Goal: Information Seeking & Learning: Learn about a topic

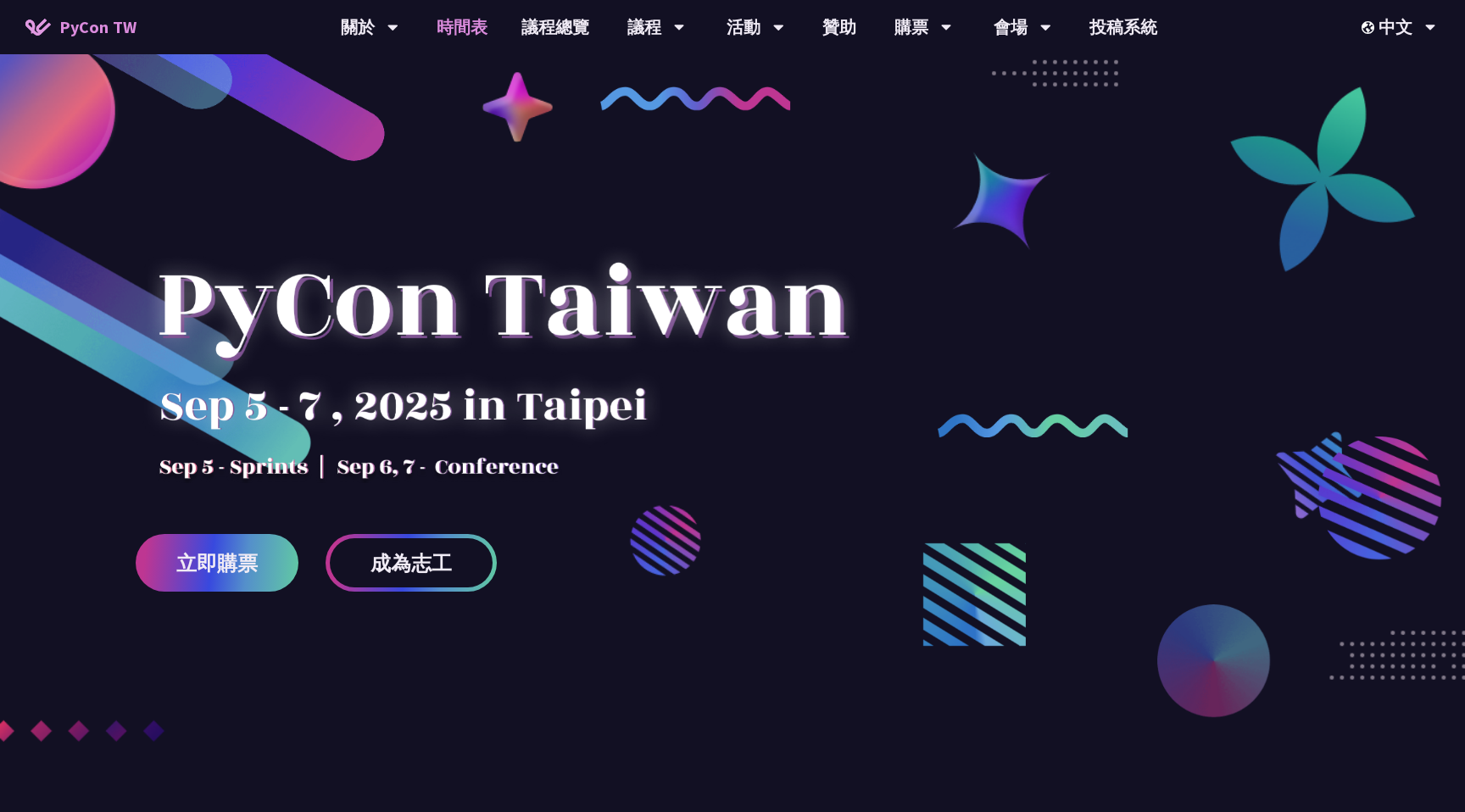
click at [463, 19] on link "時間表" at bounding box center [462, 27] width 85 height 54
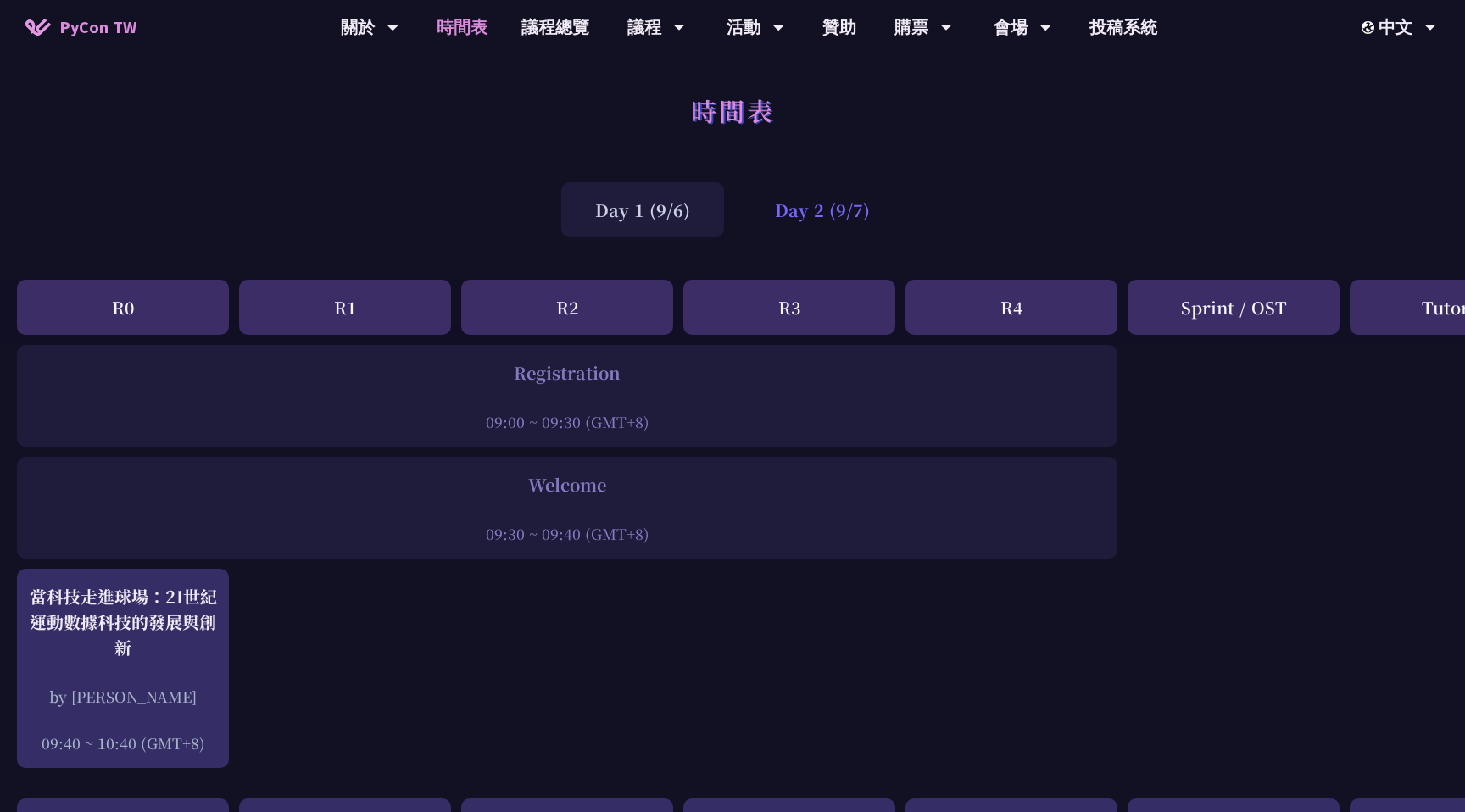
click at [815, 221] on div "Day 2 (9/7)" at bounding box center [823, 210] width 163 height 55
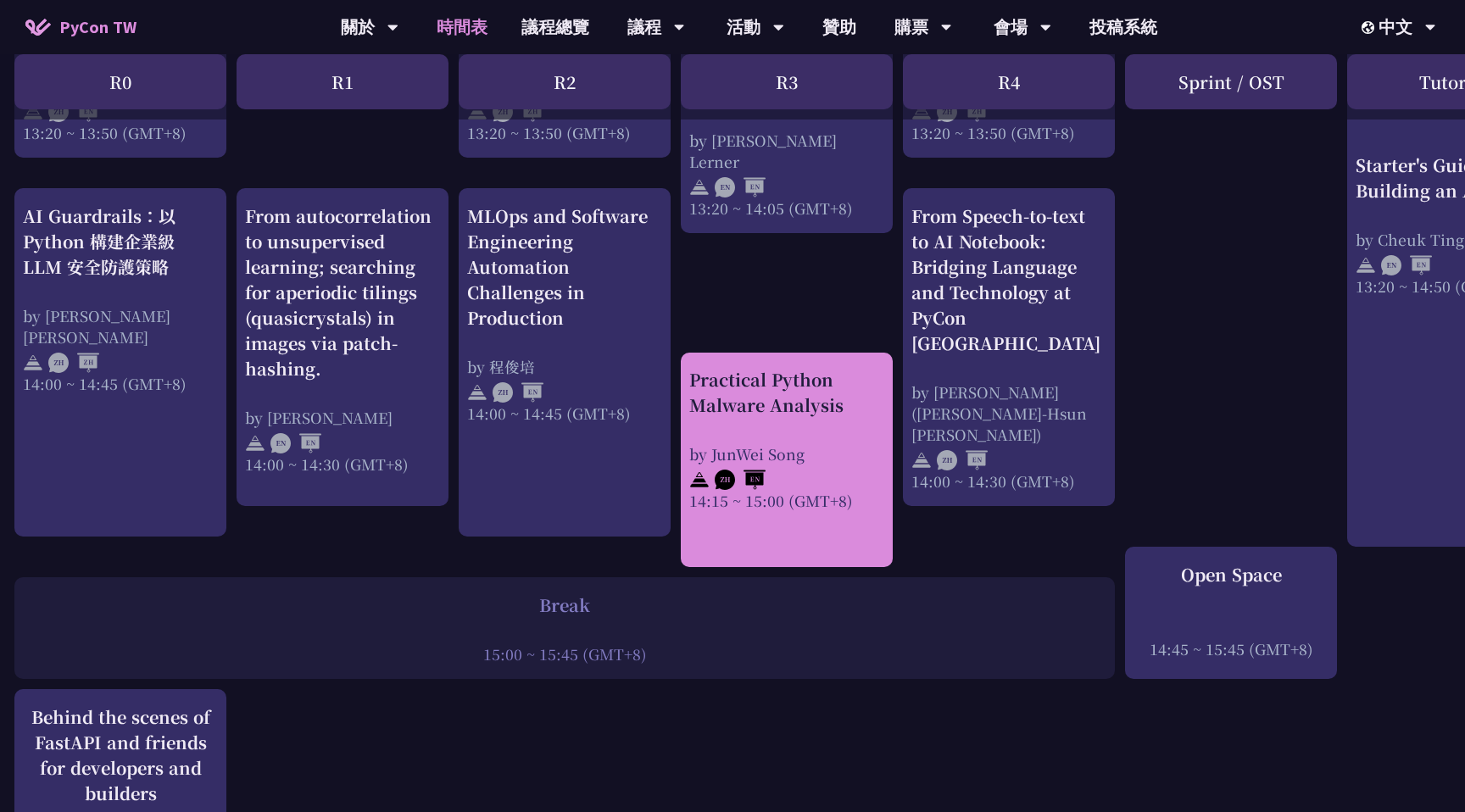
scroll to position [1618, 3]
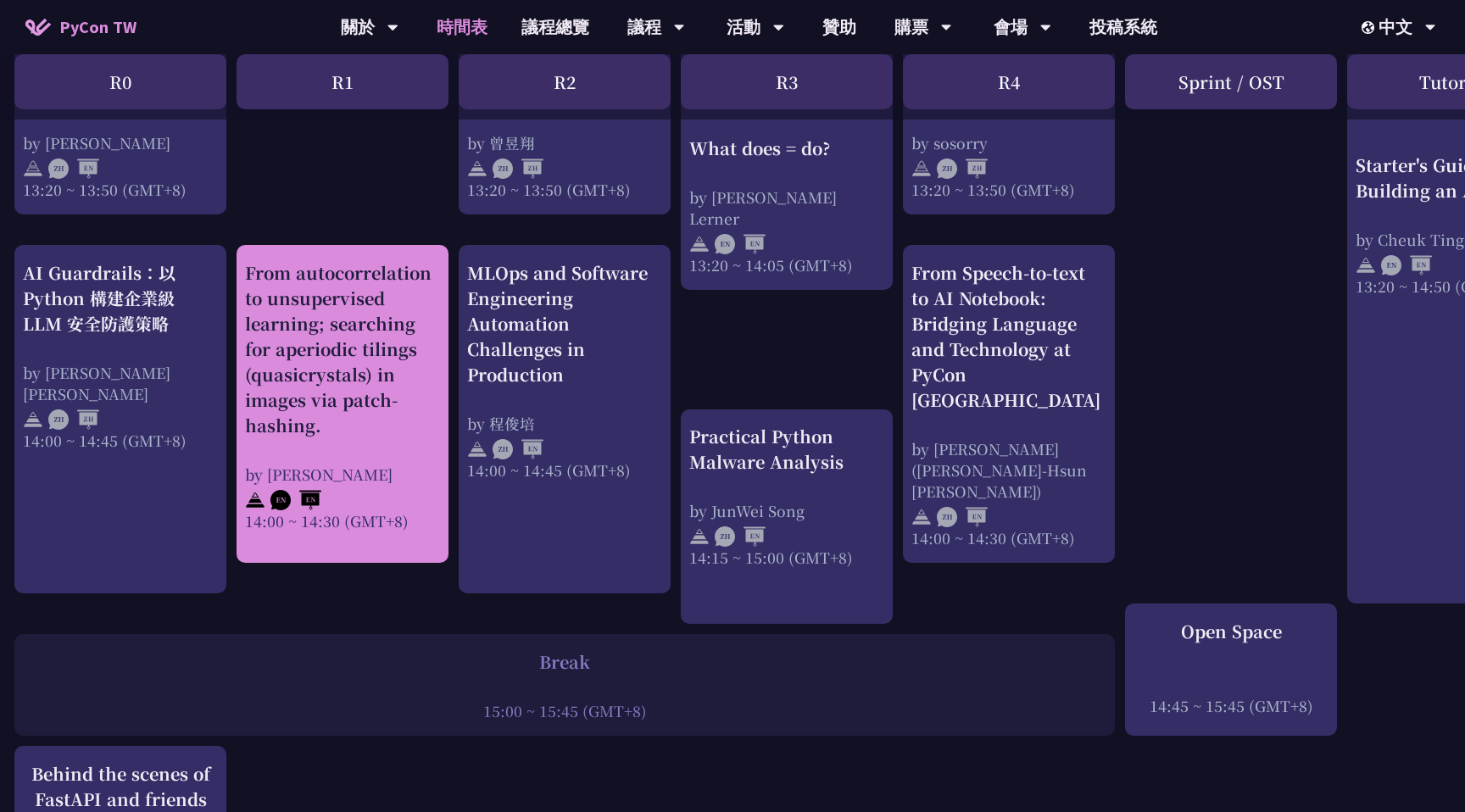
click at [352, 428] on div "From autocorrelation to unsupervised learning; searching for aperiodic tilings …" at bounding box center [342, 349] width 195 height 178
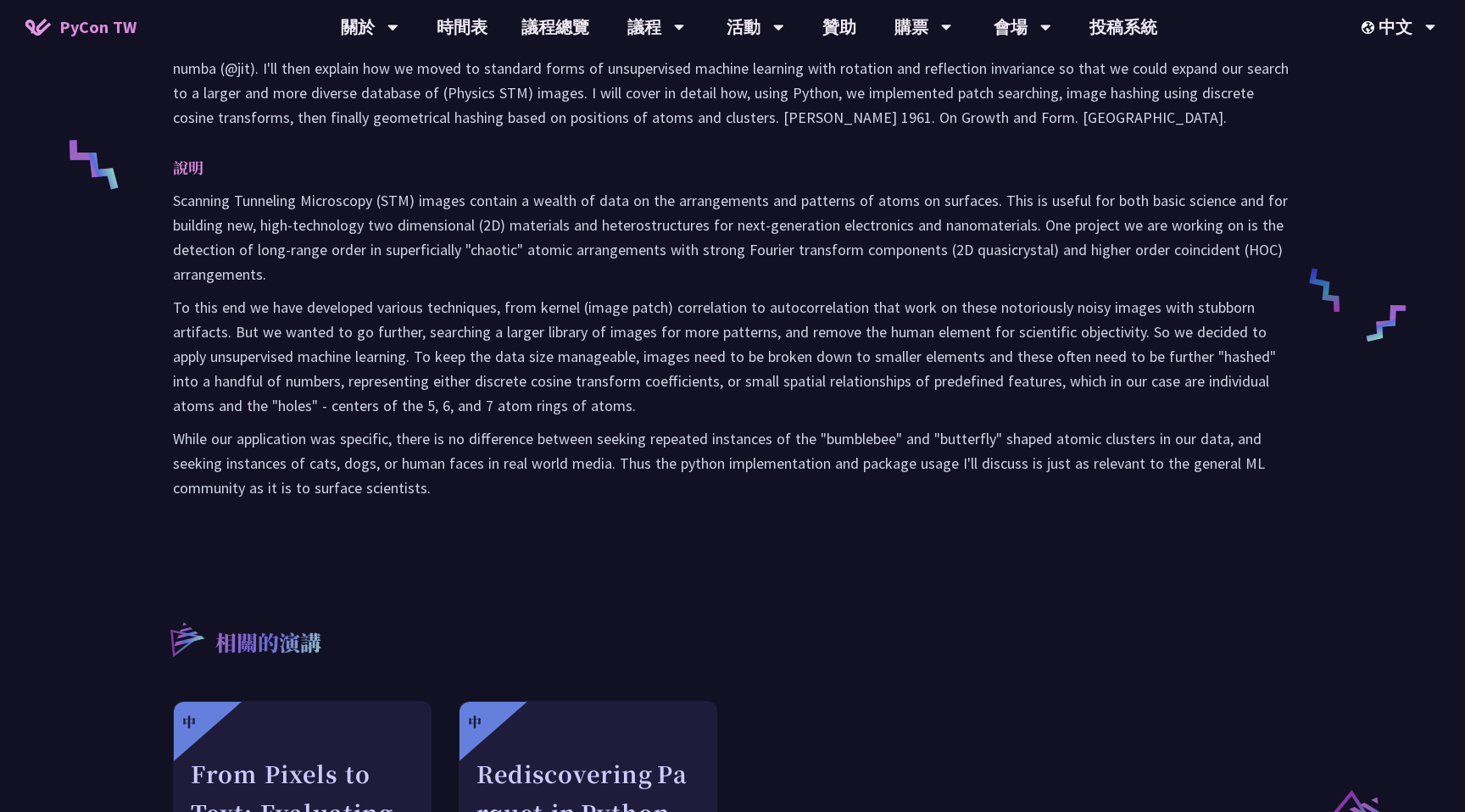
scroll to position [725, 0]
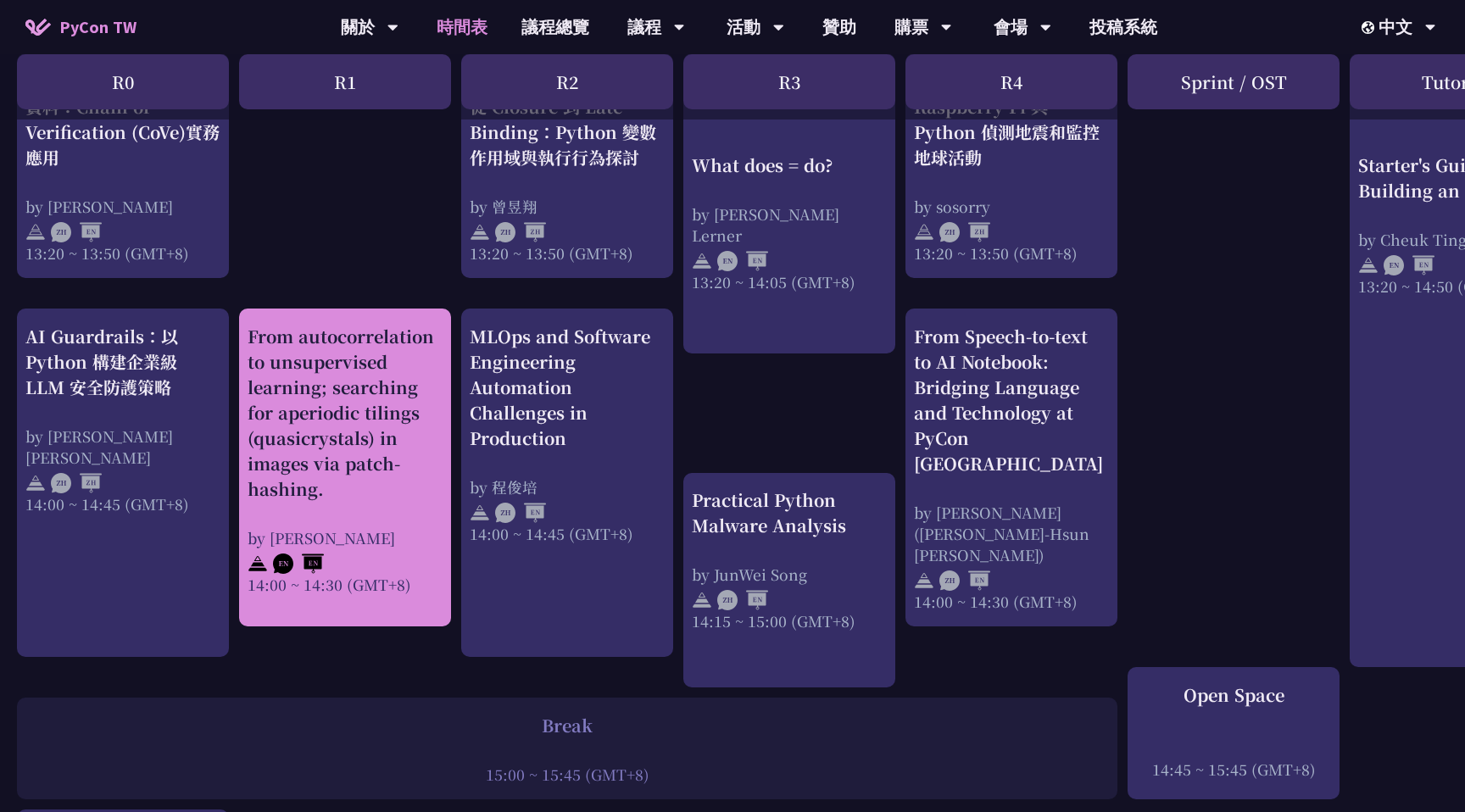
scroll to position [1550, 0]
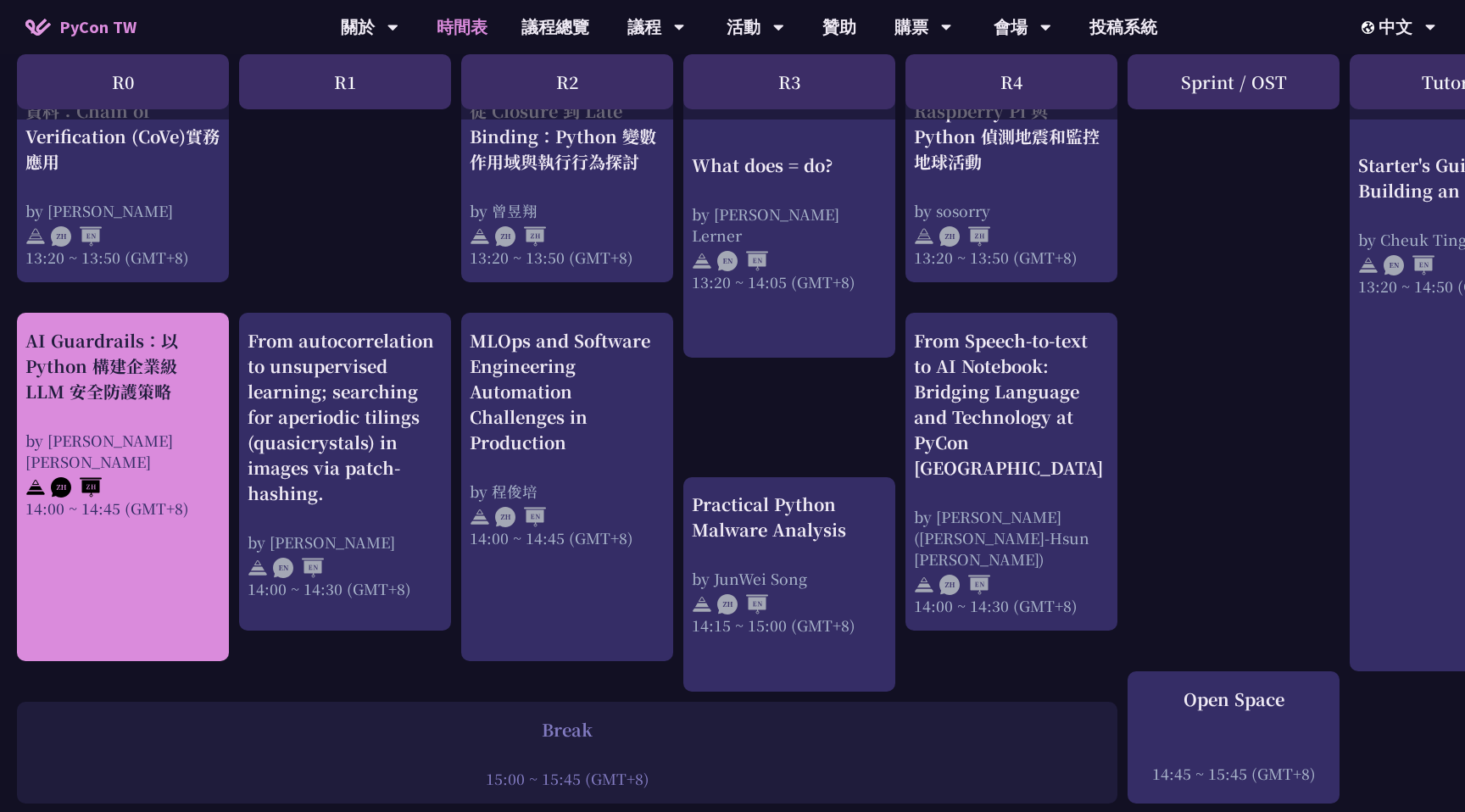
click at [123, 432] on div "by Nero Un 阮智軒" at bounding box center [123, 451] width 195 height 42
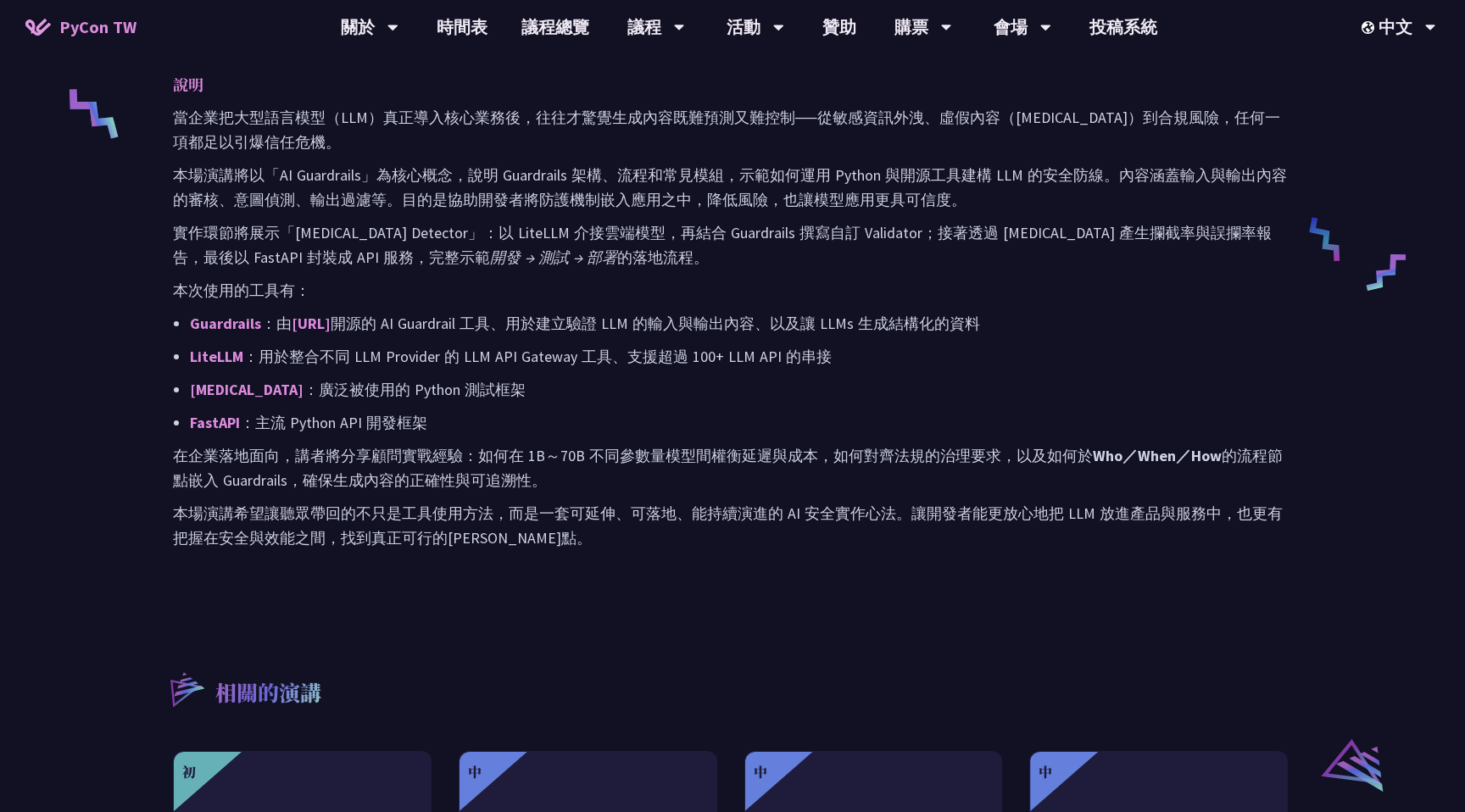
scroll to position [767, 0]
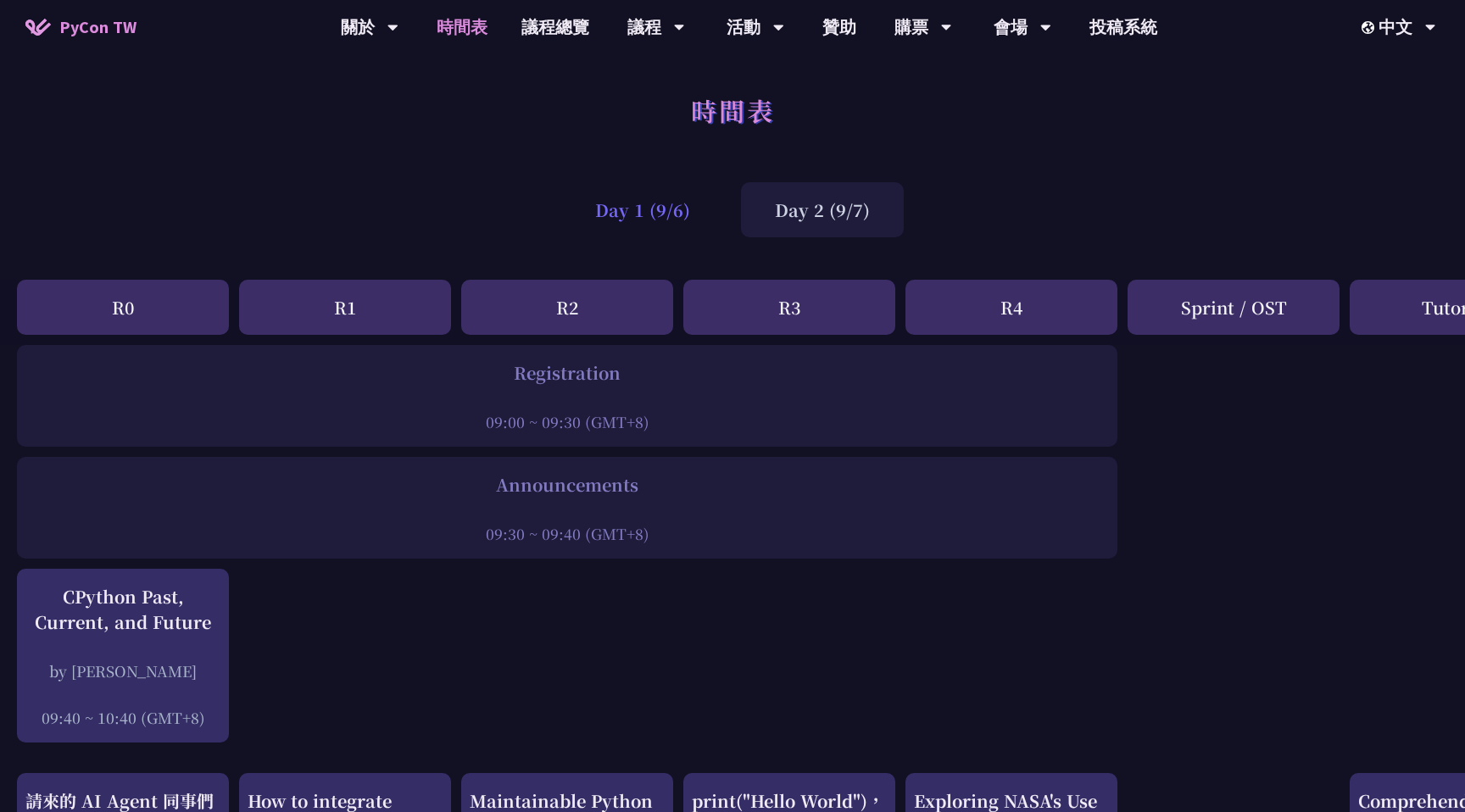
click at [657, 214] on div "Day 1 (9/6)" at bounding box center [643, 210] width 163 height 55
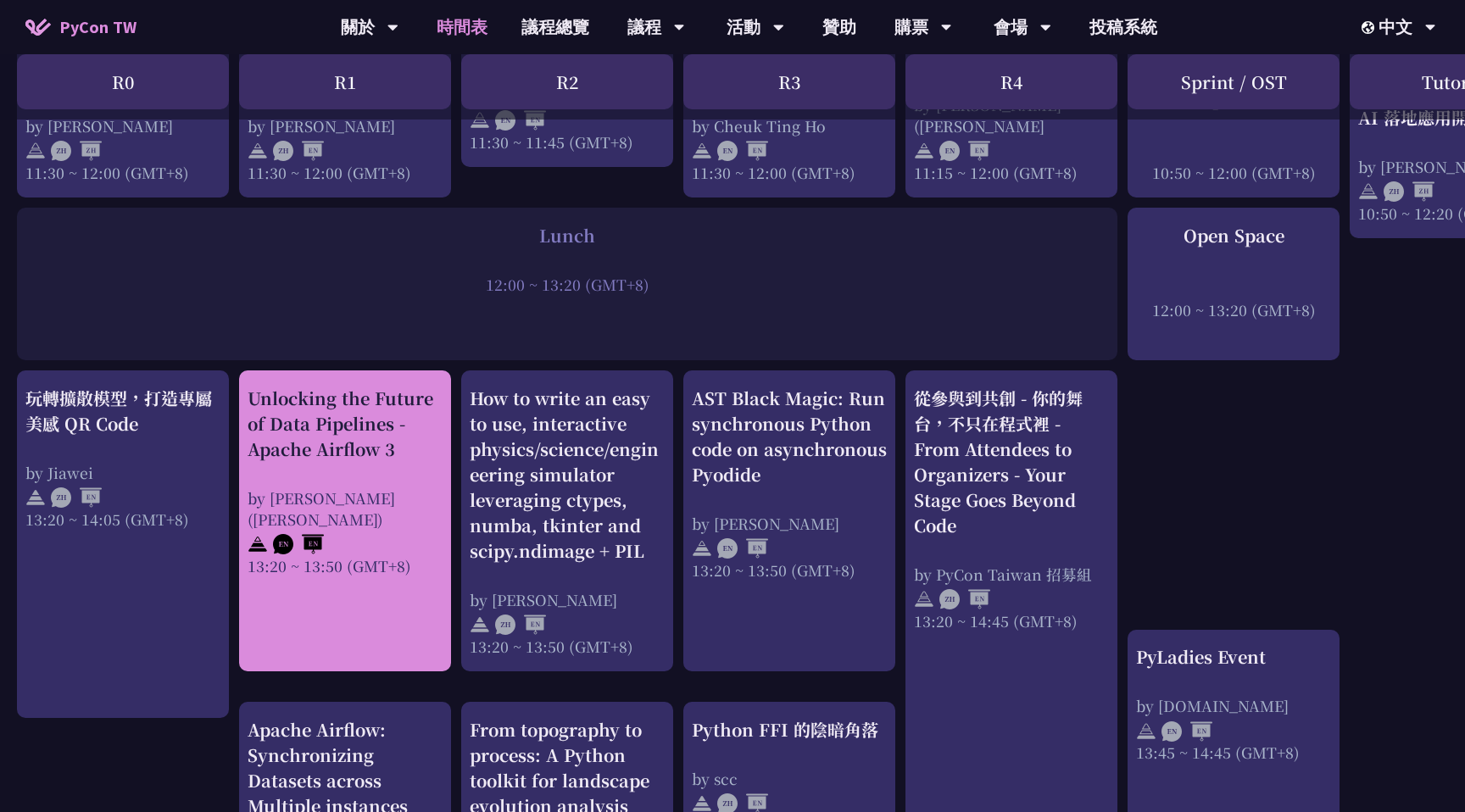
scroll to position [1261, 0]
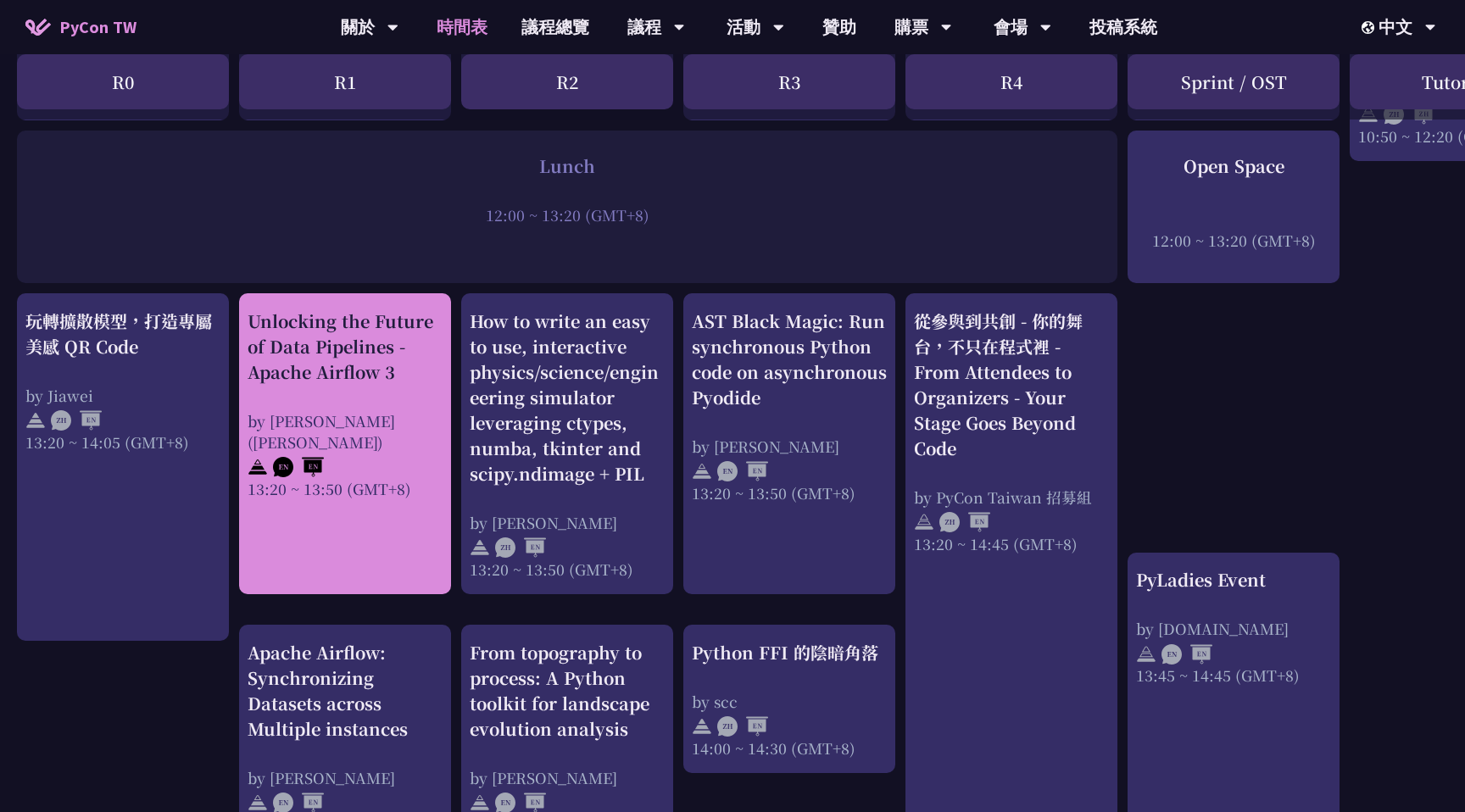
click at [361, 501] on link "Unlocking the Future of Data Pipelines - Apache Airflow 3 by 李唯 (Wei Lee) 13:20…" at bounding box center [345, 444] width 195 height 272
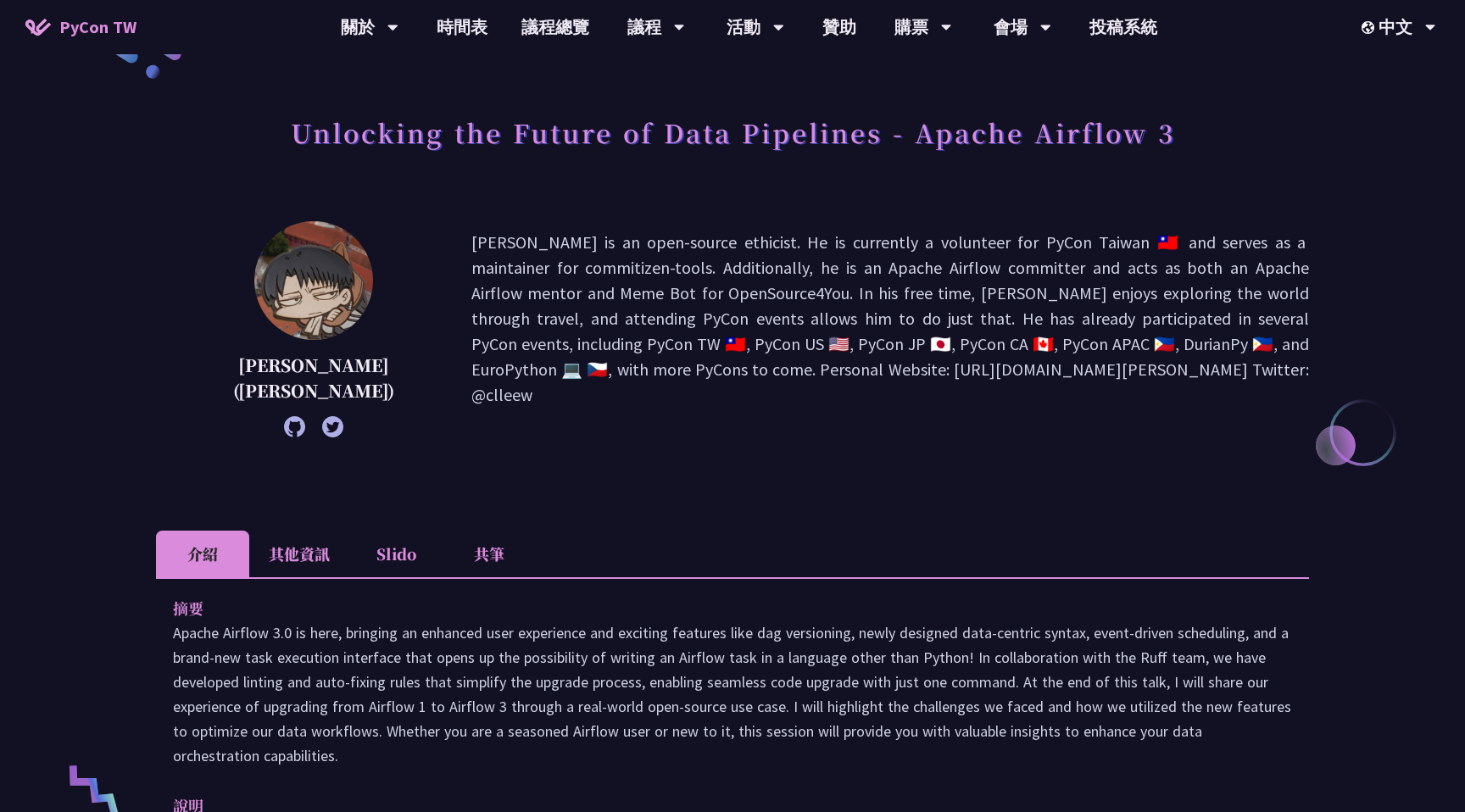
scroll to position [294, 0]
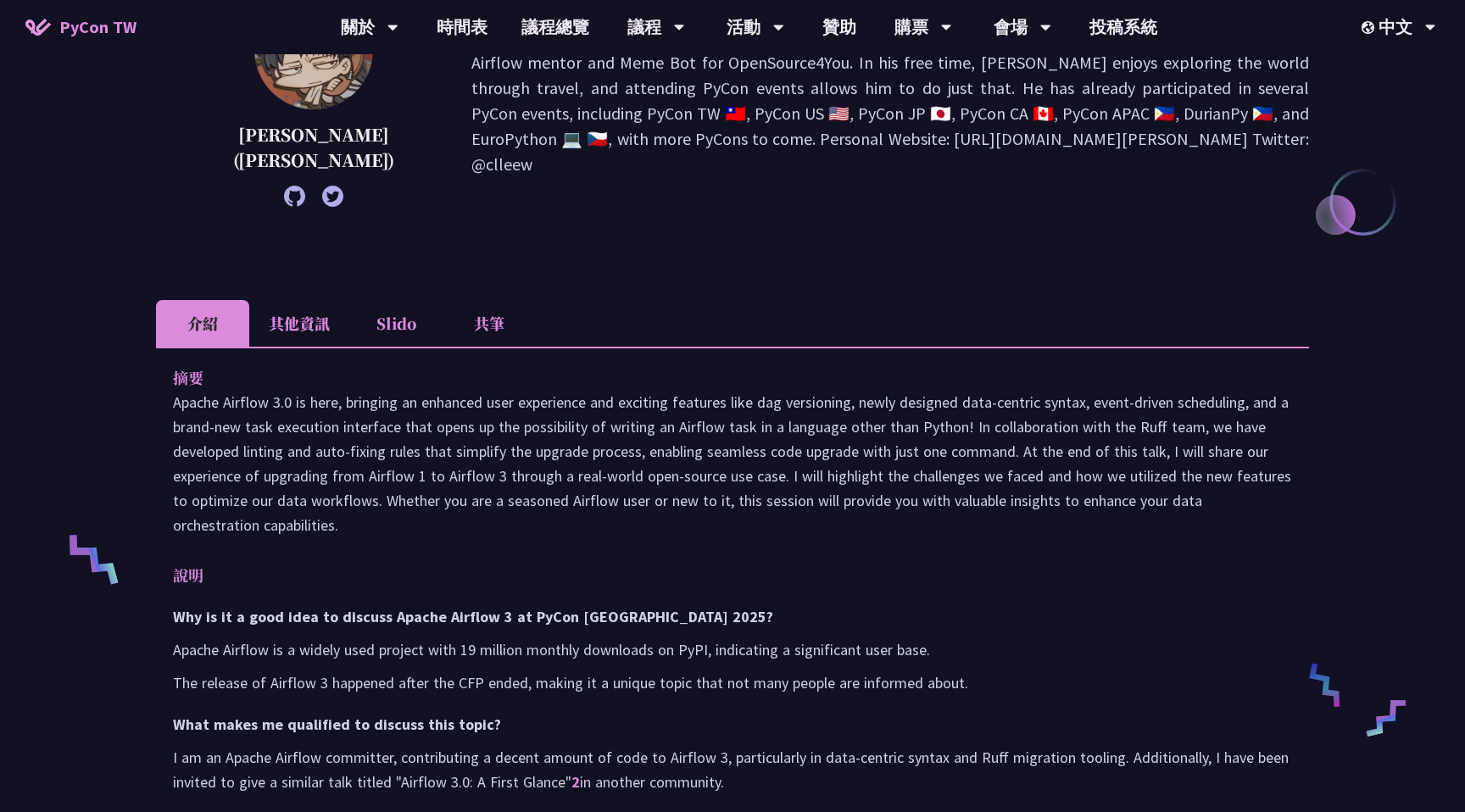
click at [415, 322] on li "Slido" at bounding box center [395, 323] width 93 height 47
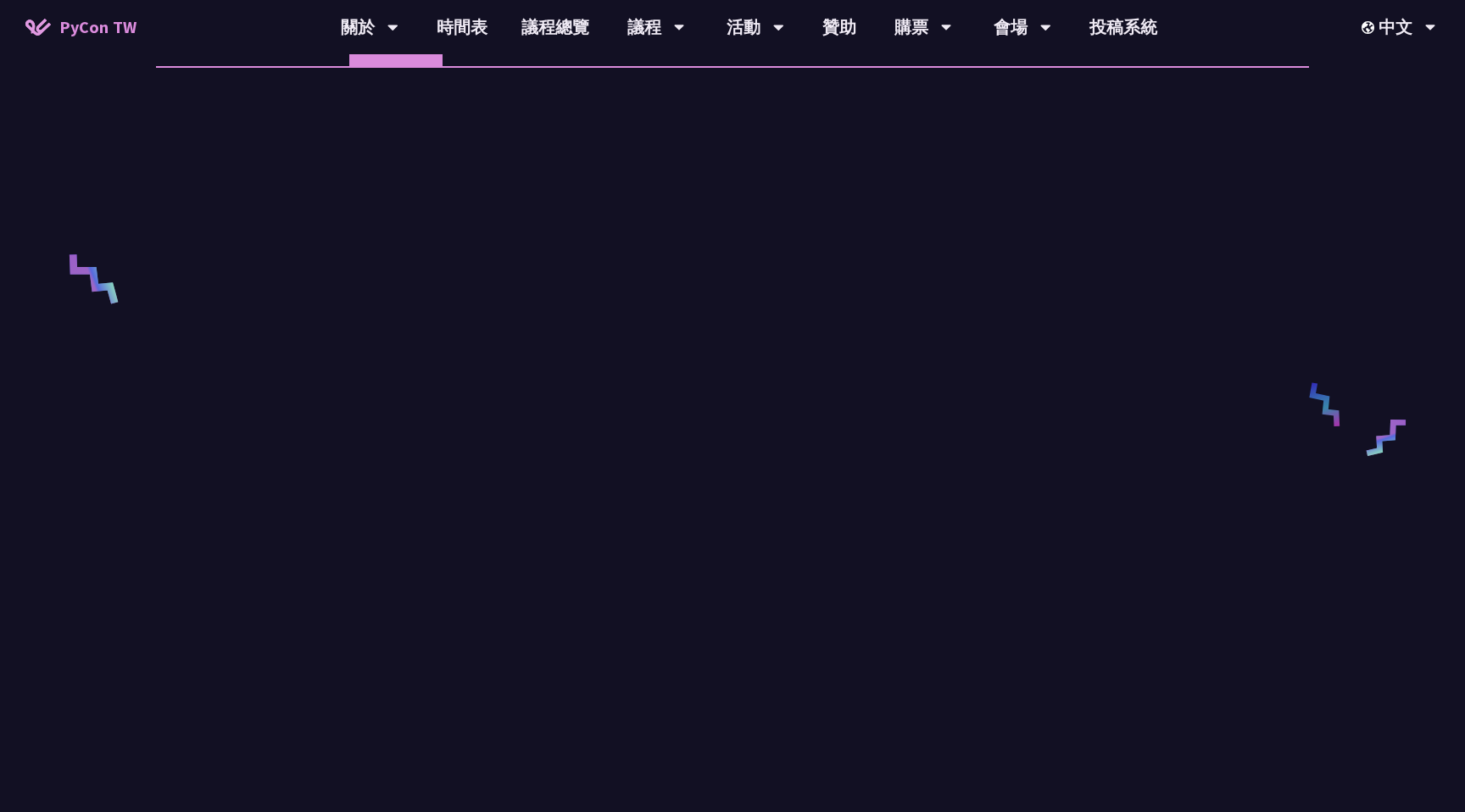
scroll to position [489, 0]
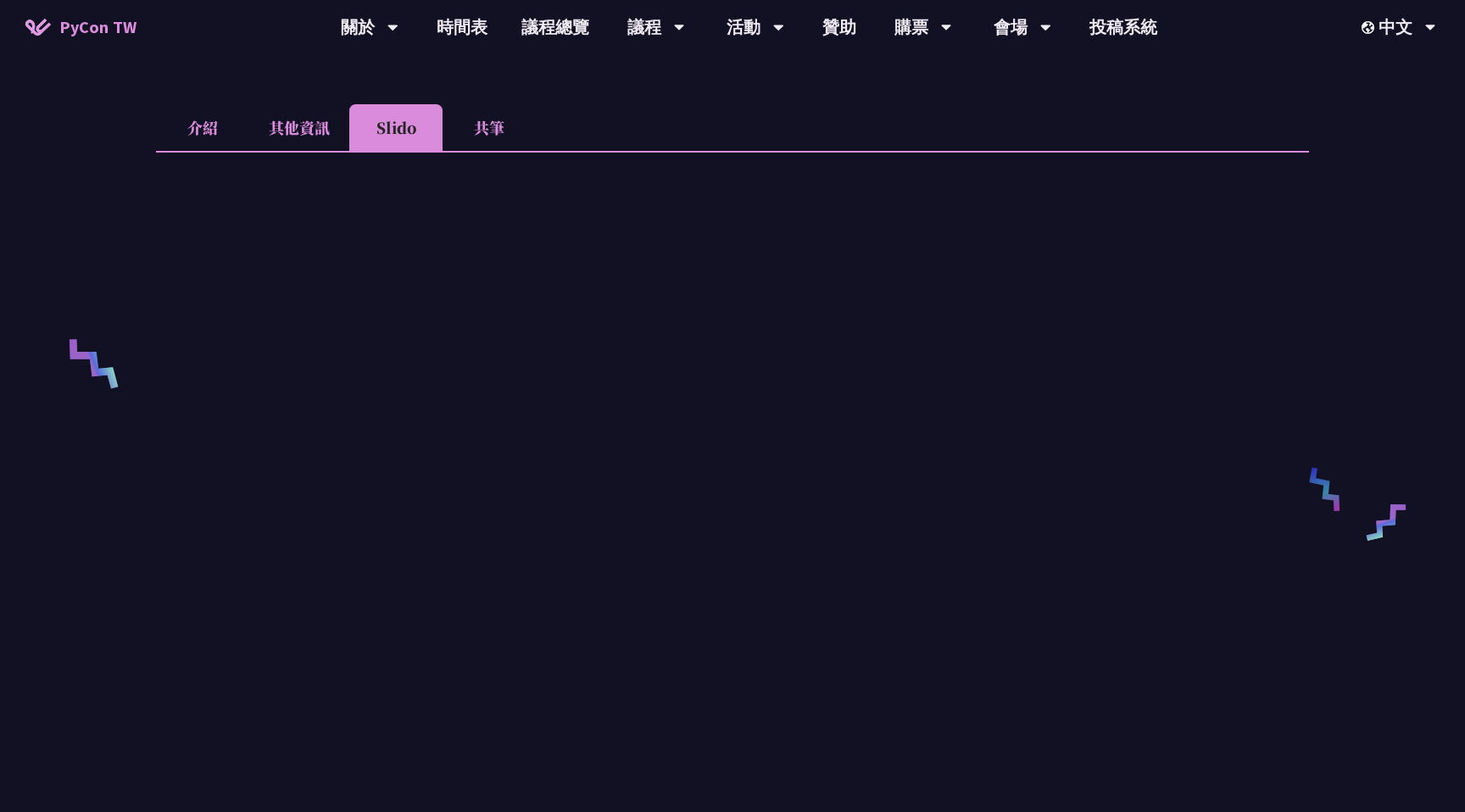
click at [501, 125] on li "共筆" at bounding box center [488, 127] width 93 height 47
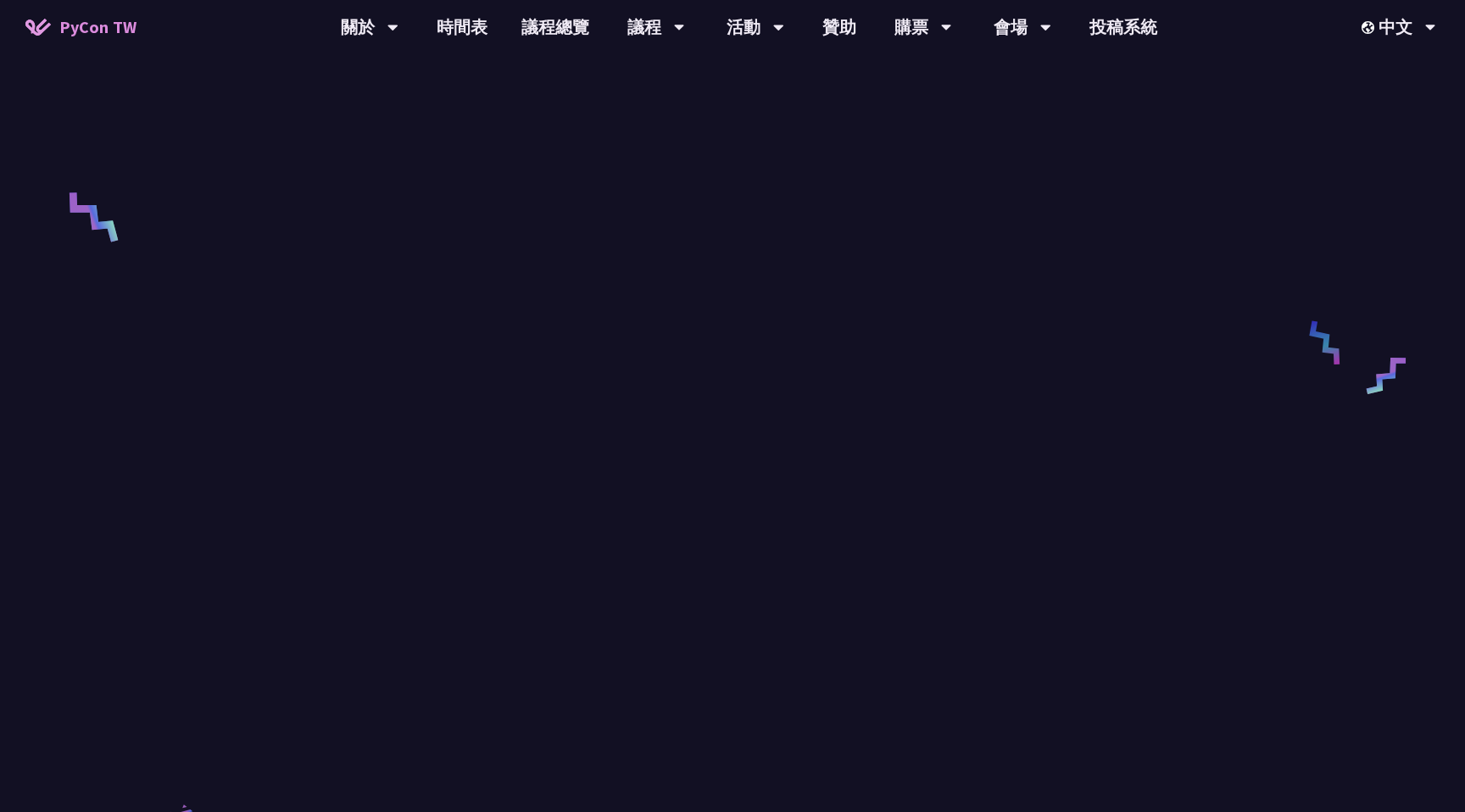
scroll to position [617, 0]
click at [102, 481] on div "Unlocking the Future of Data Pipelines - Apache Airflow 3 李唯 (Wei Lee) Wei Lee …" at bounding box center [732, 364] width 1465 height 1963
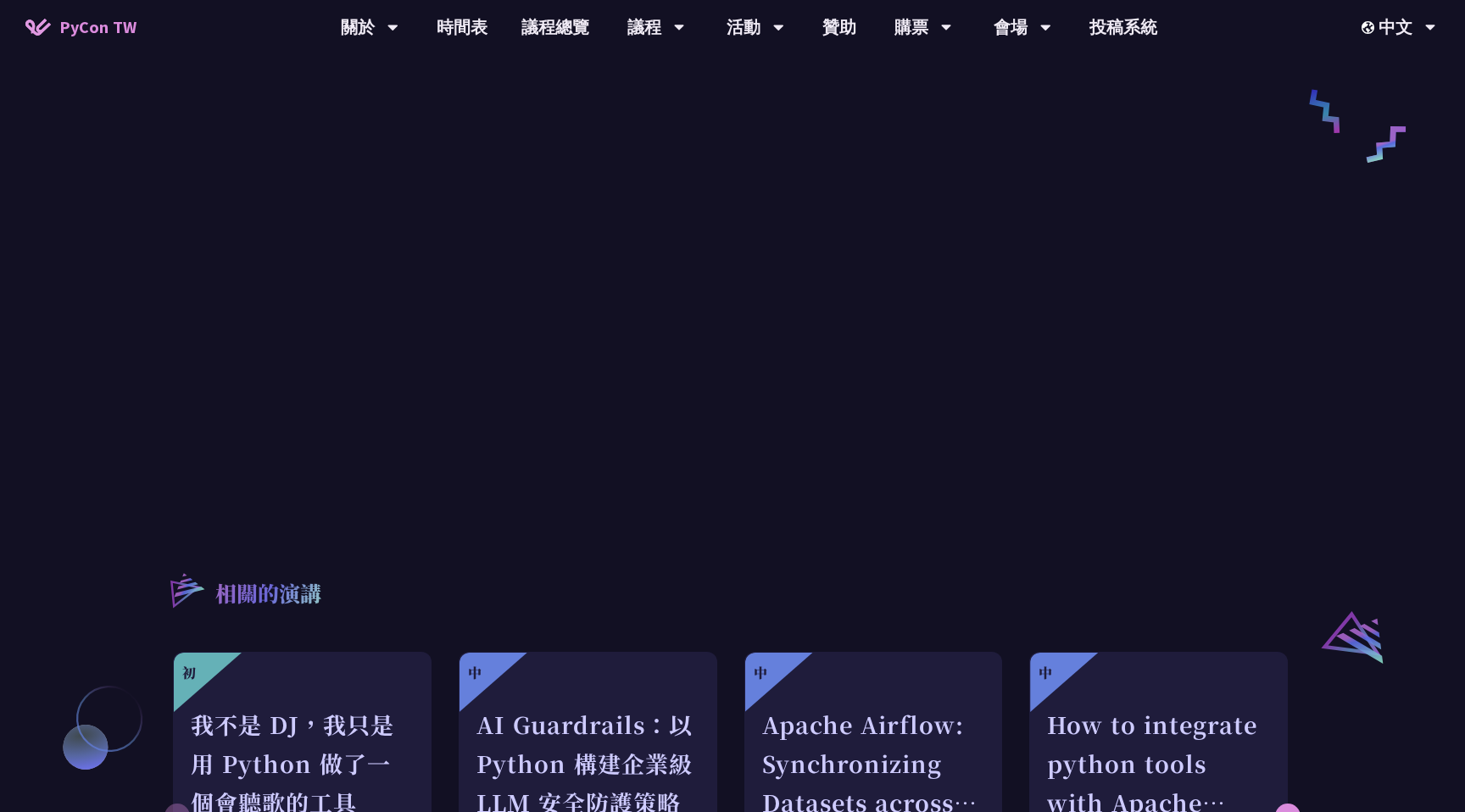
scroll to position [872, 0]
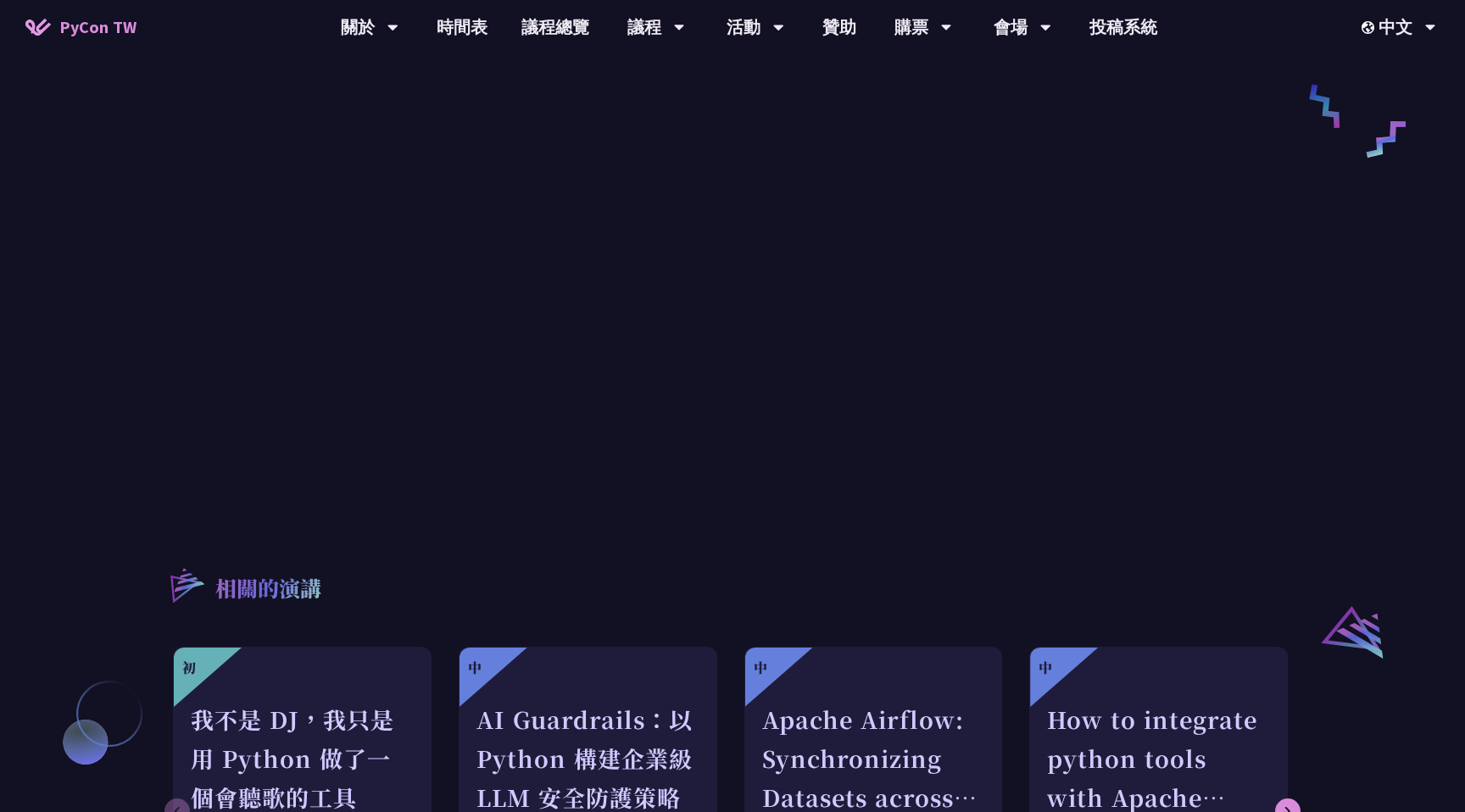
click at [82, 485] on div "Unlocking the Future of Data Pipelines - Apache Airflow 3 李唯 (Wei Lee) Wei Lee …" at bounding box center [732, 109] width 1465 height 1963
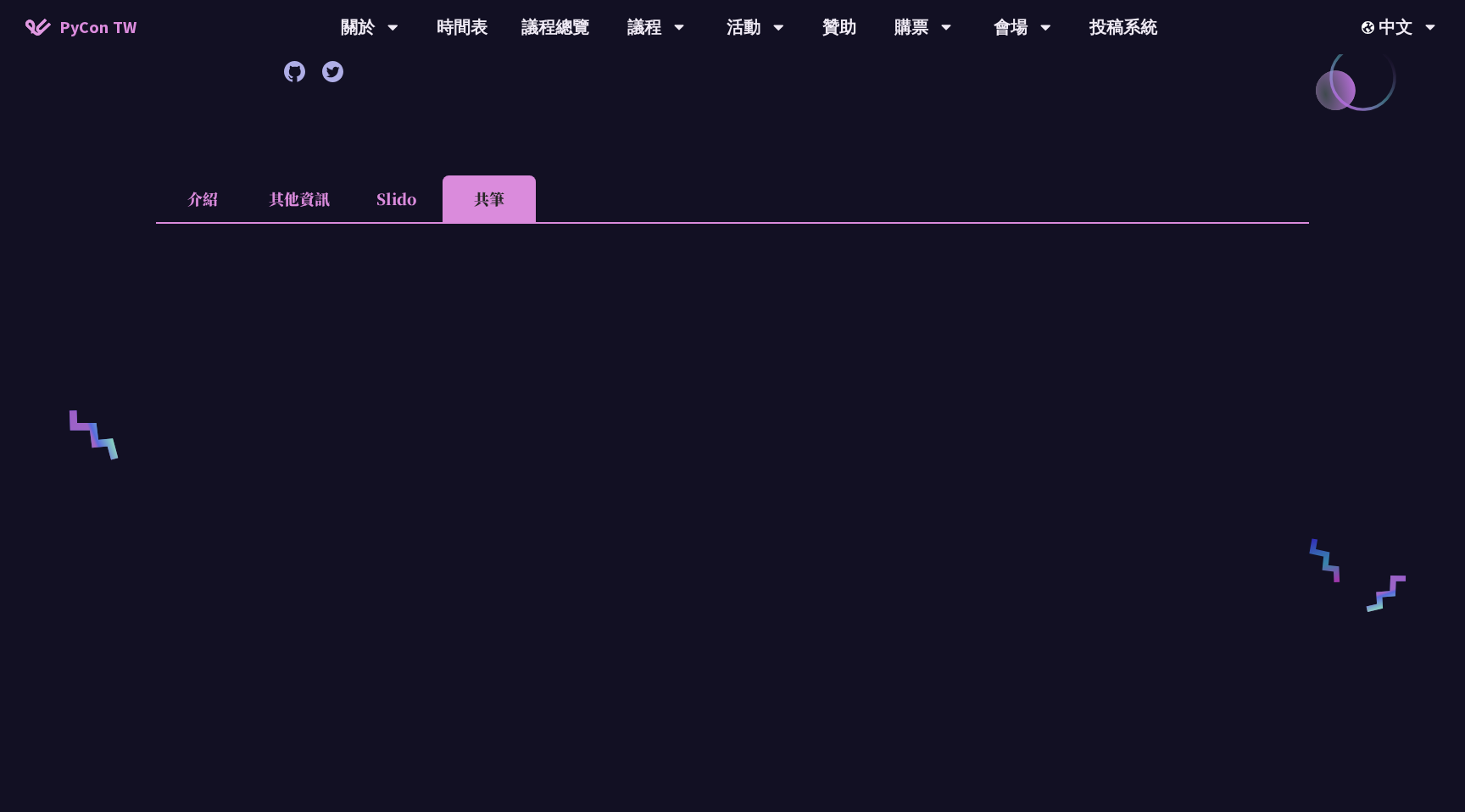
click at [154, 349] on div "Unlocking the Future of Data Pipelines - Apache Airflow 3 李唯 (Wei Lee) Wei Lee …" at bounding box center [732, 563] width 1465 height 1963
click at [449, 23] on link "時間表" at bounding box center [462, 27] width 85 height 54
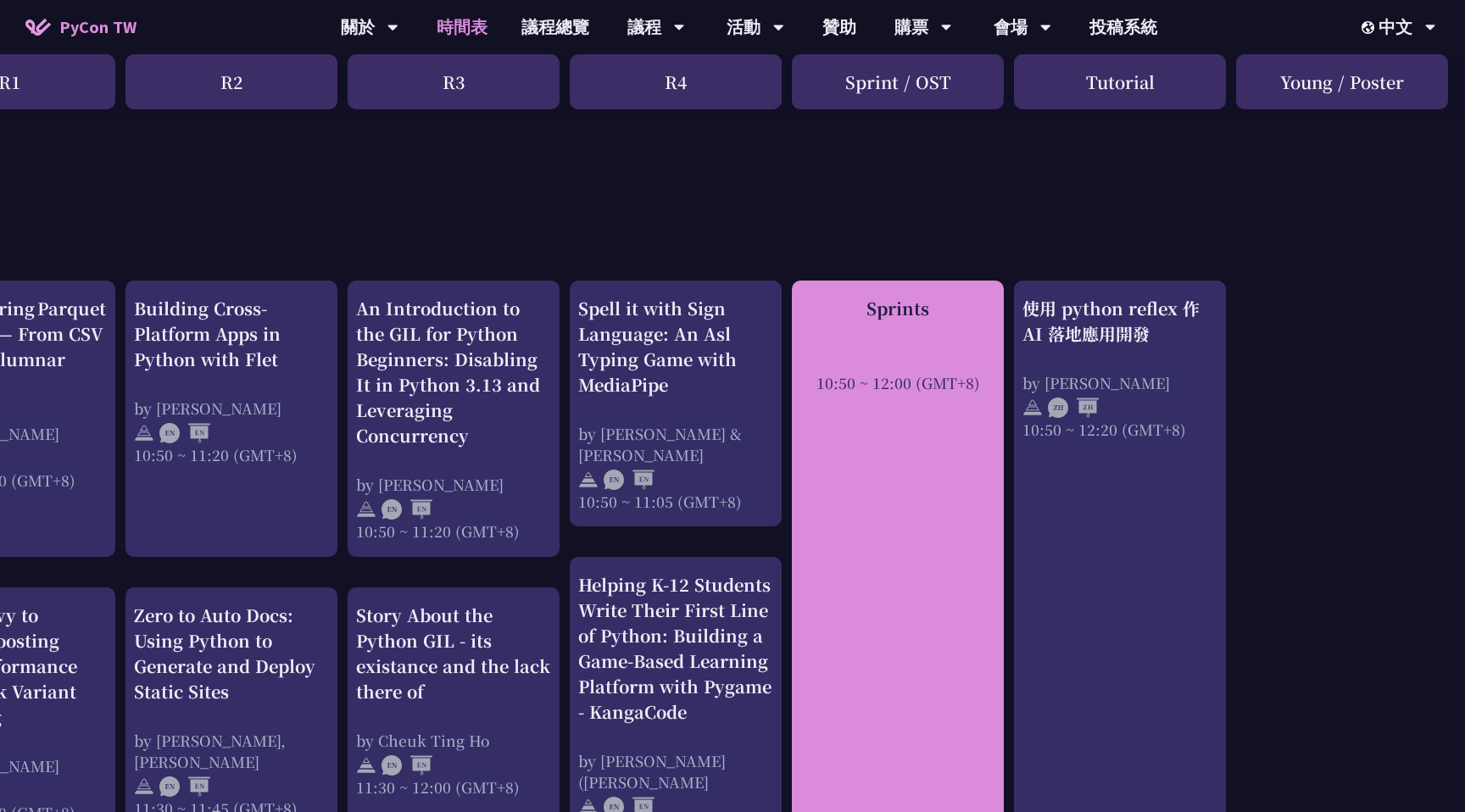
scroll to position [1006, 336]
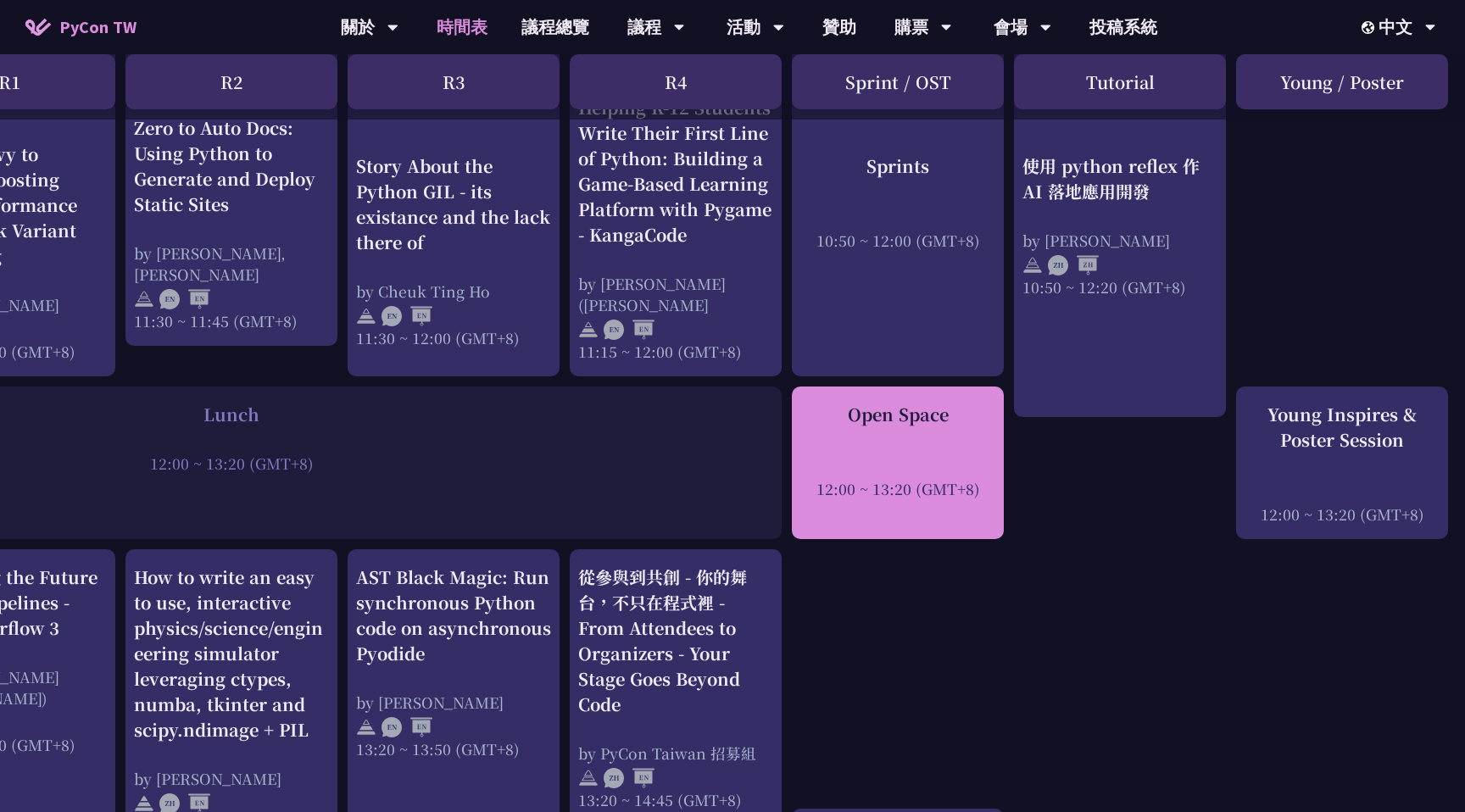
click at [867, 475] on div at bounding box center [898, 465] width 195 height 26
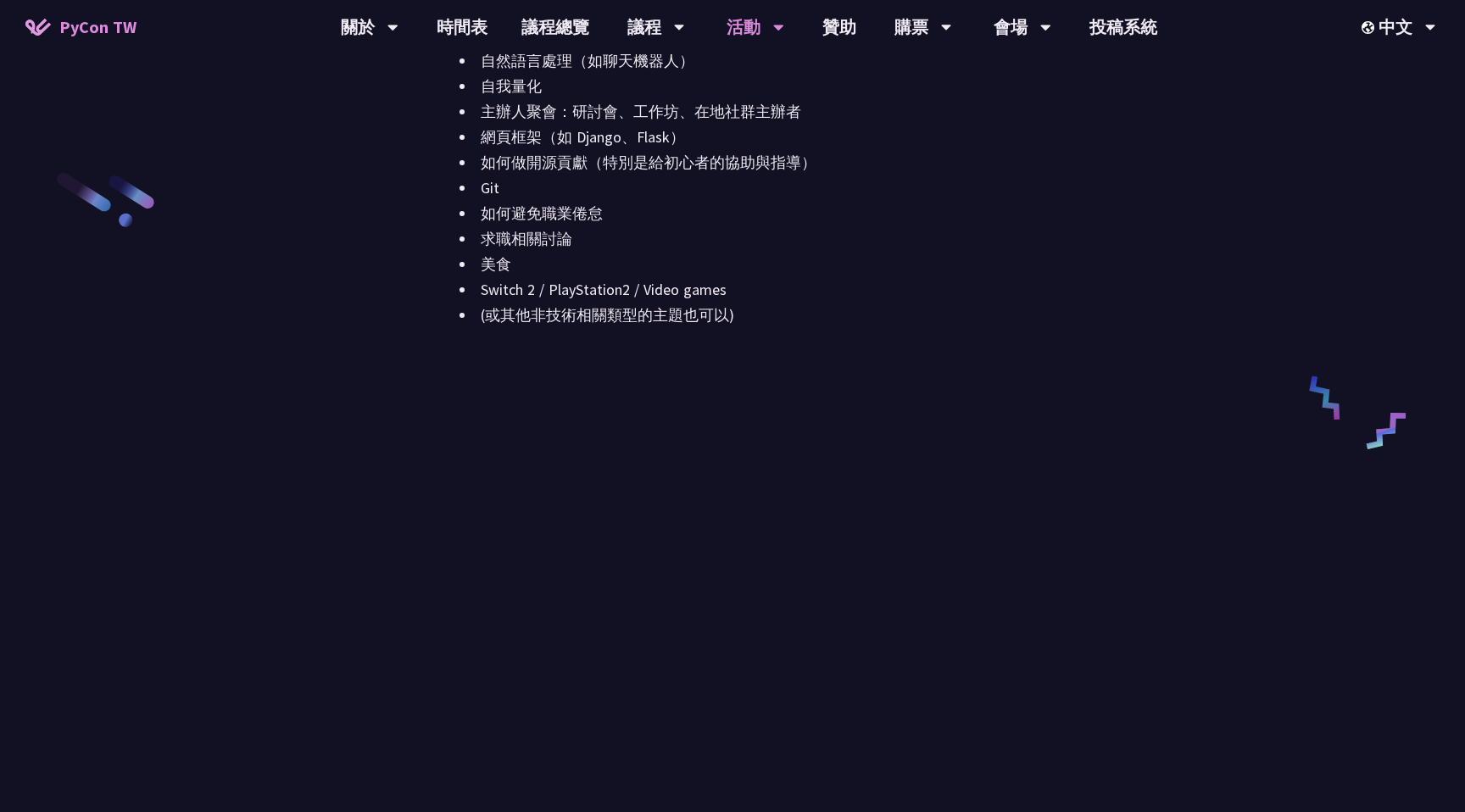
scroll to position [2386, 0]
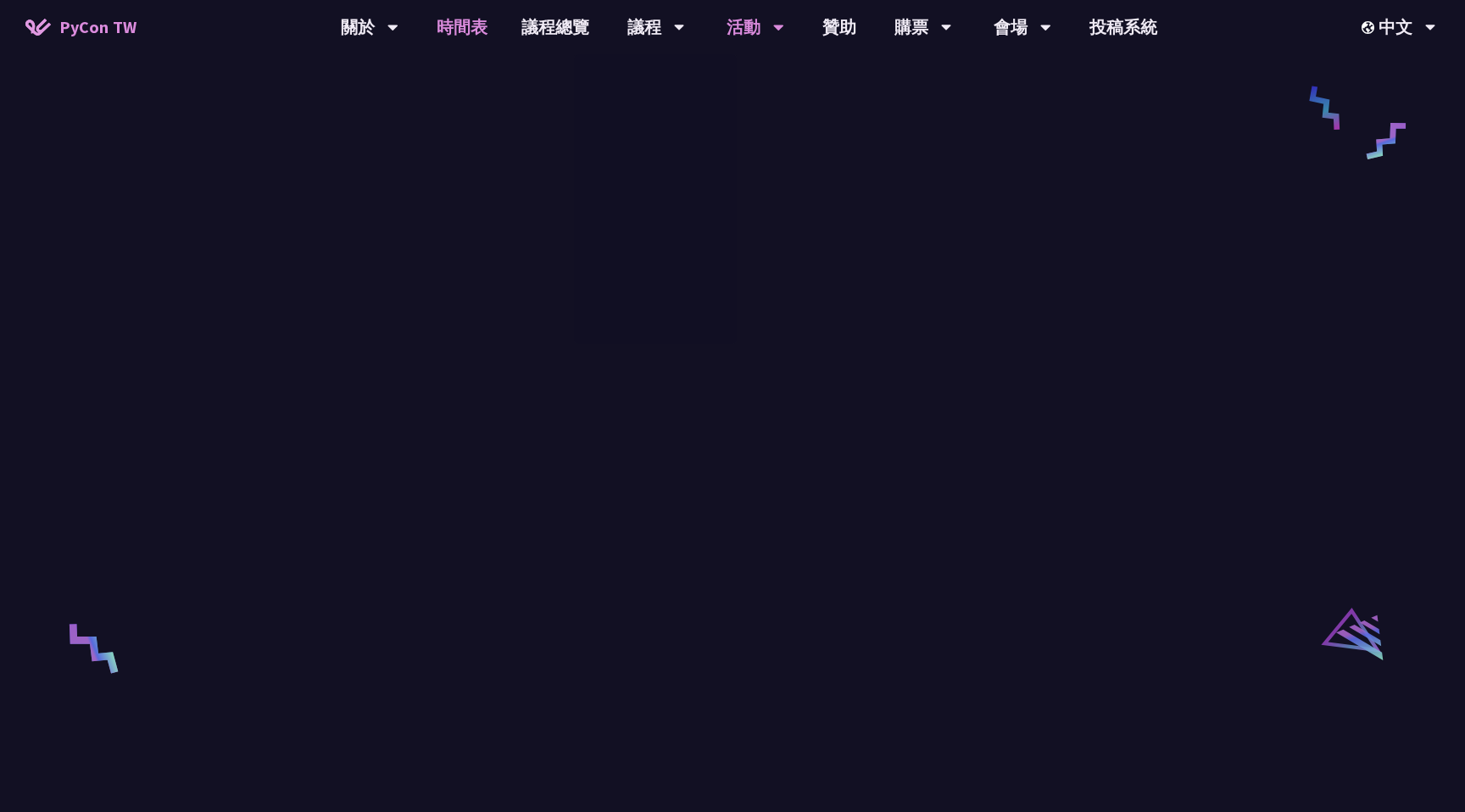
click at [462, 26] on link "時間表" at bounding box center [462, 27] width 85 height 54
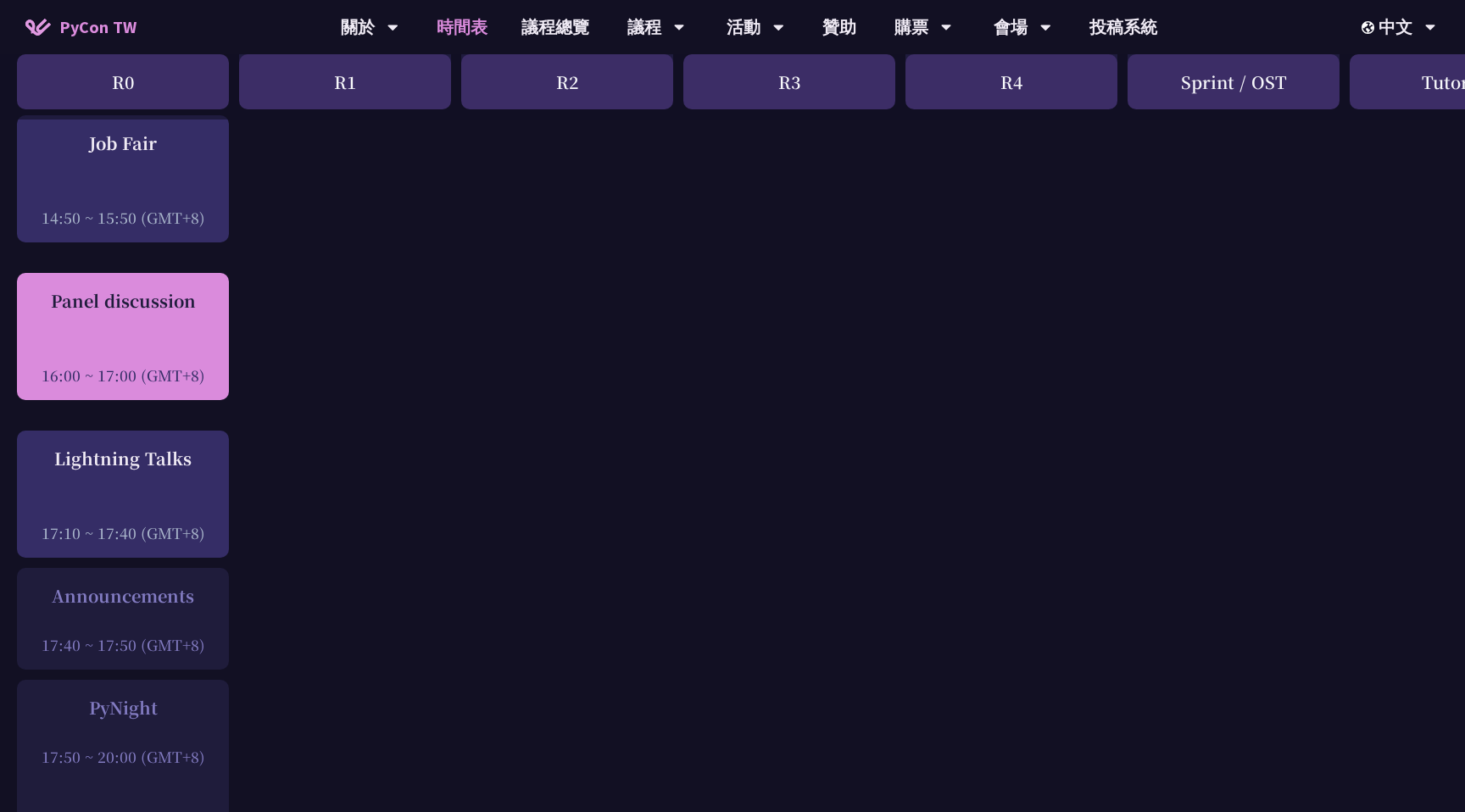
scroll to position [1943, 0]
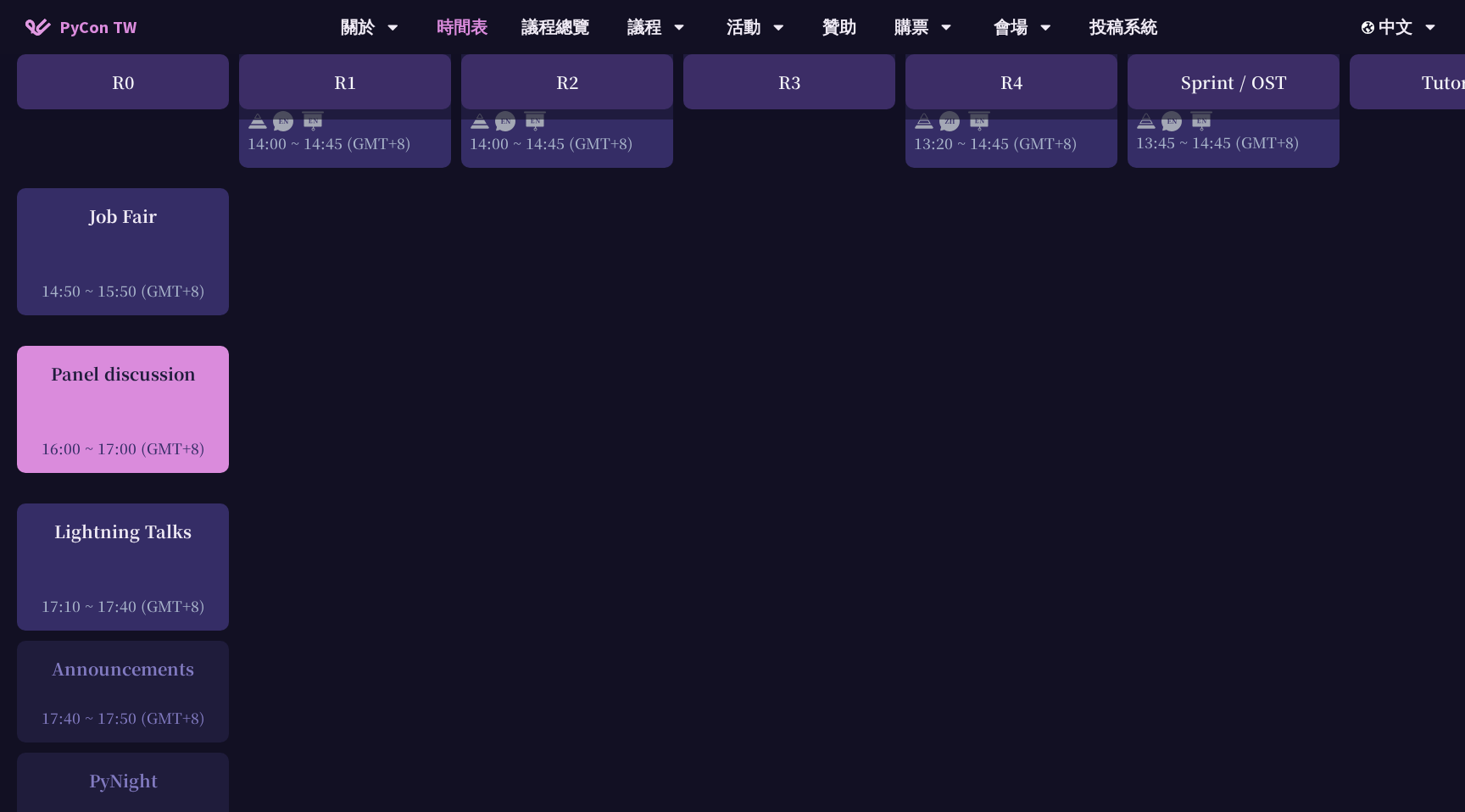
click at [177, 434] on div at bounding box center [123, 425] width 195 height 26
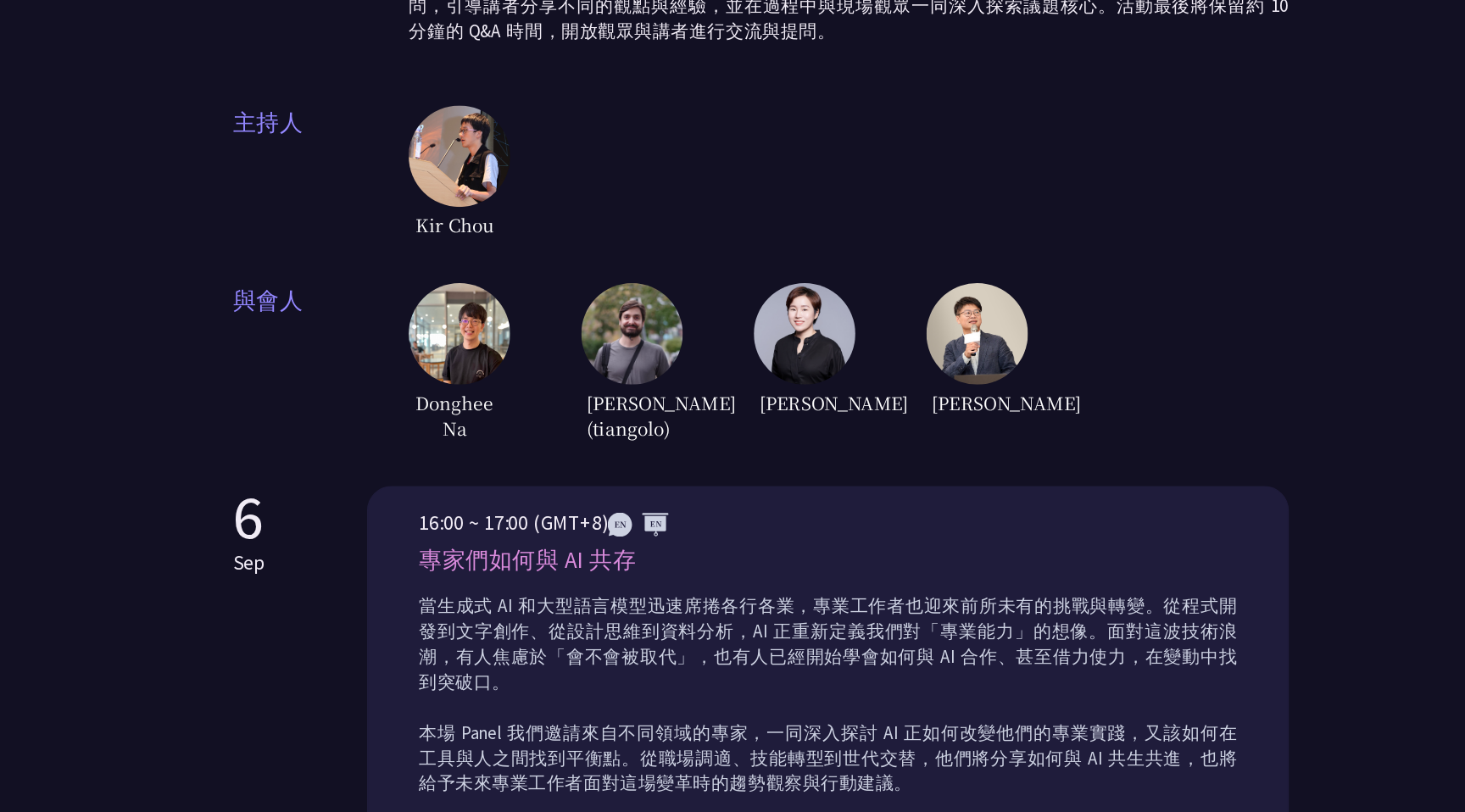
scroll to position [354, 0]
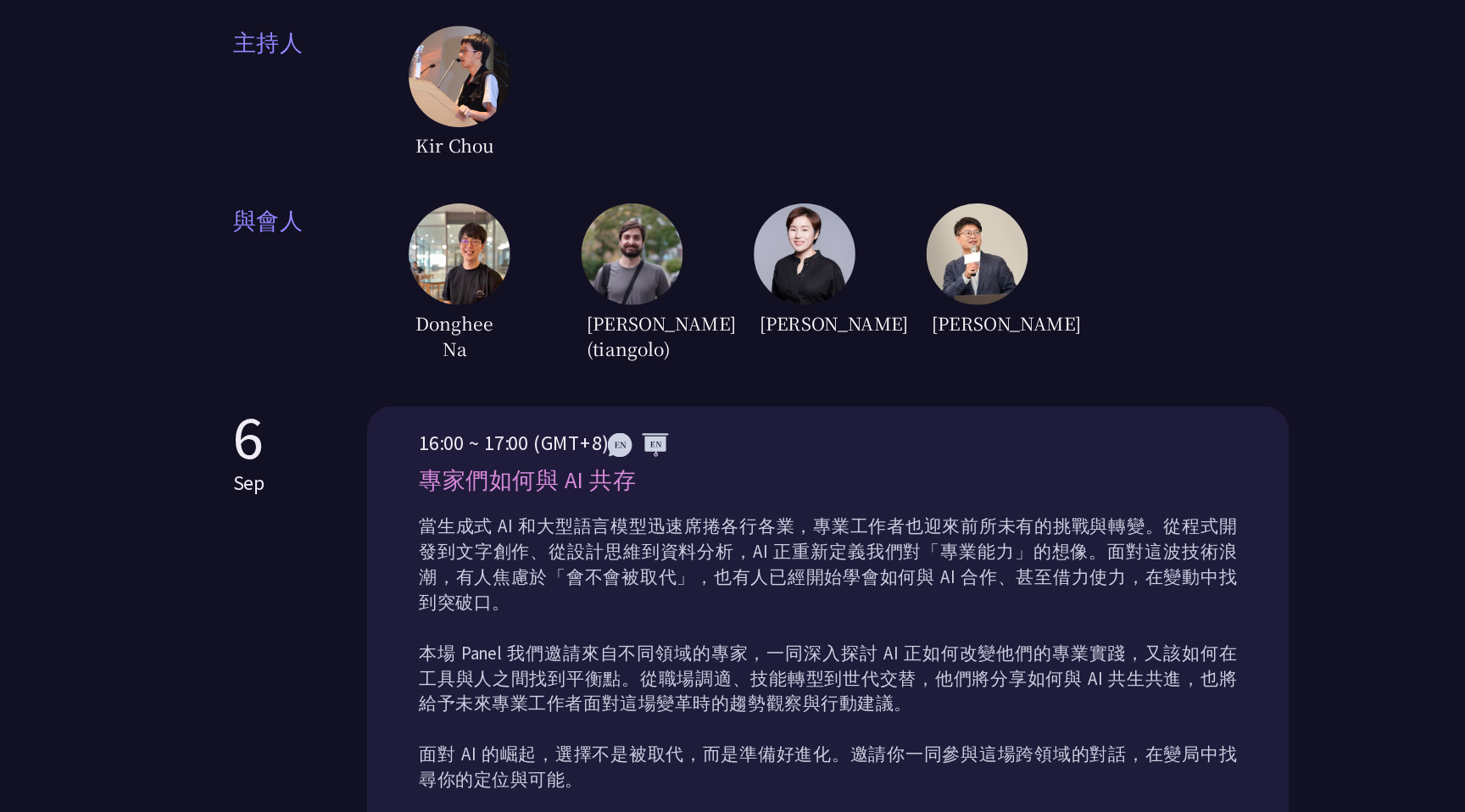
click at [567, 539] on p "專家們如何與 AI 共存" at bounding box center [788, 536] width 684 height 30
click at [612, 588] on p "當生成式 AI 和大型語言模型迅速席捲各行各業，專業工作者也迎來前所未有的挑戰與轉變。從程式開發到文字創作、從設計思維到資料分析，AI 正重新定義我們對「專業…" at bounding box center [788, 680] width 684 height 234
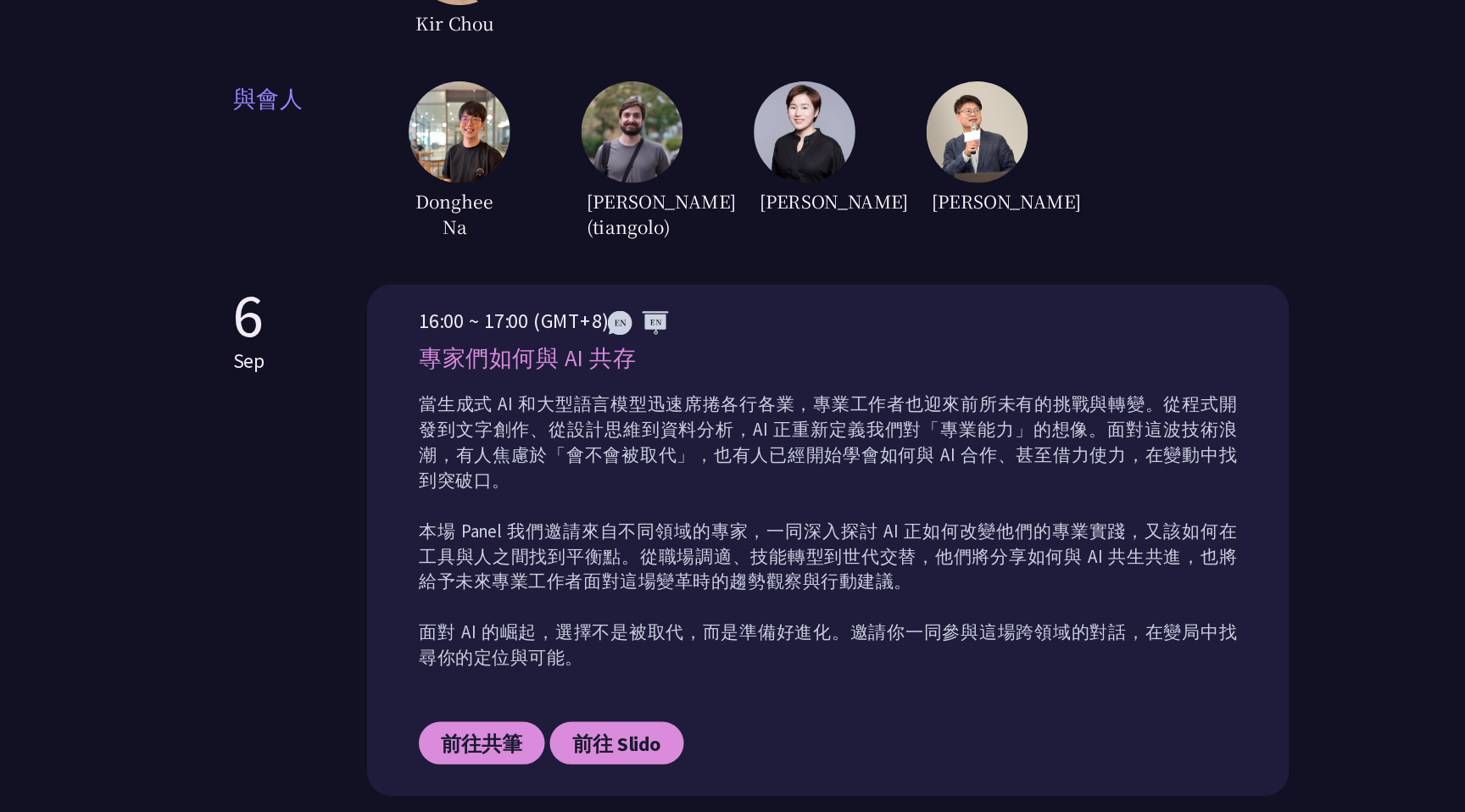
scroll to position [456, 0]
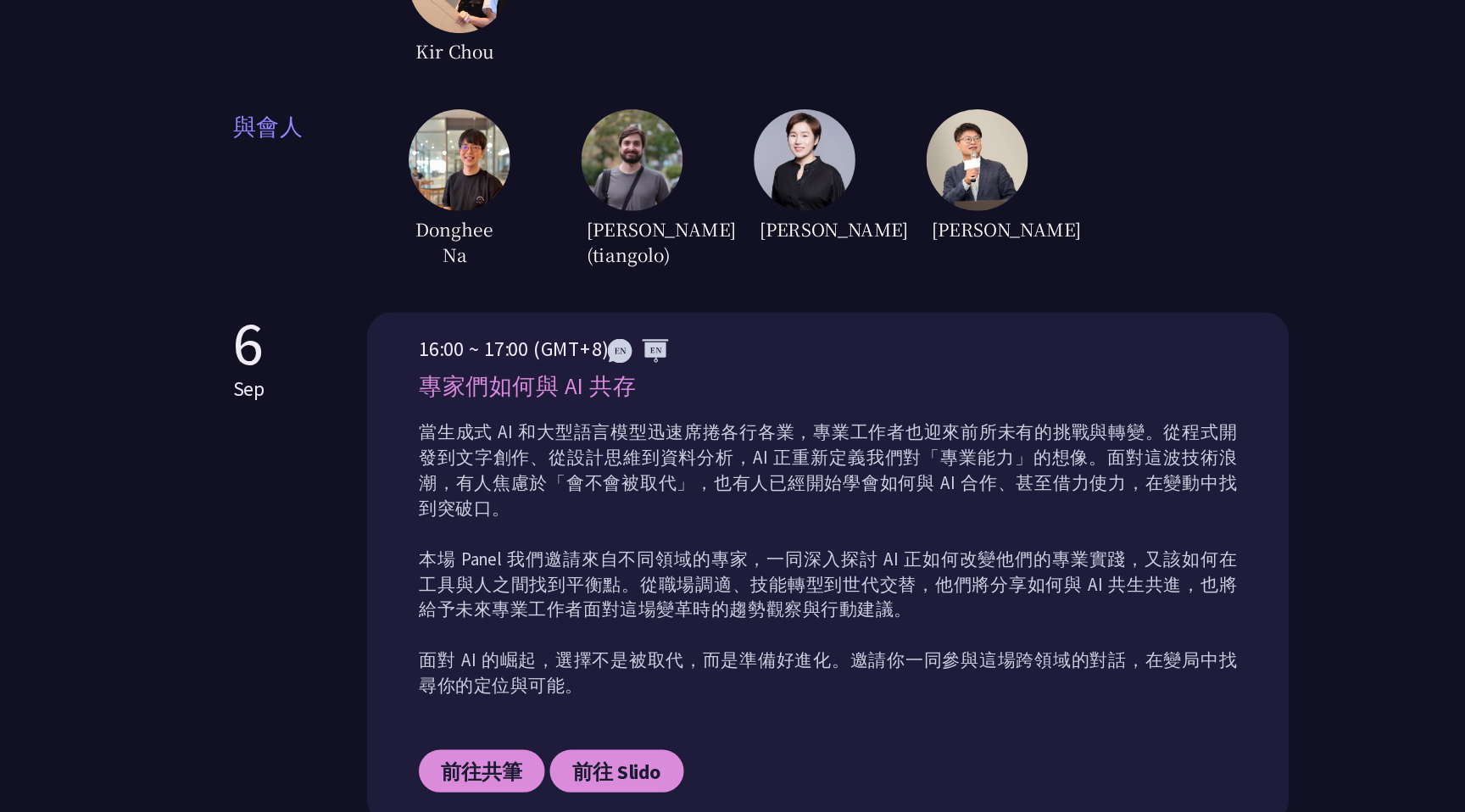
drag, startPoint x: 727, startPoint y: 288, endPoint x: 788, endPoint y: 265, distance: 65.2
click at [788, 287] on span "林滿新" at bounding box center [765, 302] width 76 height 30
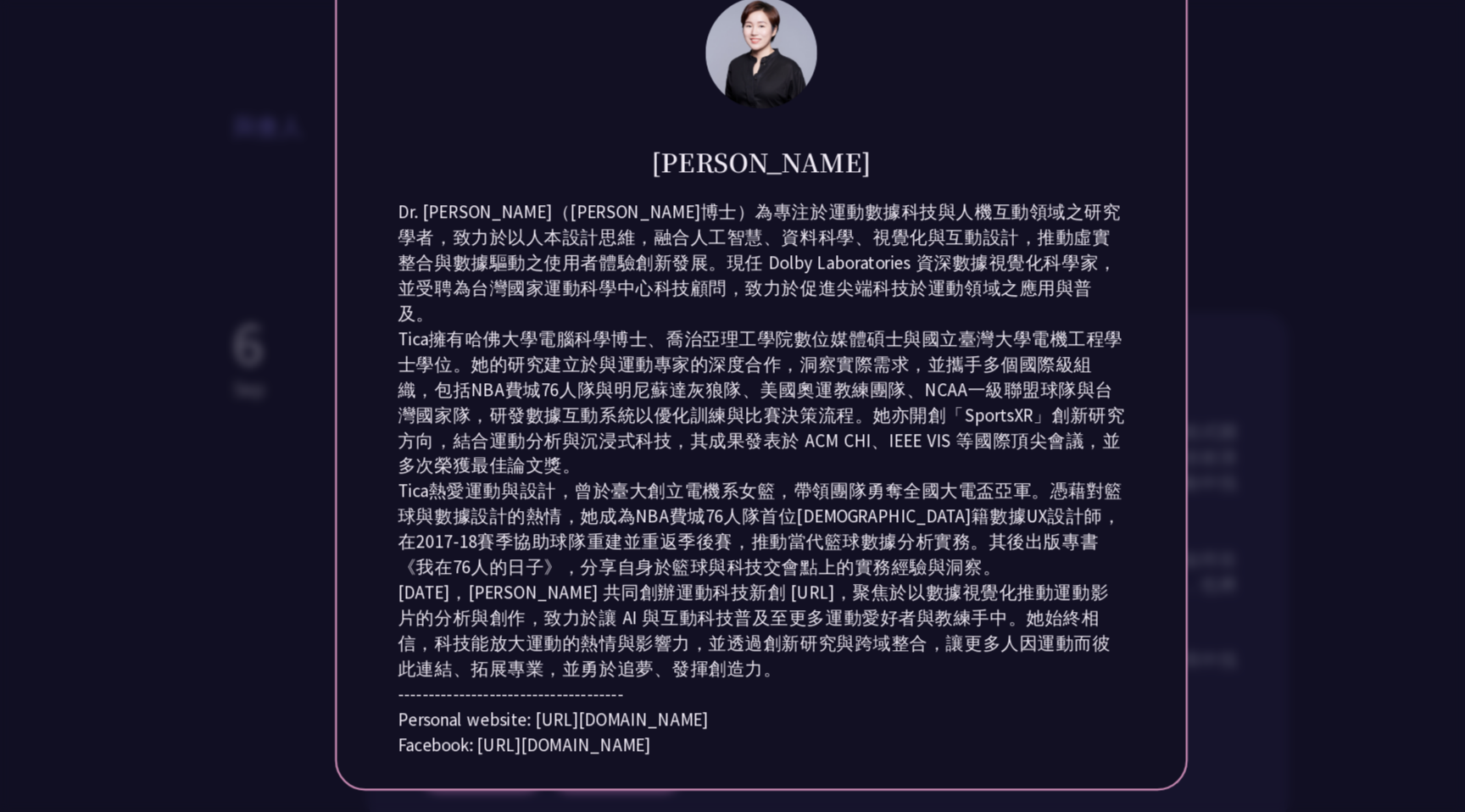
click at [794, 278] on div "Dr. Tica Lin（林滿新博士）為專注於運動數據科技與人機互動領域之研究學者，致力於以人本設計思維，融合人工智慧、資料科學、視覺化與互動設計，推動虛實整…" at bounding box center [732, 330] width 607 height 106
click at [1184, 287] on div at bounding box center [732, 406] width 1465 height 812
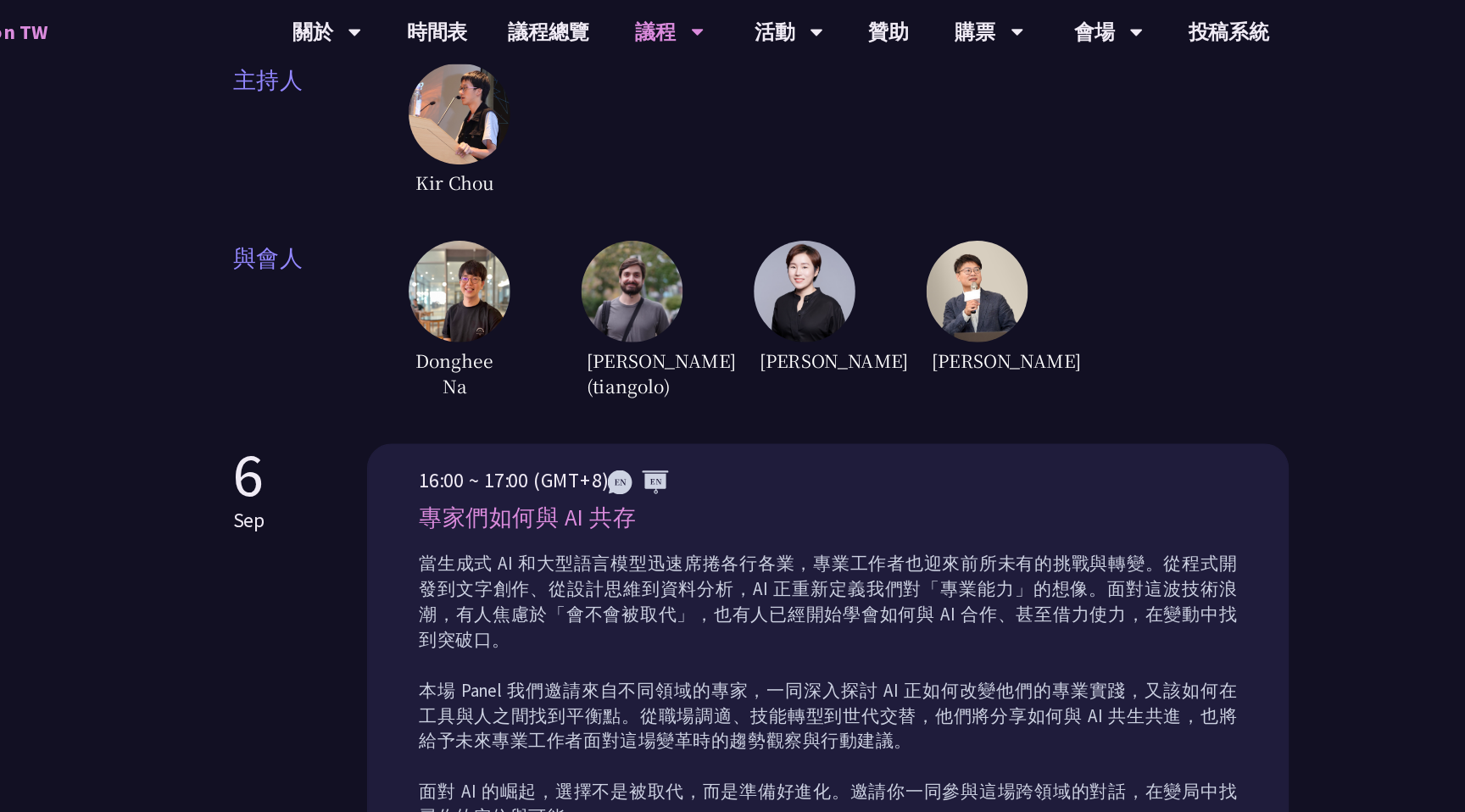
scroll to position [356, 0]
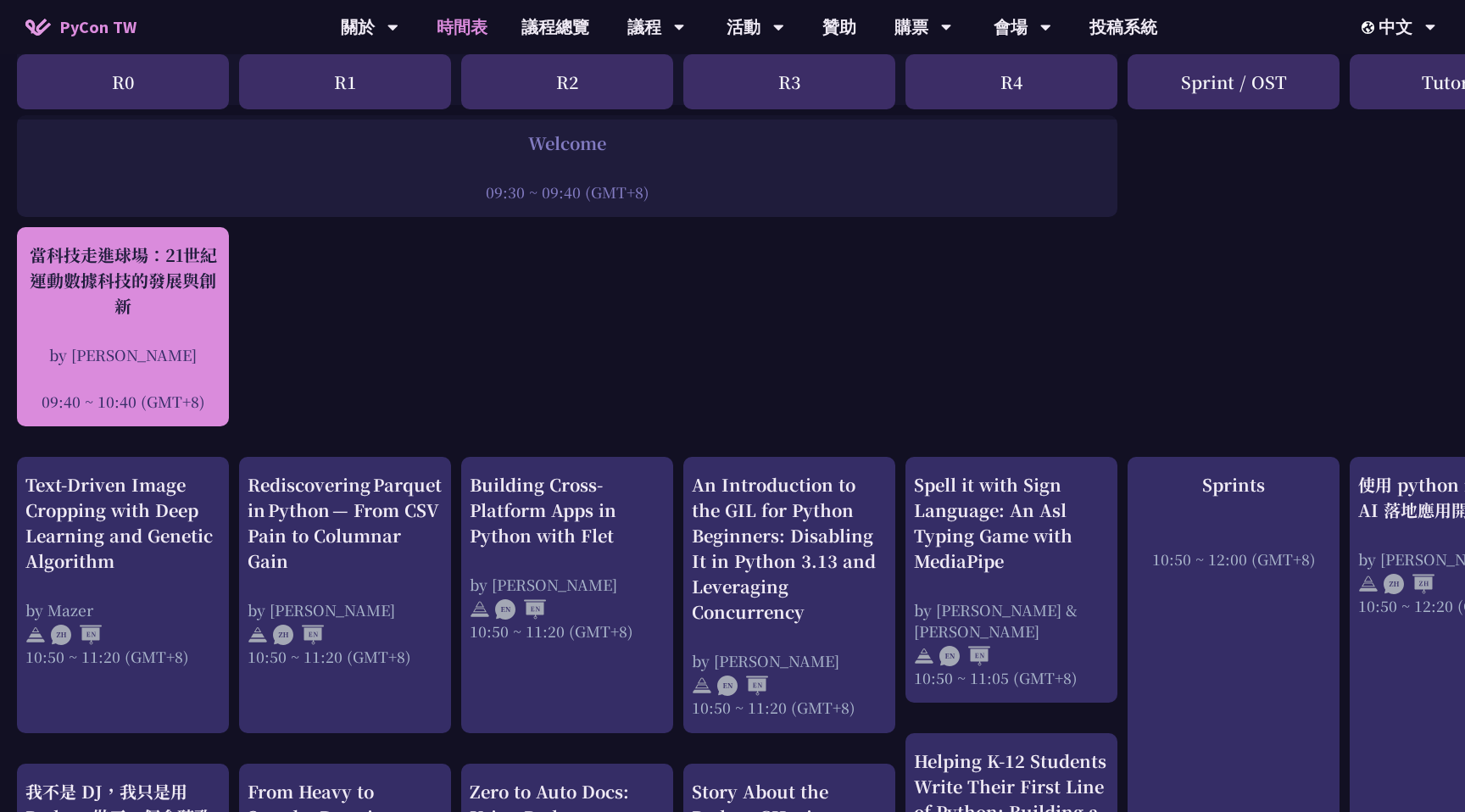
scroll to position [321, 0]
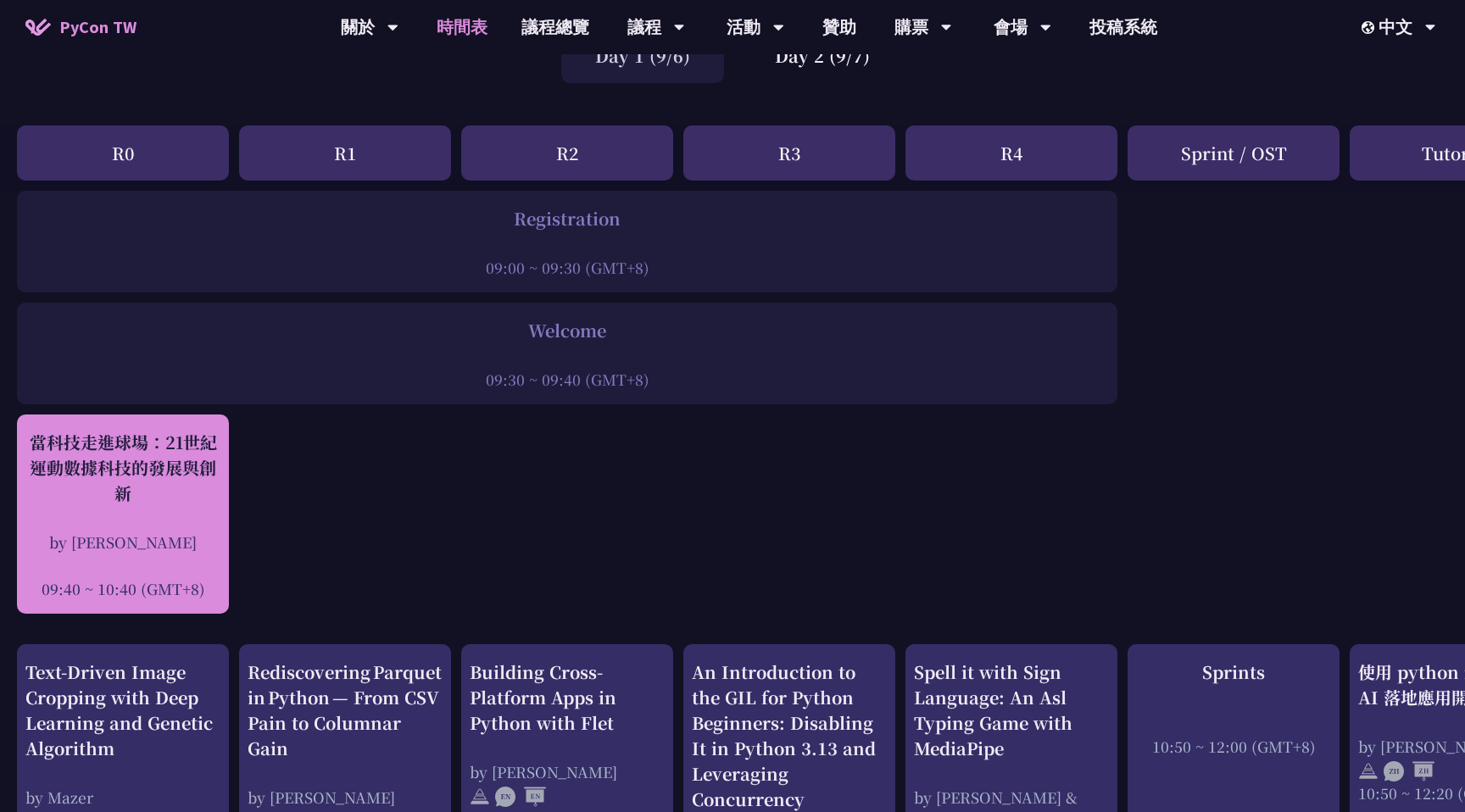
click at [151, 519] on div "當科技走進球場：21世紀運動數據科技的發展與創新 by 林滿新 09:40 ~ 10:40 (GMT+8)" at bounding box center [123, 515] width 195 height 170
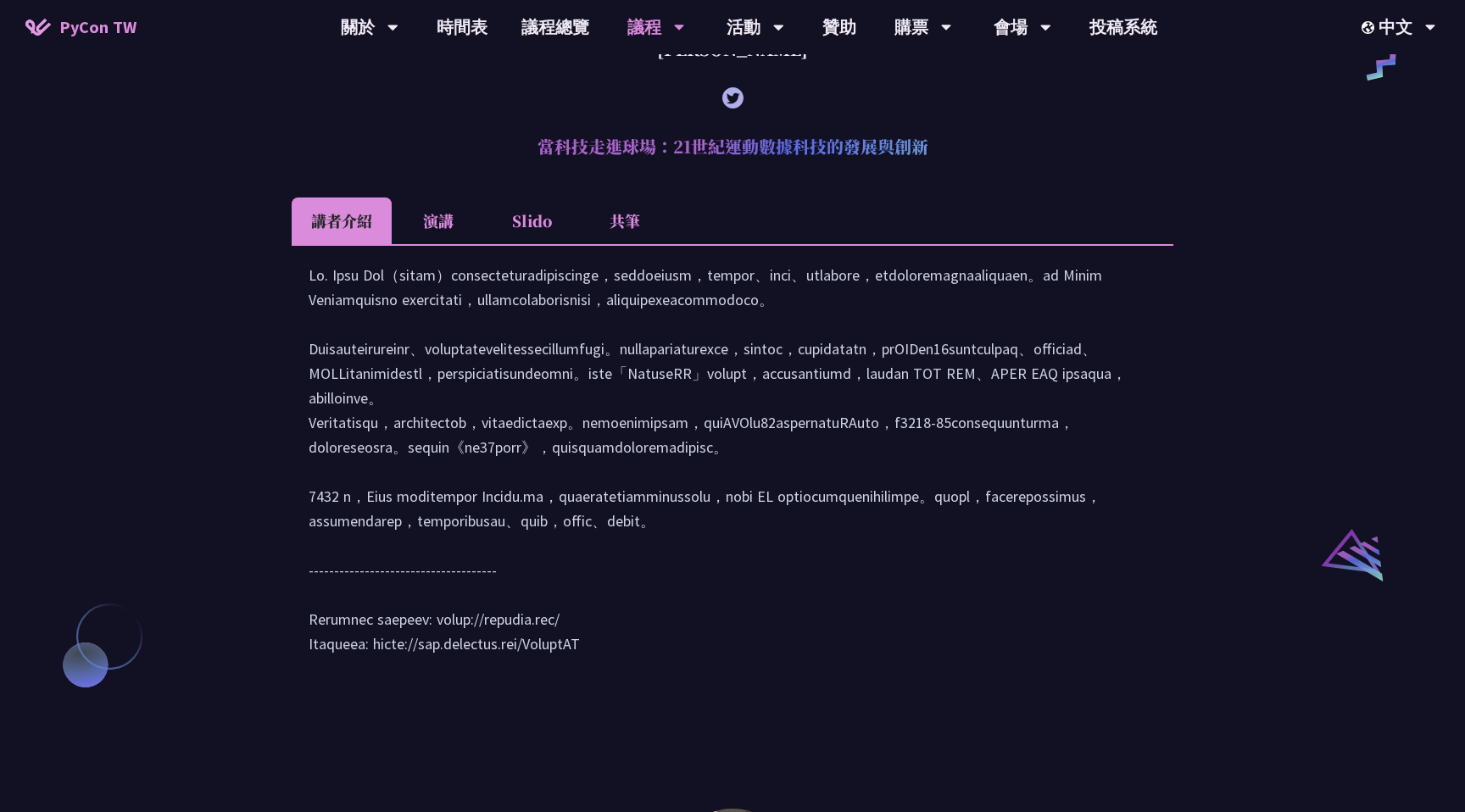
scroll to position [1467, 0]
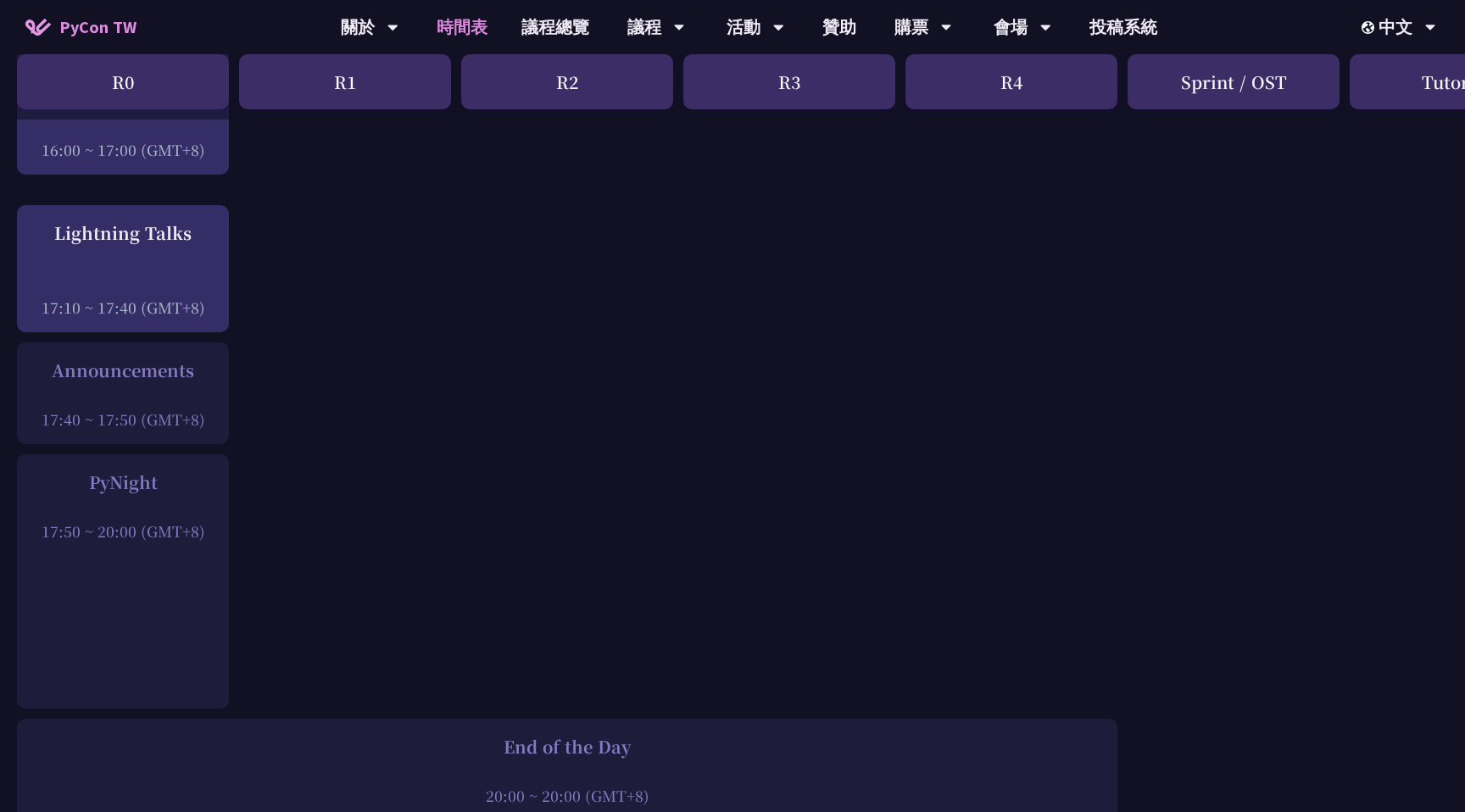
scroll to position [1774, 0]
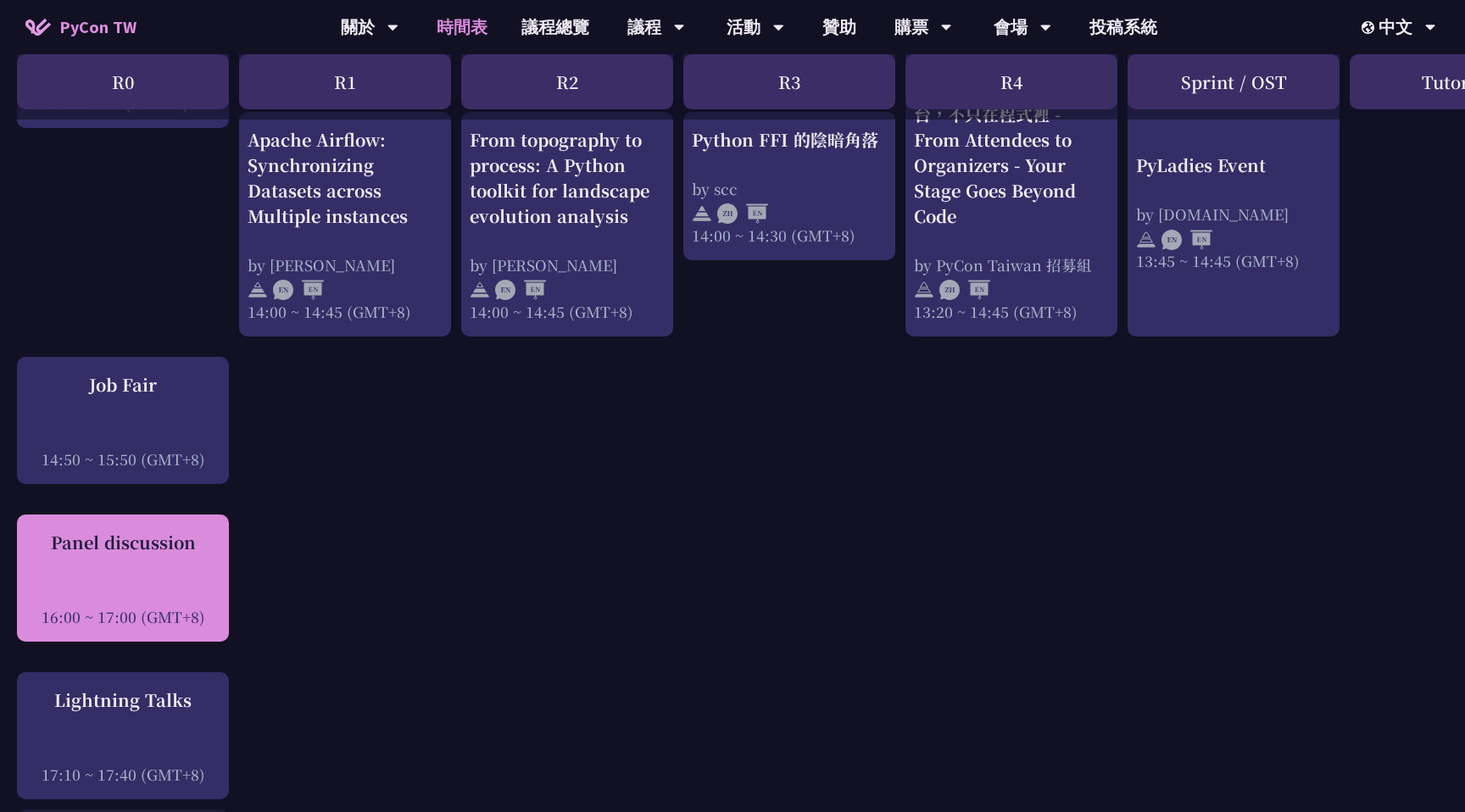
click at [125, 555] on div "Panel discussion" at bounding box center [123, 542] width 195 height 26
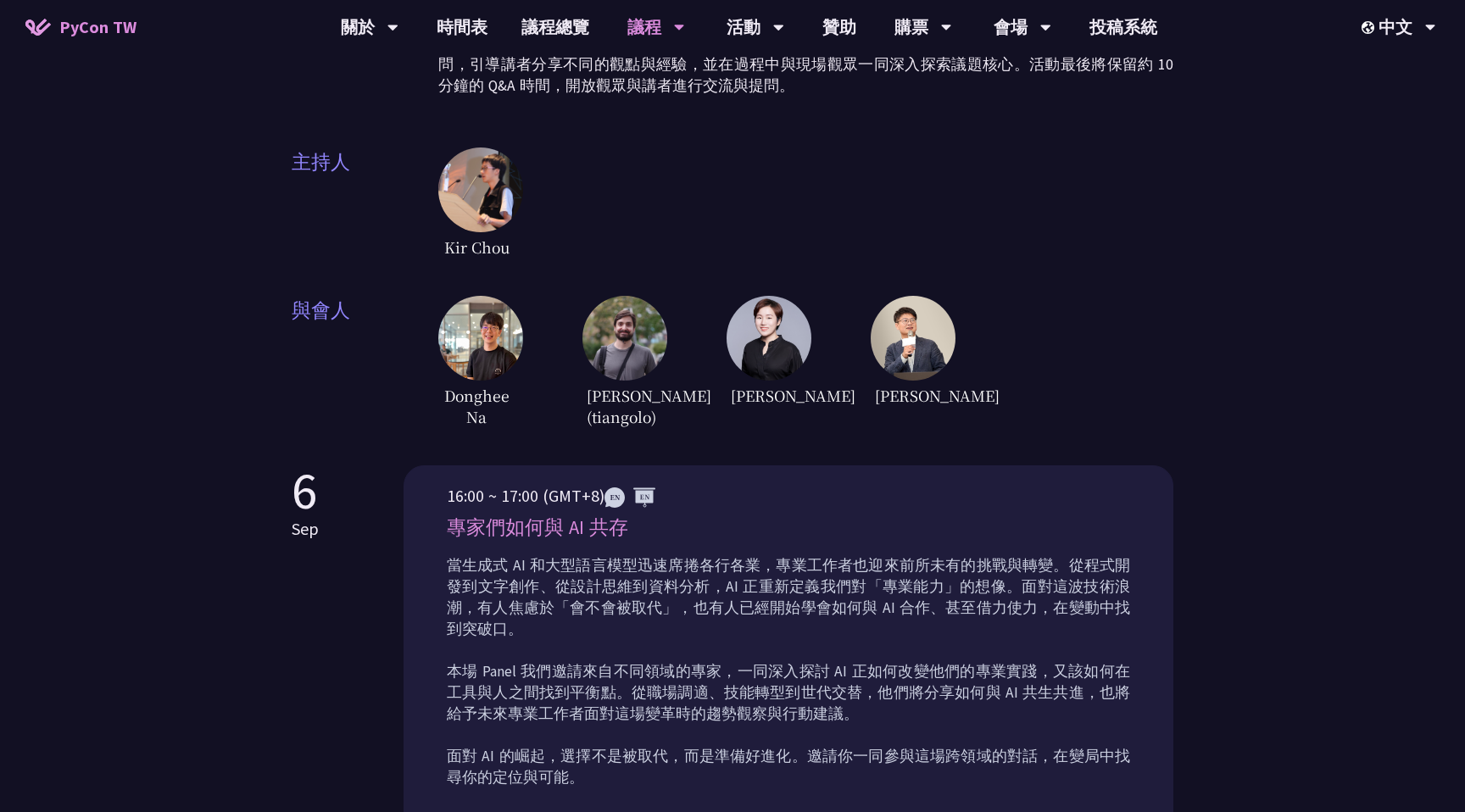
scroll to position [320, 0]
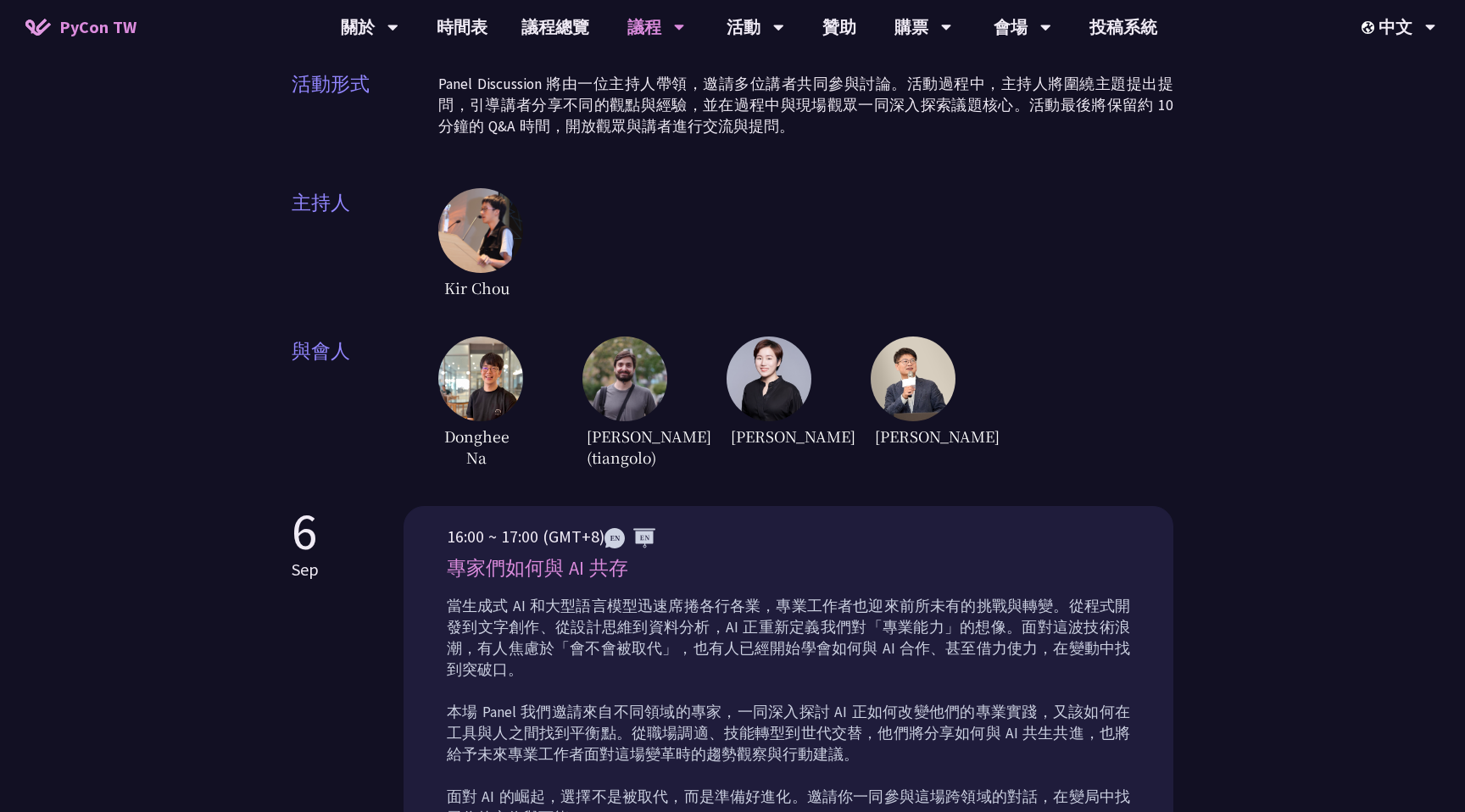
drag, startPoint x: 594, startPoint y: 399, endPoint x: 669, endPoint y: 464, distance: 99.2
click at [669, 464] on div "Donghee Na Sebastián Ramírez (tiangolo) 林滿新 陳宜昌" at bounding box center [806, 404] width 735 height 135
click at [707, 479] on div "Panel Discussion 自 2023 年起，Panel Discussion 成為 PyCon Taiwan 年度活動的重要環節，透過講者們與主持人…" at bounding box center [732, 371] width 882 height 1382
click at [912, 355] on img at bounding box center [913, 379] width 85 height 85
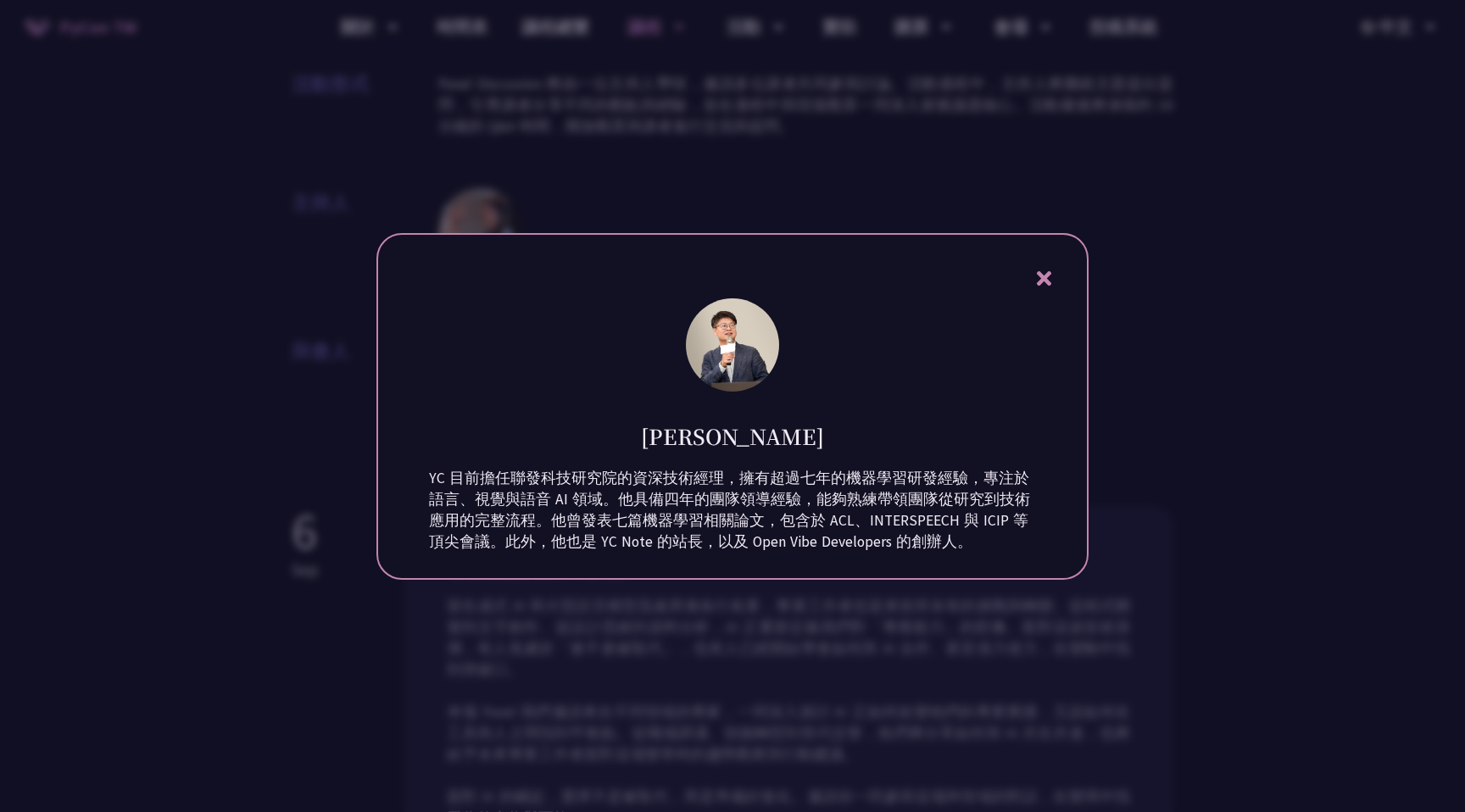
click at [1037, 272] on icon at bounding box center [1043, 279] width 14 height 14
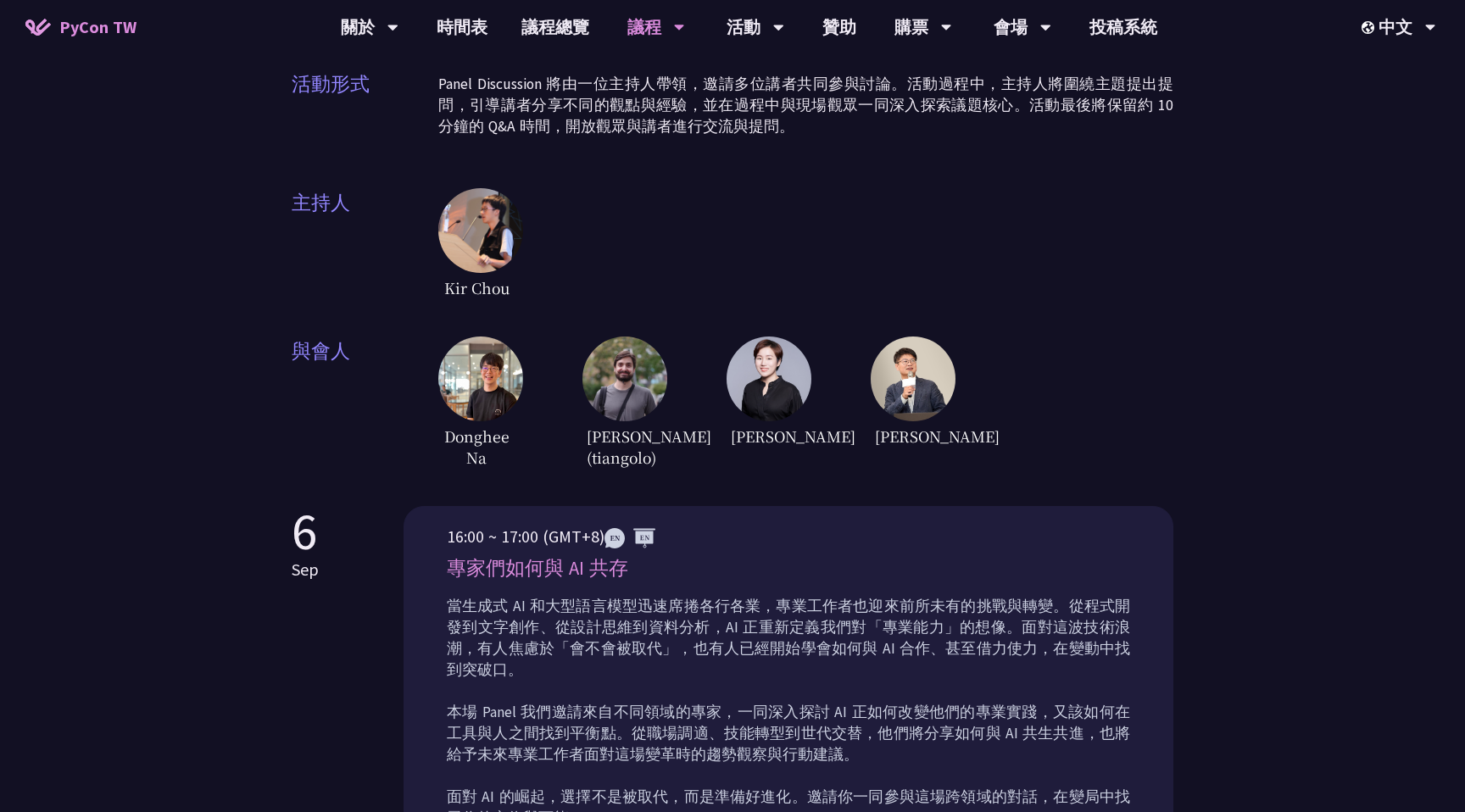
click at [913, 392] on img at bounding box center [913, 379] width 85 height 85
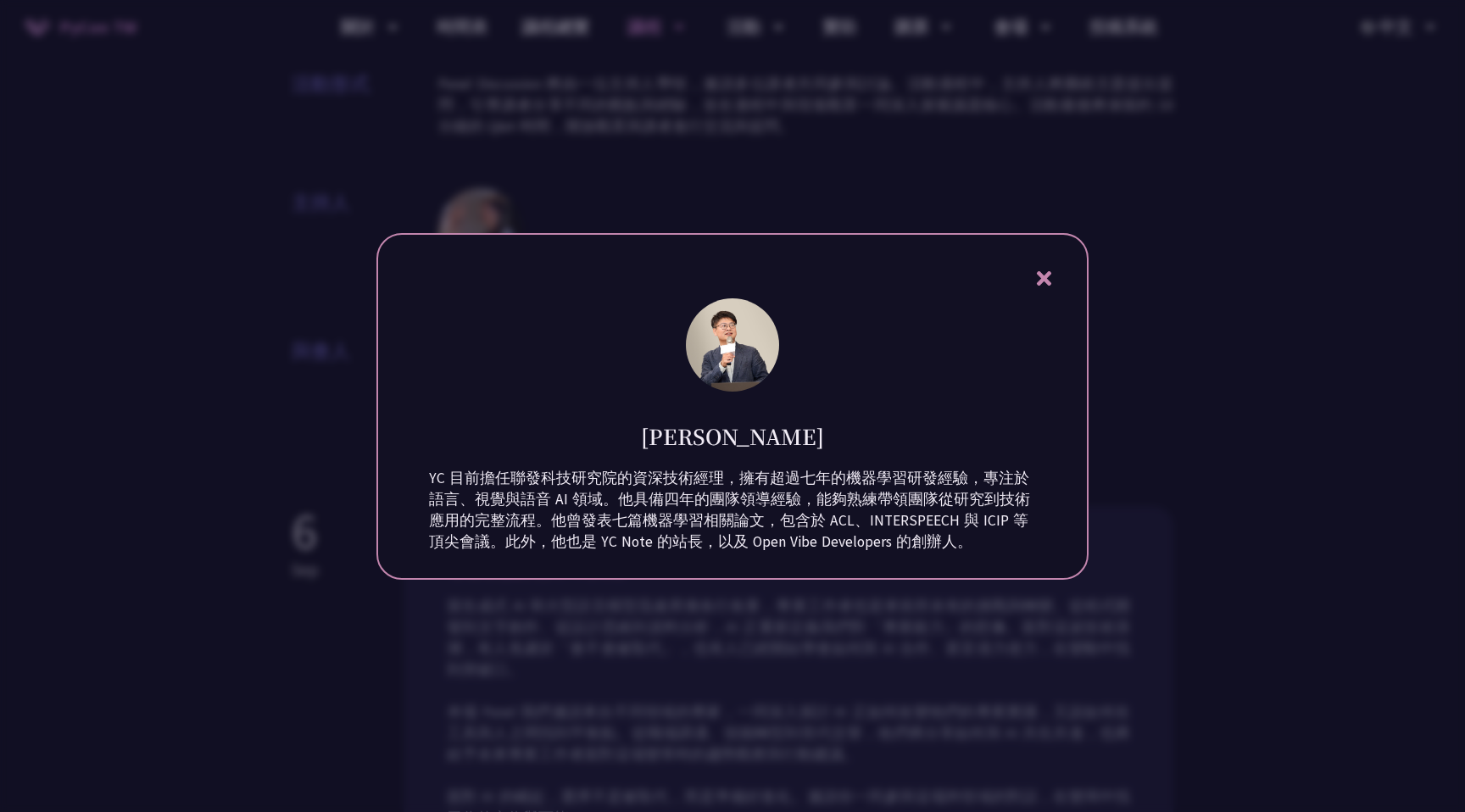
click at [1043, 268] on icon at bounding box center [1045, 279] width 21 height 21
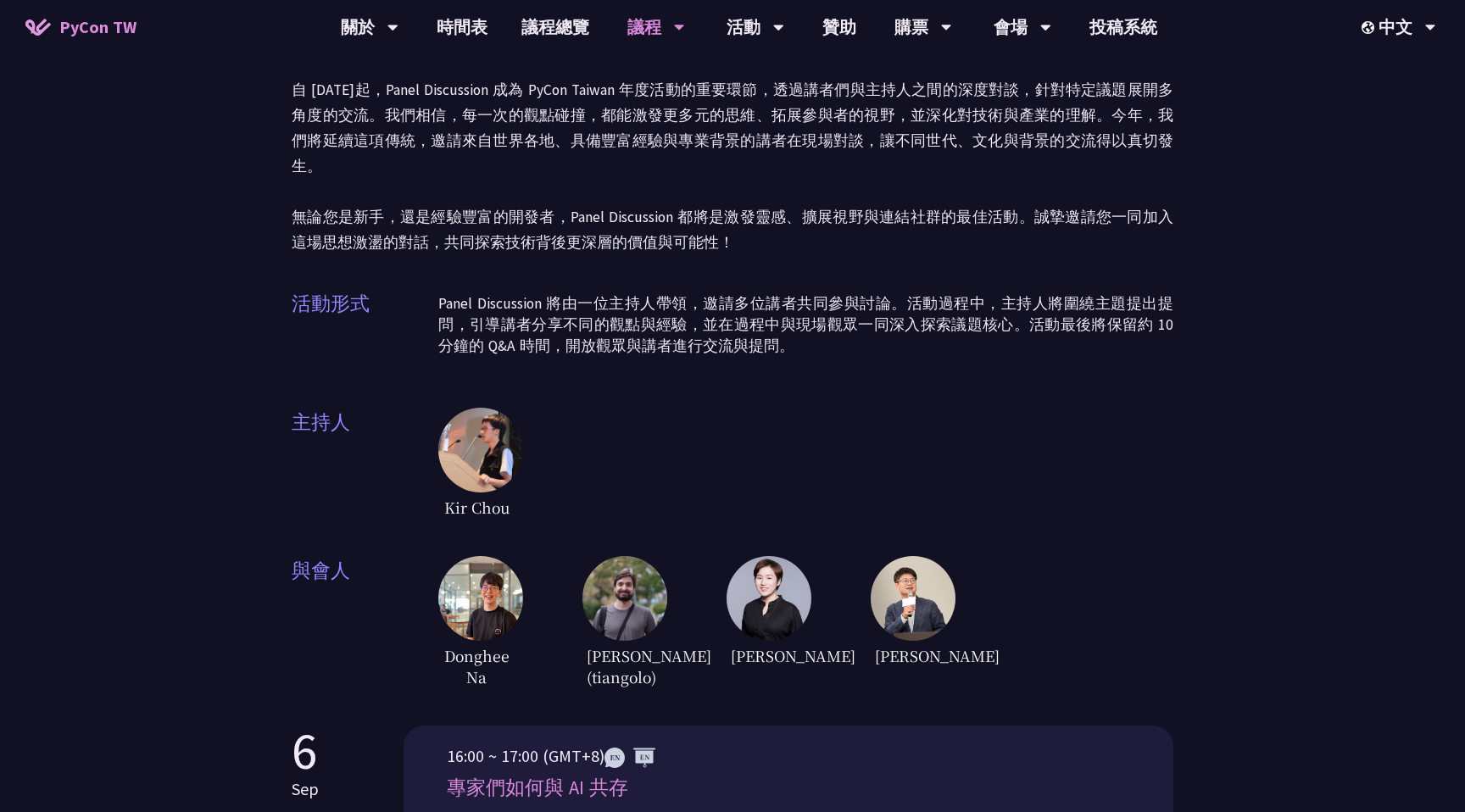
scroll to position [0, 0]
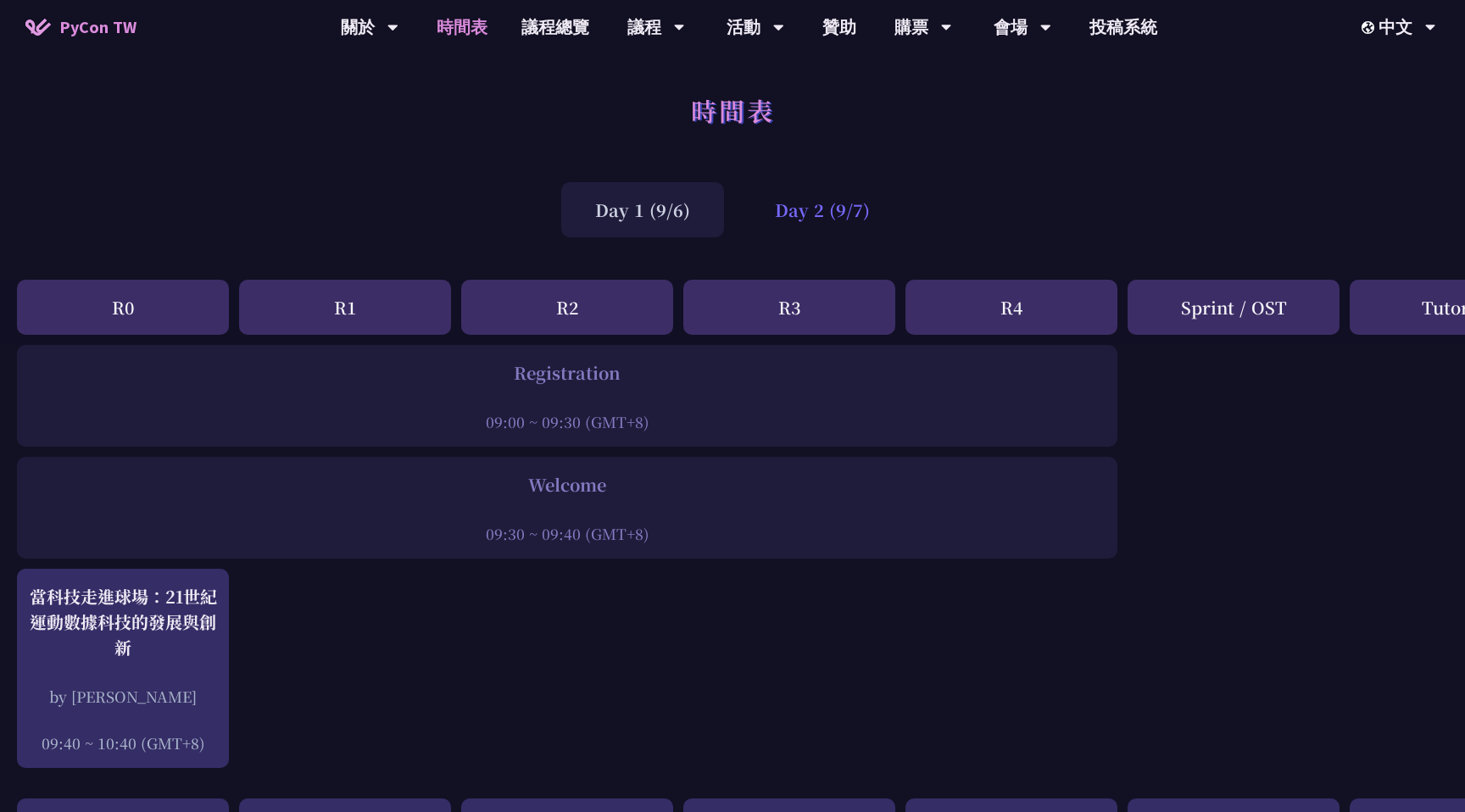
click at [819, 191] on div "Day 2 (9/7)" at bounding box center [823, 210] width 163 height 55
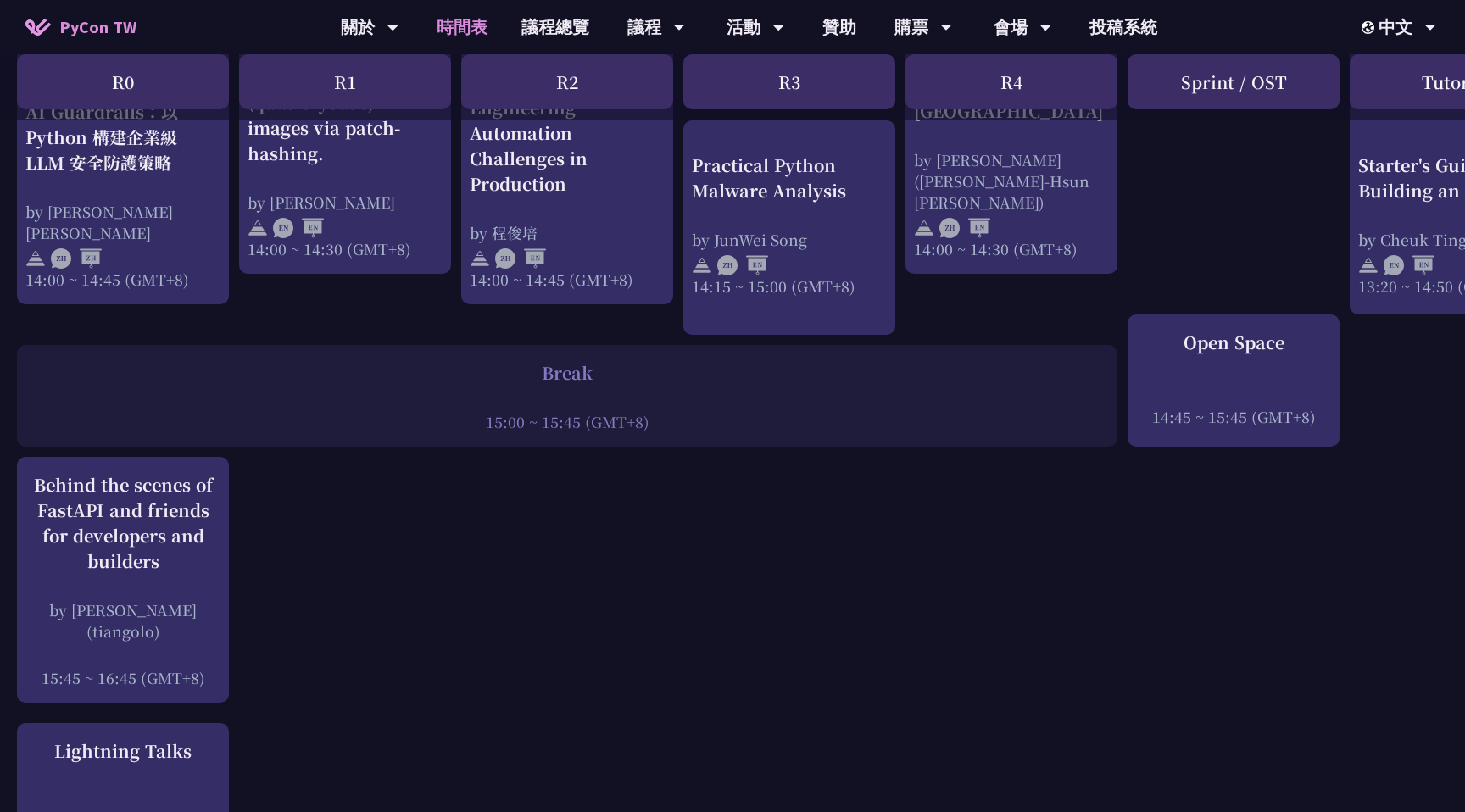
scroll to position [1928, 0]
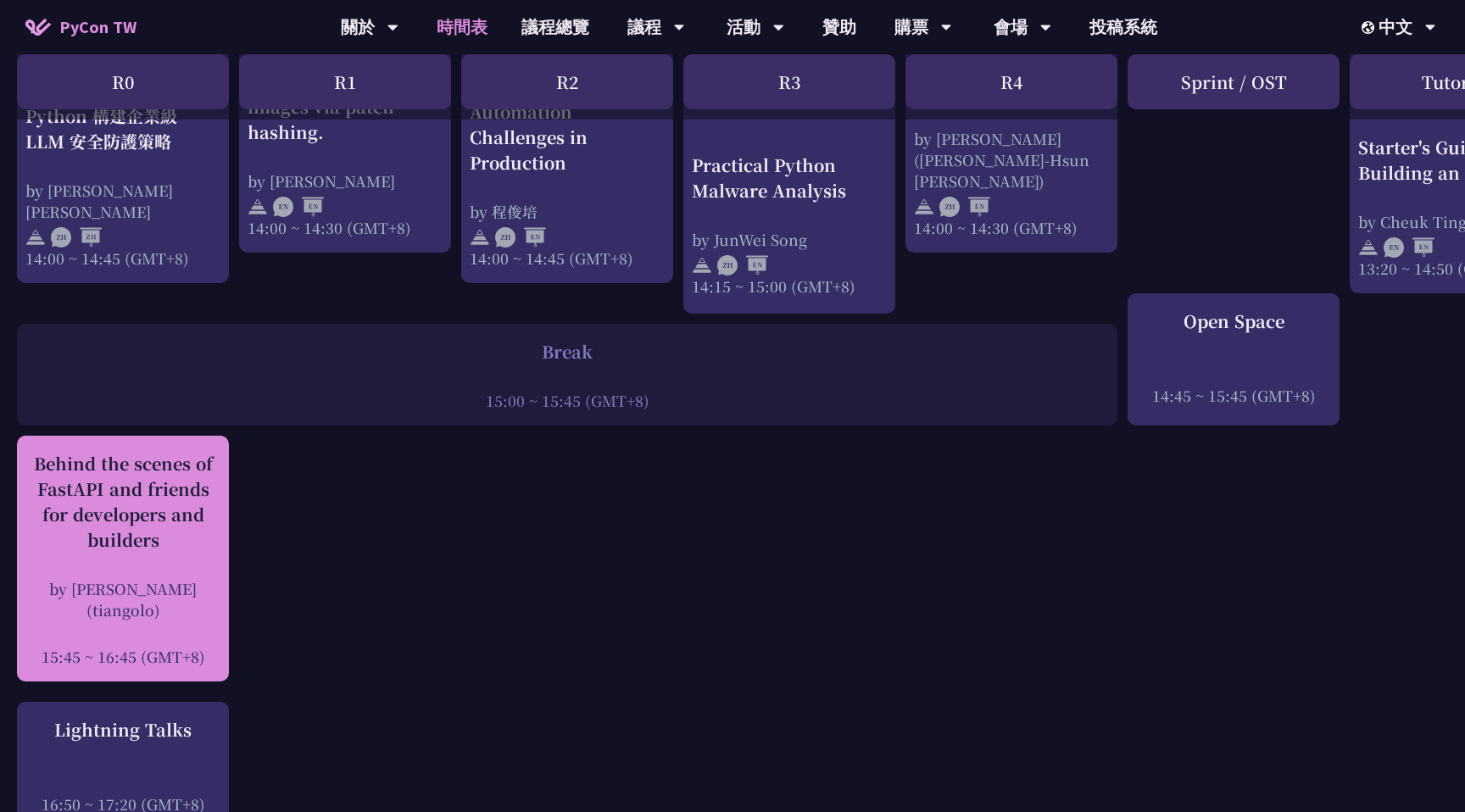
click at [201, 585] on div "by Sebastián Ramírez (tiangolo)" at bounding box center [123, 600] width 195 height 42
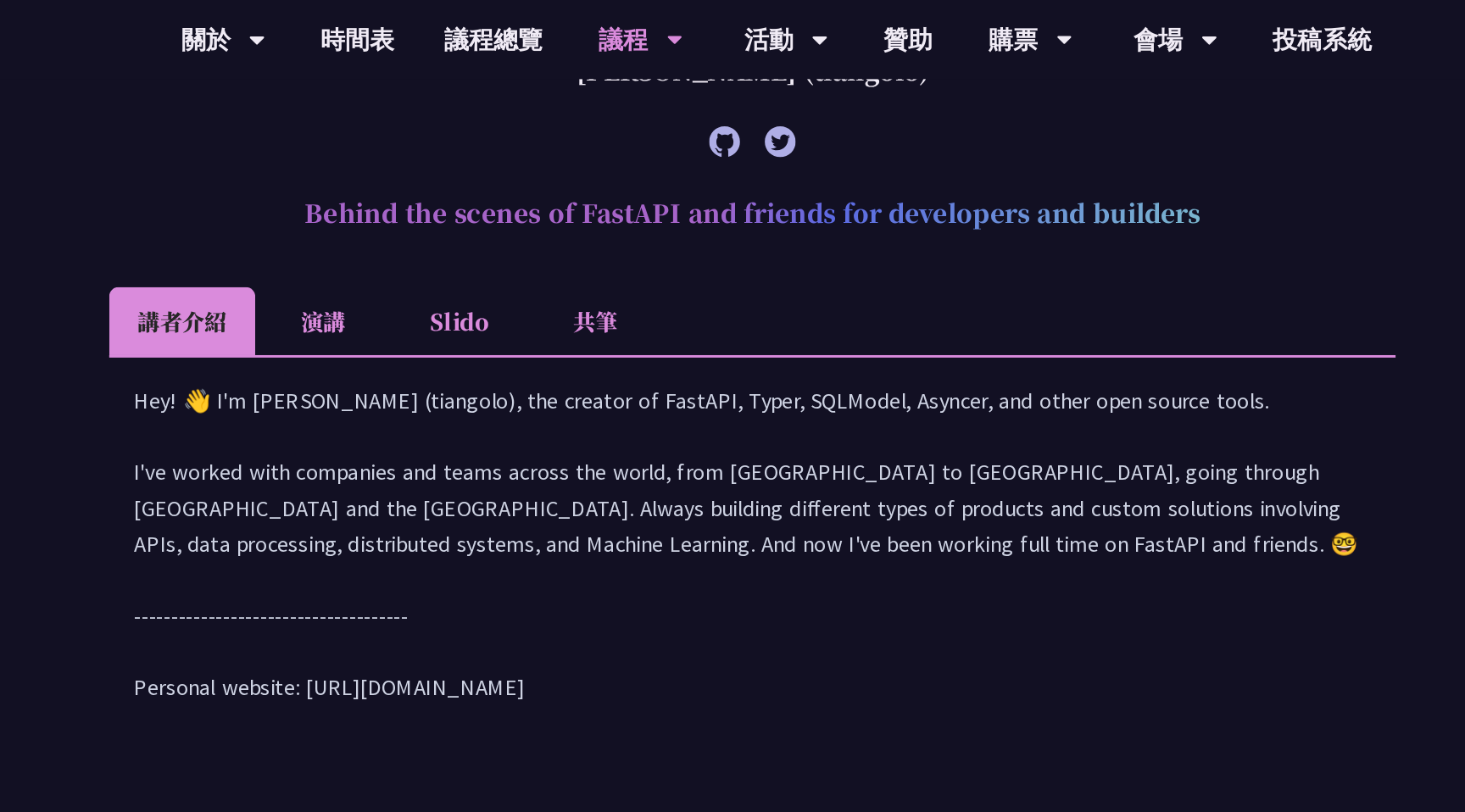
scroll to position [675, 0]
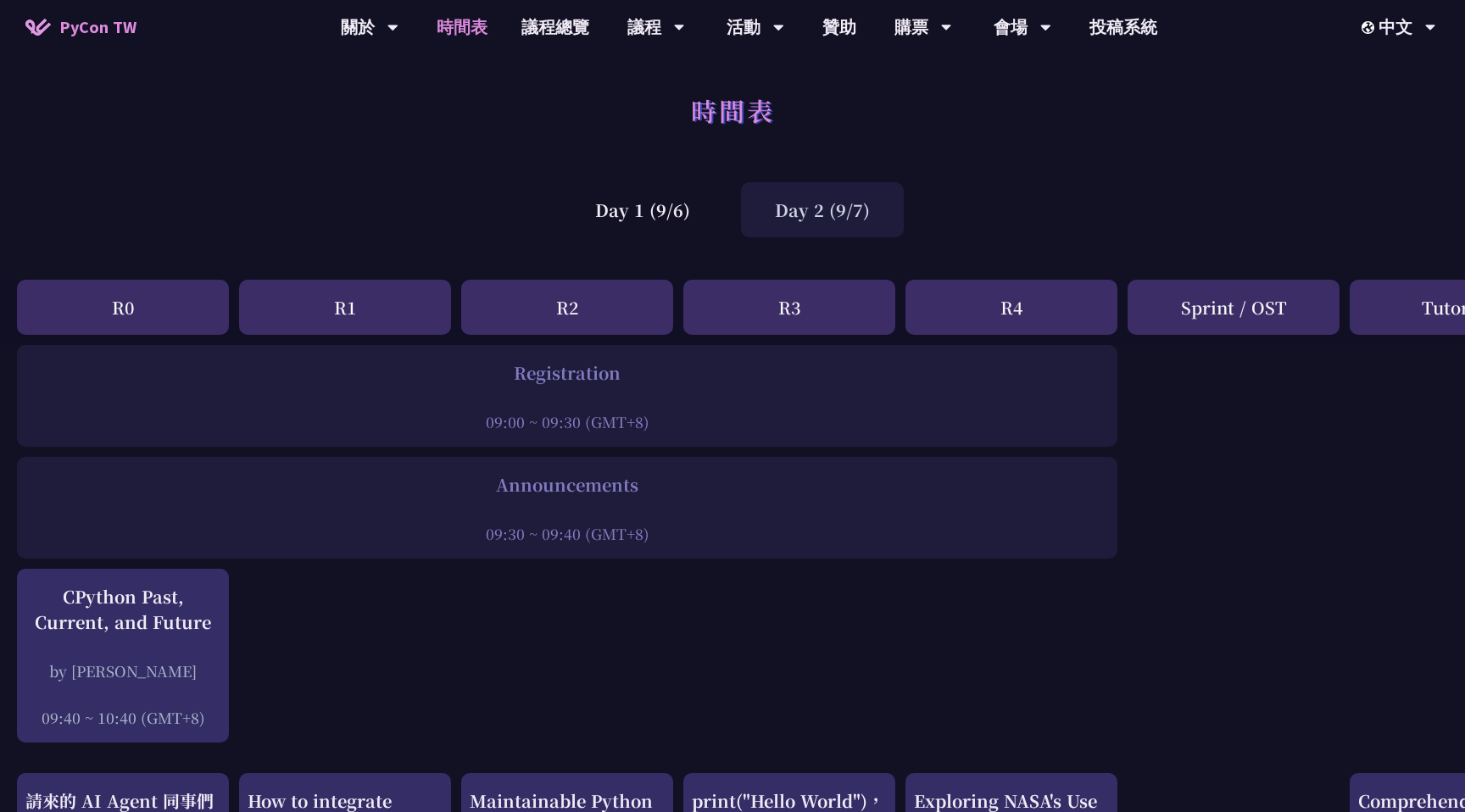
click at [792, 211] on div "Day 2 (9/7)" at bounding box center [823, 210] width 163 height 55
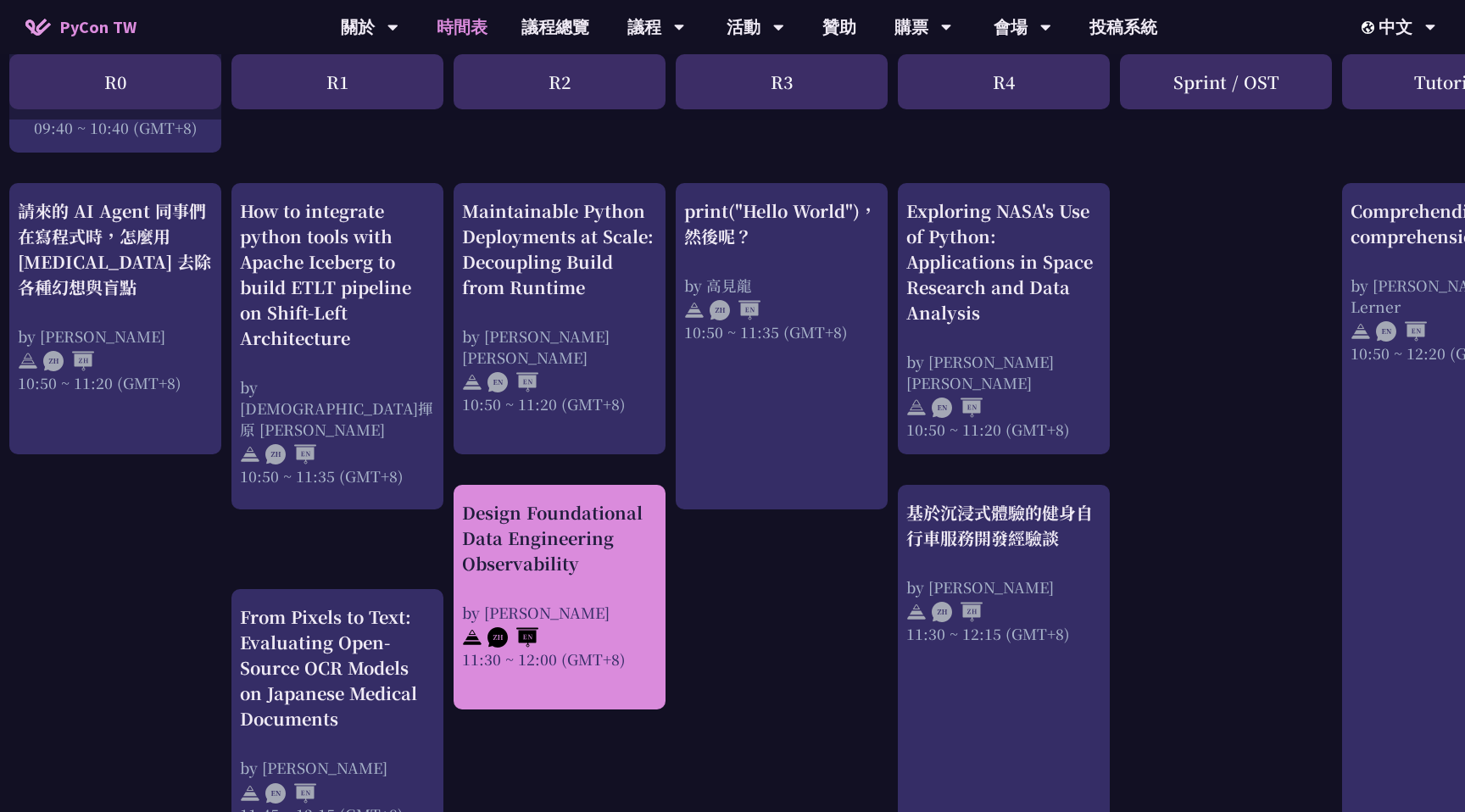
scroll to position [670, 8]
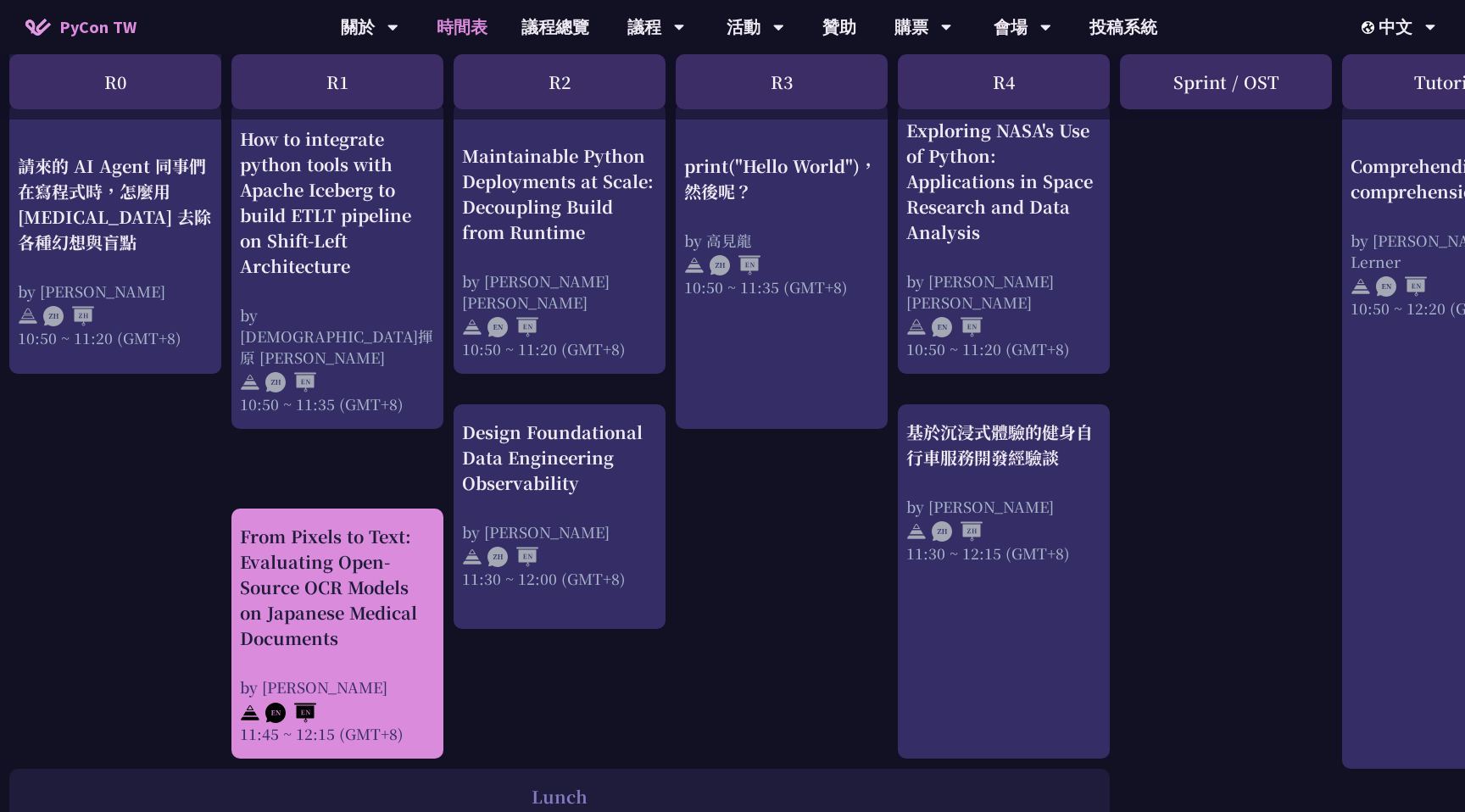
click at [375, 645] on div "From Pixels to Text: Evaluating Open-Source OCR Models on Japanese Medical Docu…" at bounding box center [337, 587] width 195 height 127
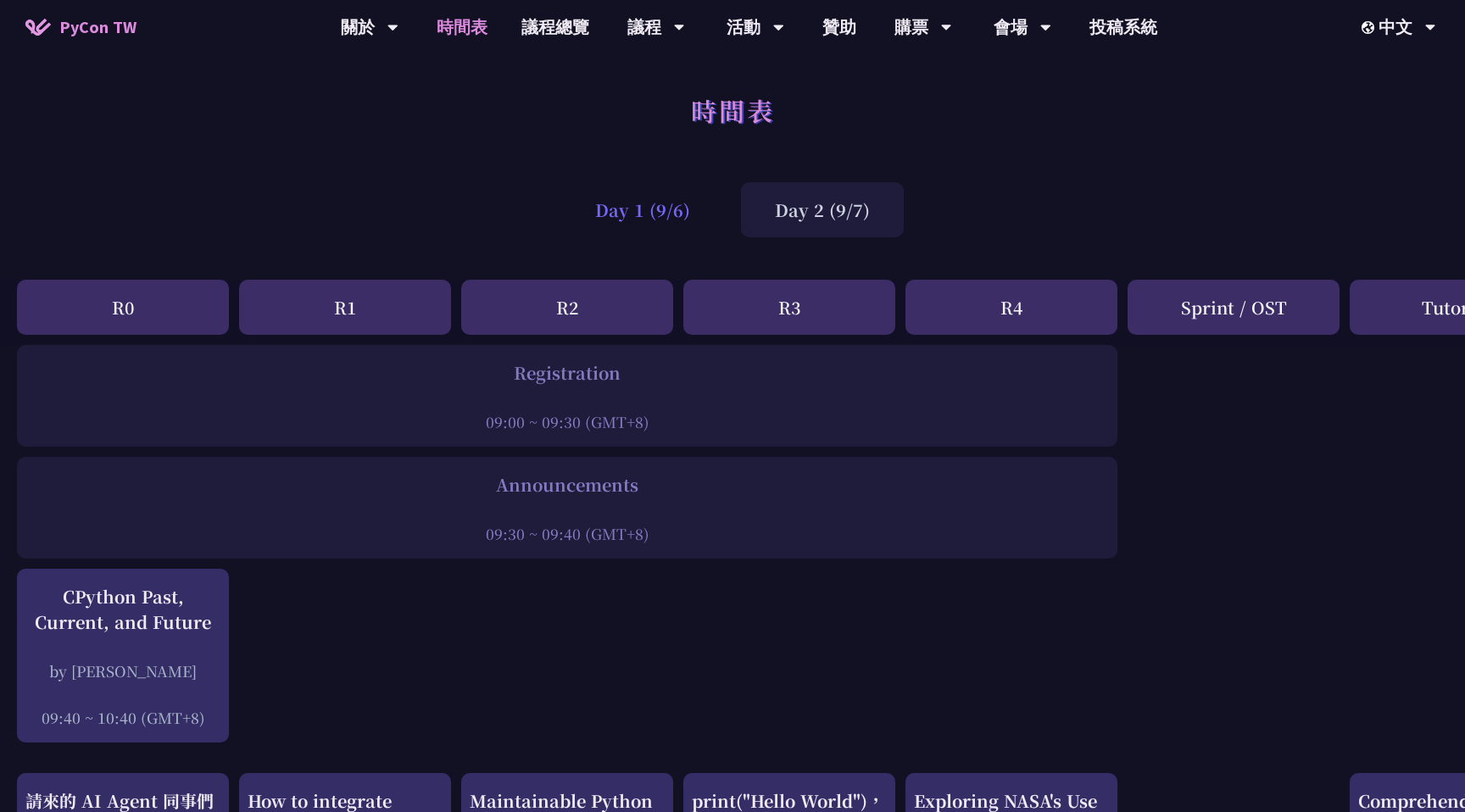
click at [655, 212] on div "Day 1 (9/6)" at bounding box center [643, 210] width 163 height 55
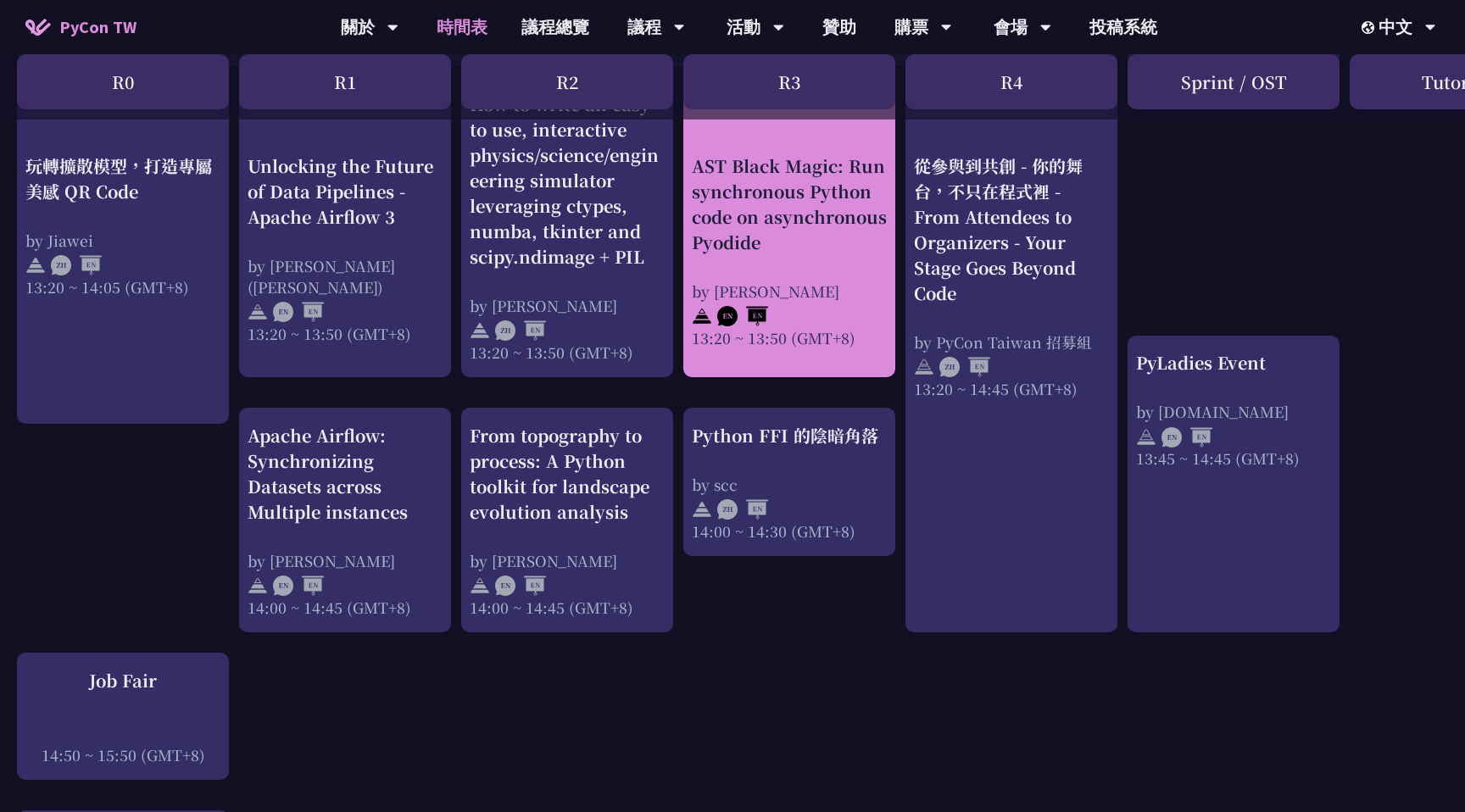
scroll to position [1477, 0]
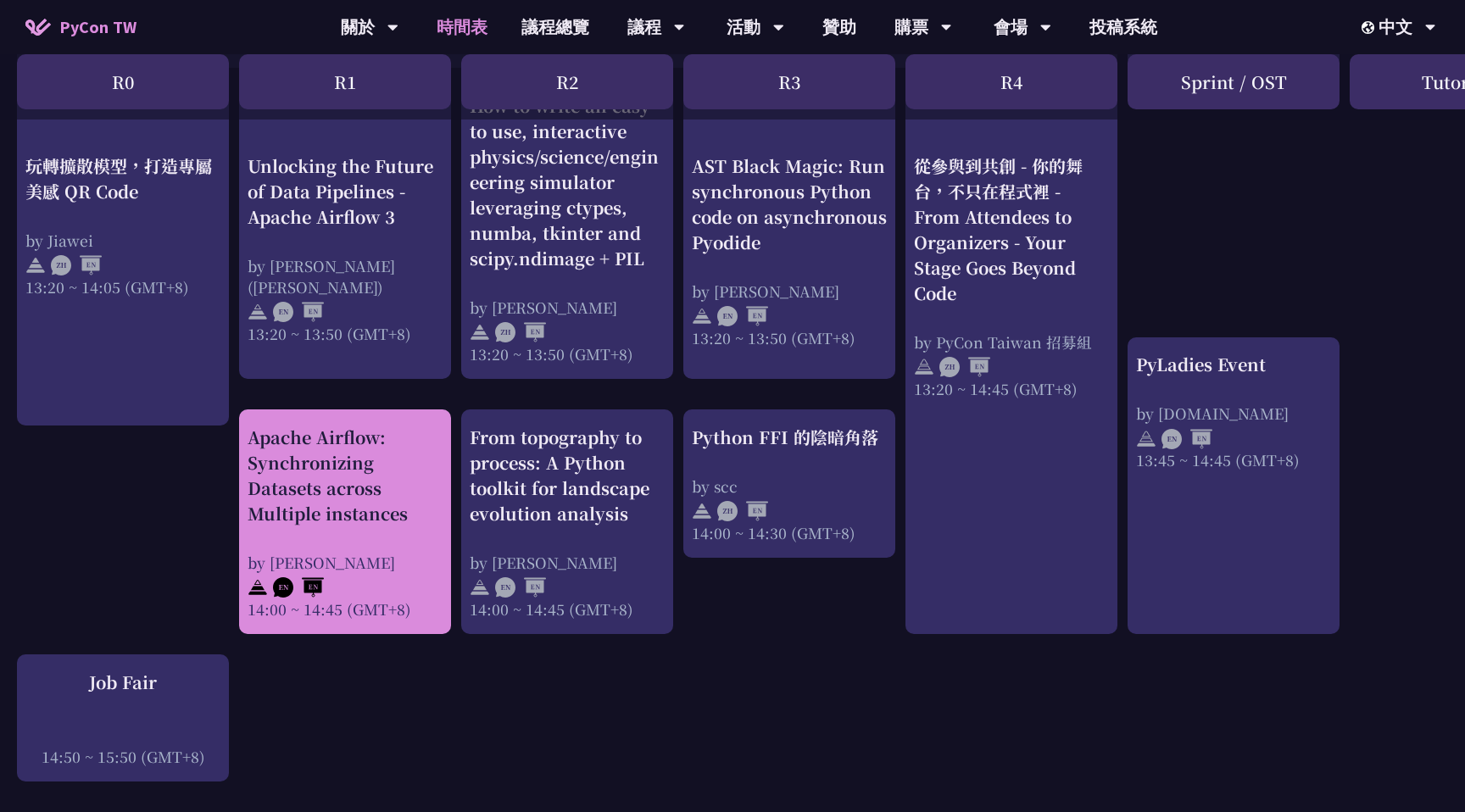
click at [318, 523] on div "Apache Airflow: Synchronizing Datasets across Multiple instances" at bounding box center [345, 475] width 195 height 102
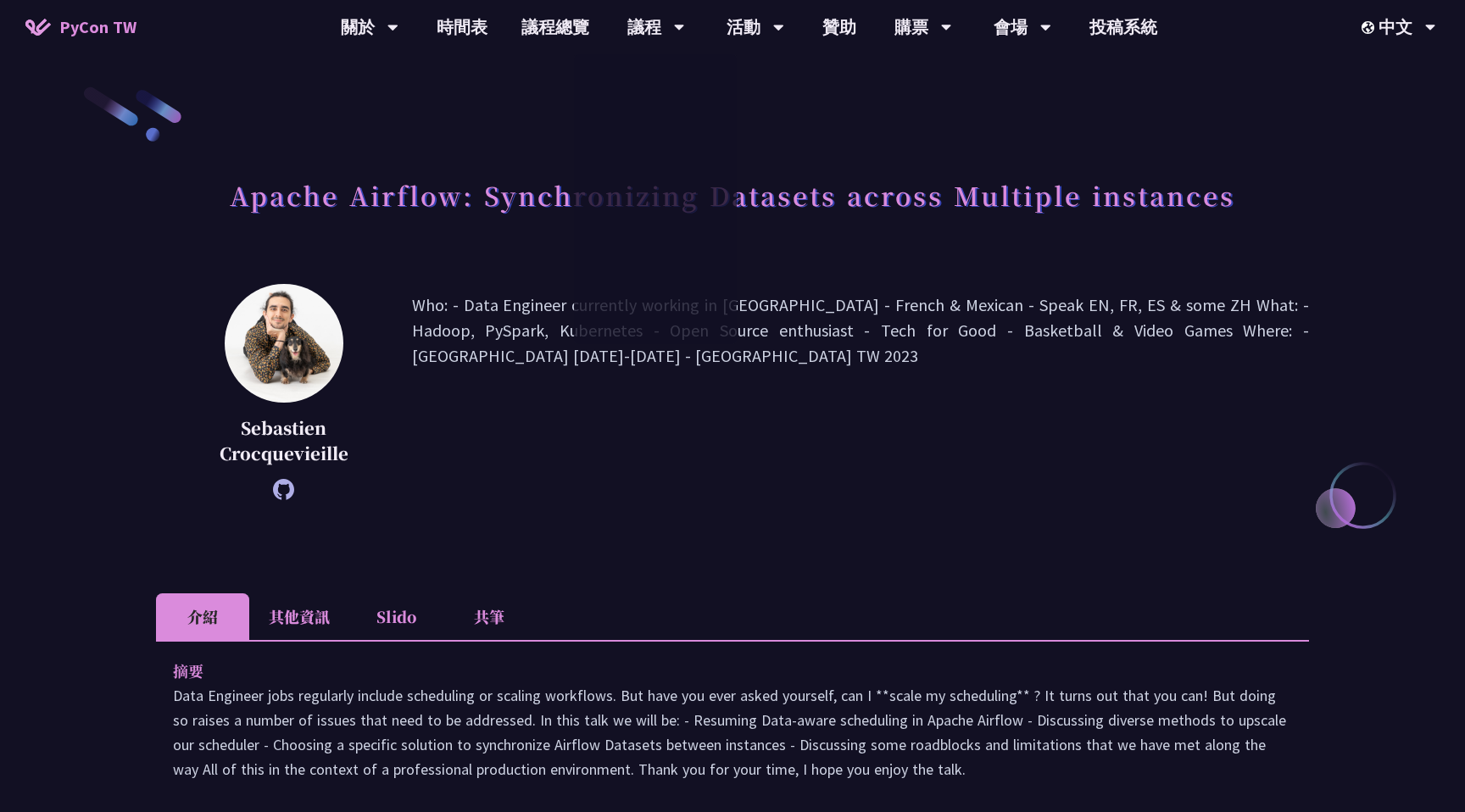
scroll to position [1477, 0]
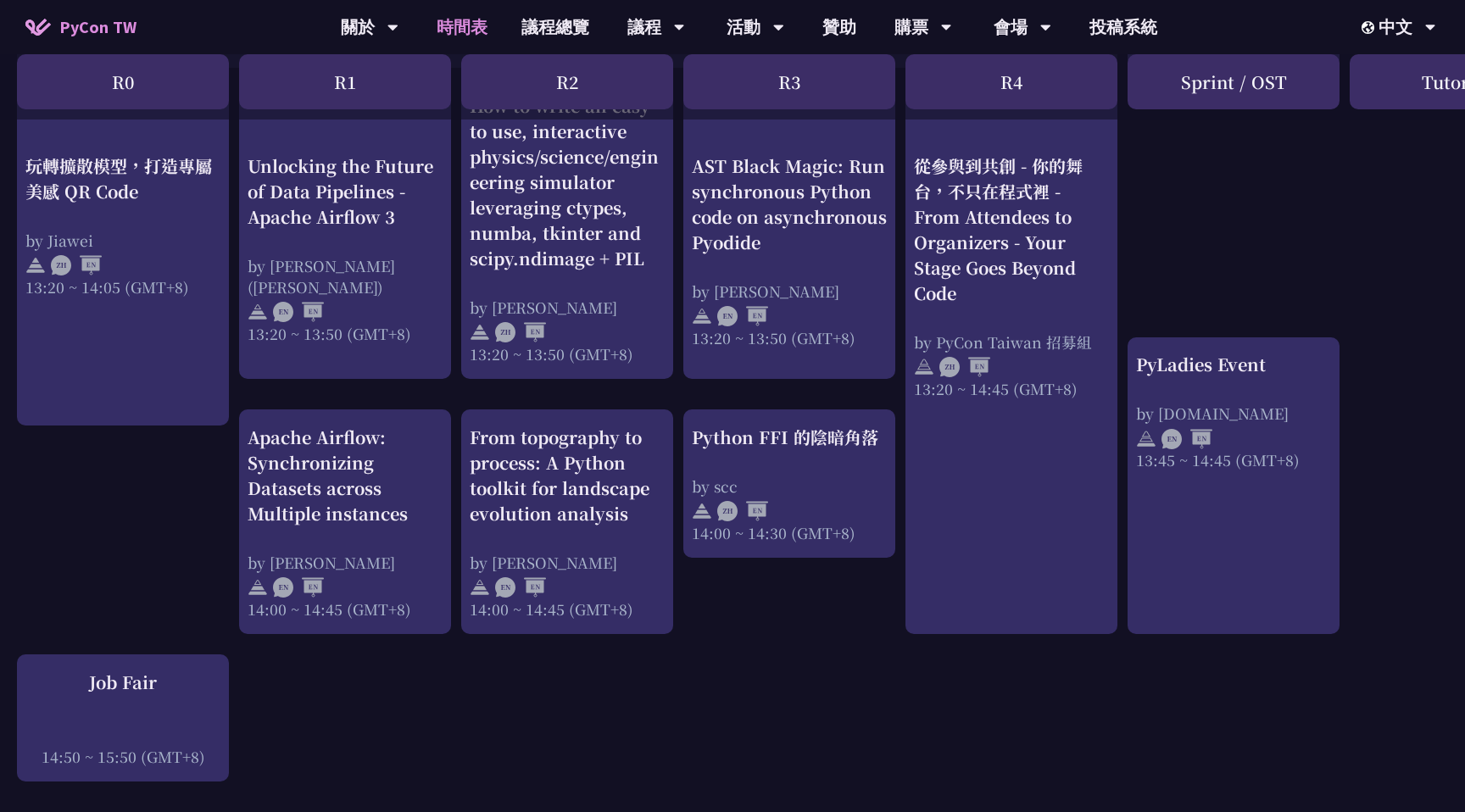
click at [168, 539] on div "An Introduction to the GIL for Python Beginners: Disabling It in Python 3.13 an…" at bounding box center [901, 226] width 1801 height 2717
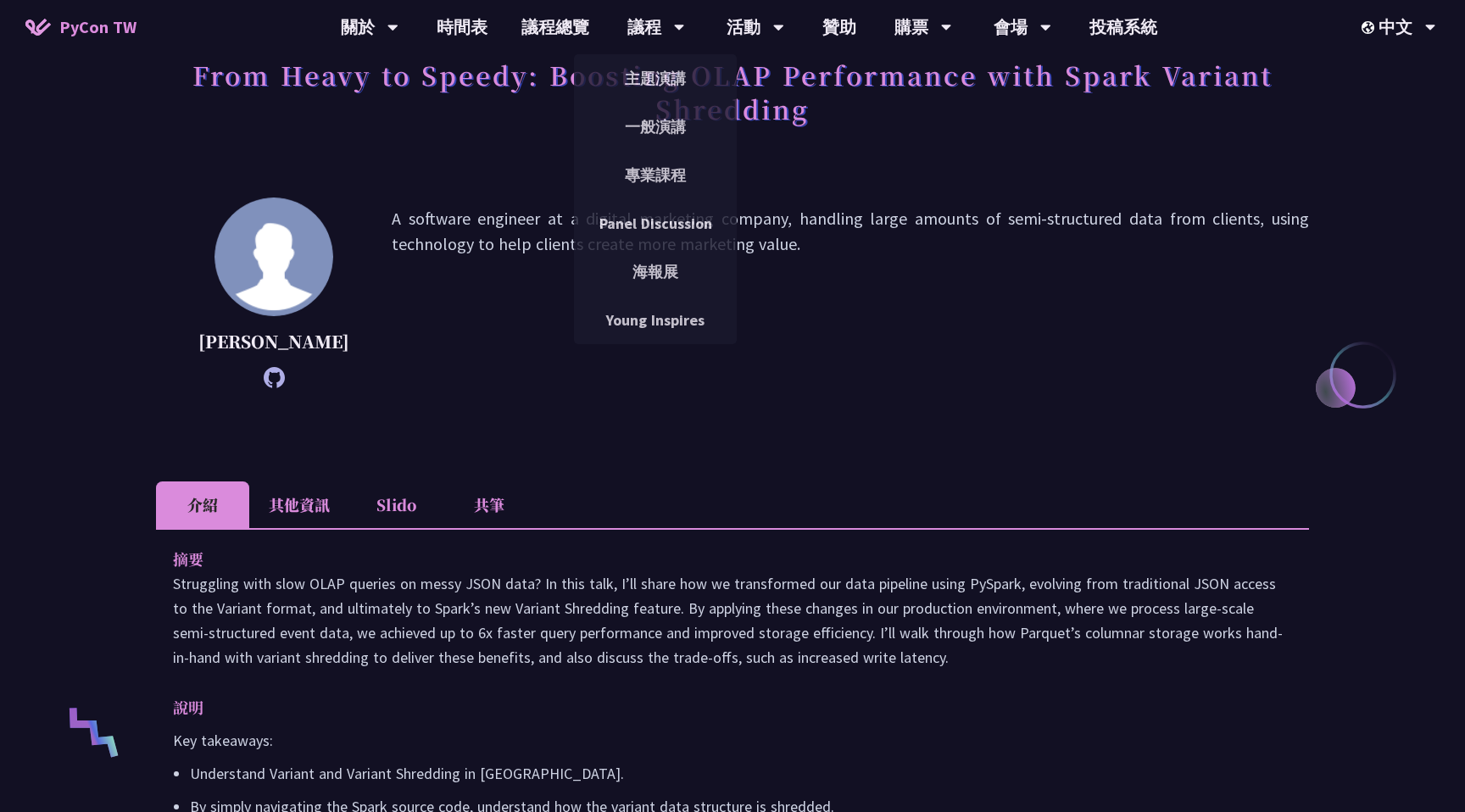
scroll to position [134, 0]
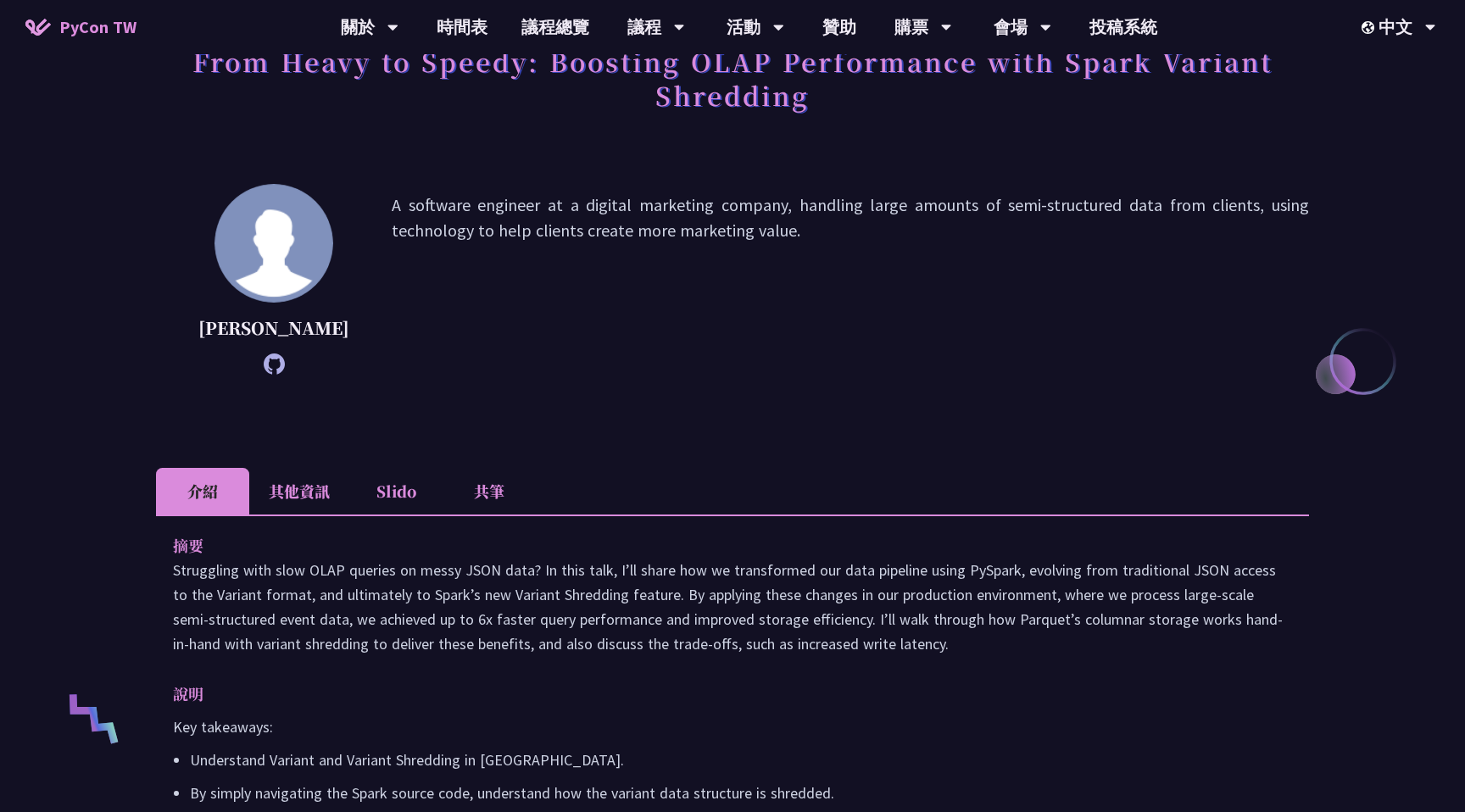
click at [492, 515] on li "共筆" at bounding box center [488, 491] width 93 height 47
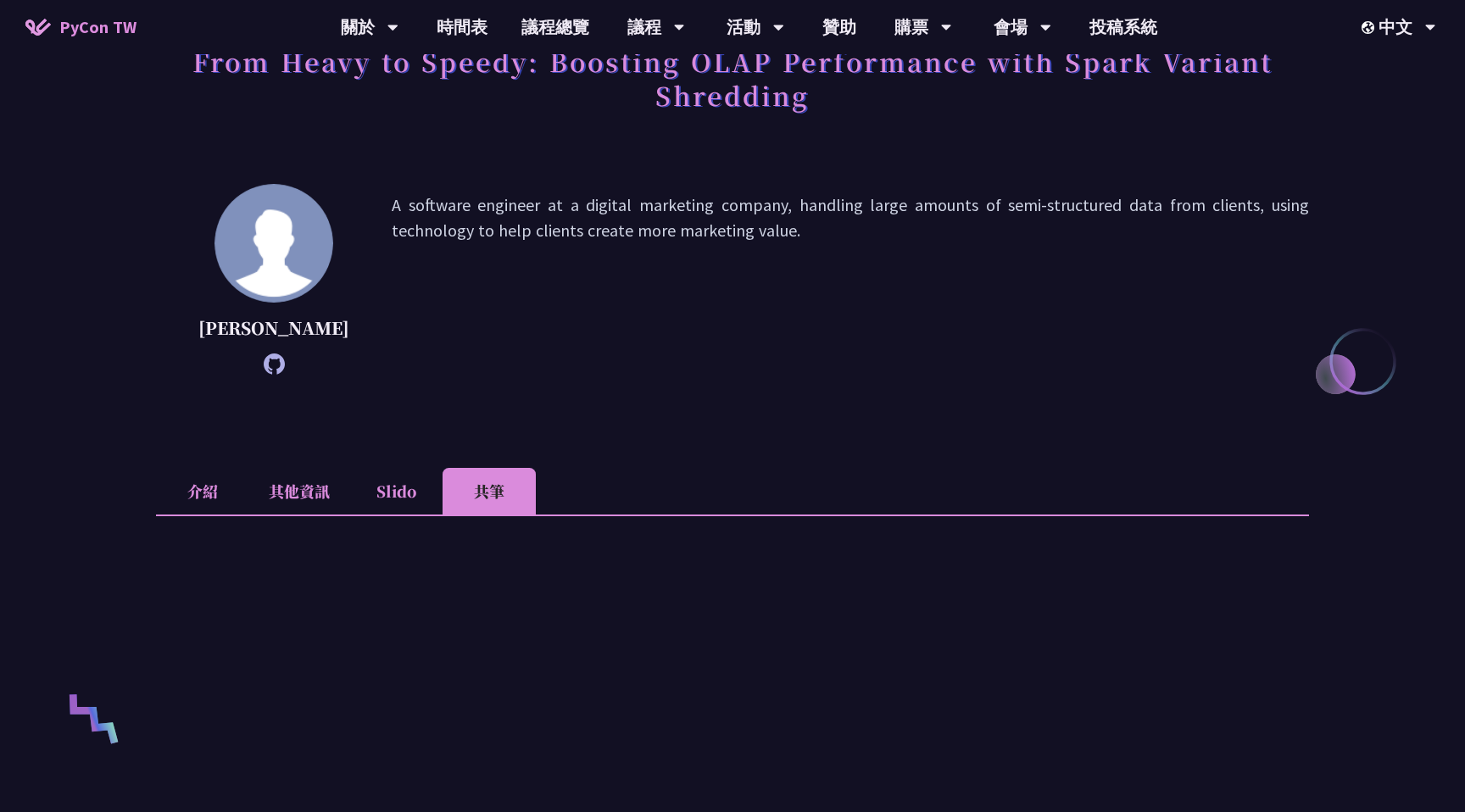
click at [391, 515] on li "Slido" at bounding box center [395, 491] width 93 height 47
click at [303, 515] on li "其他資訊" at bounding box center [299, 491] width 100 height 47
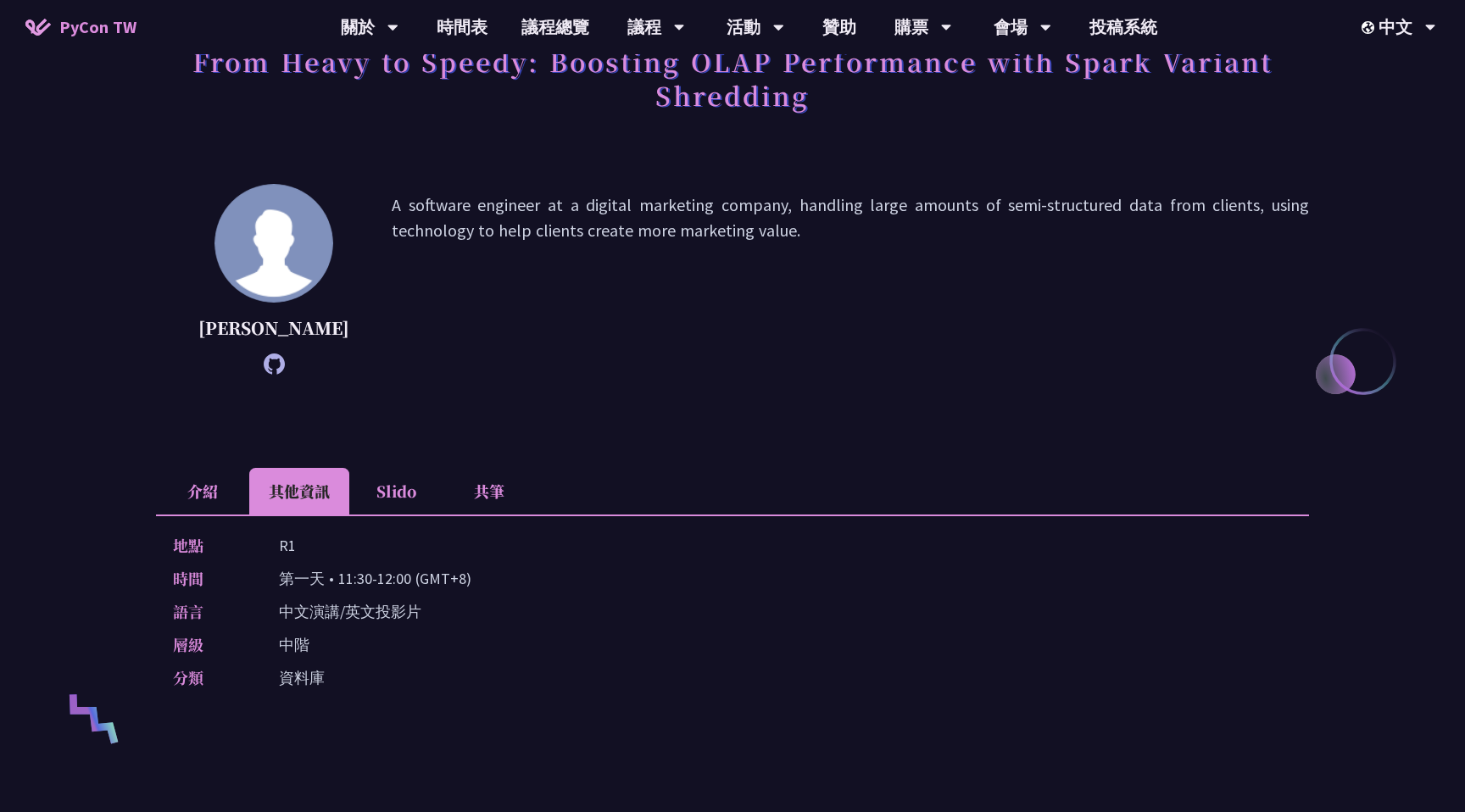
click at [379, 515] on li "Slido" at bounding box center [395, 491] width 93 height 47
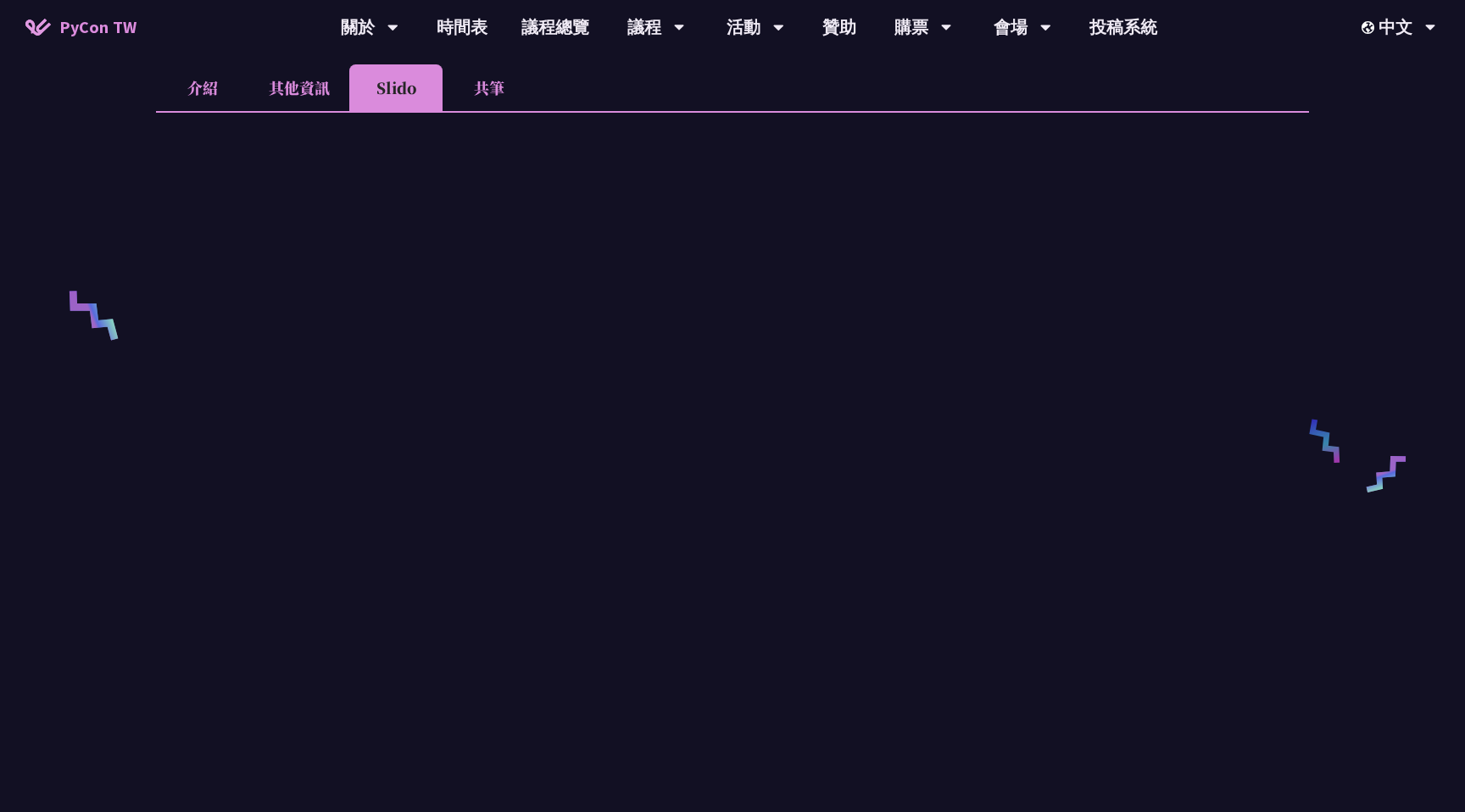
scroll to position [425, 0]
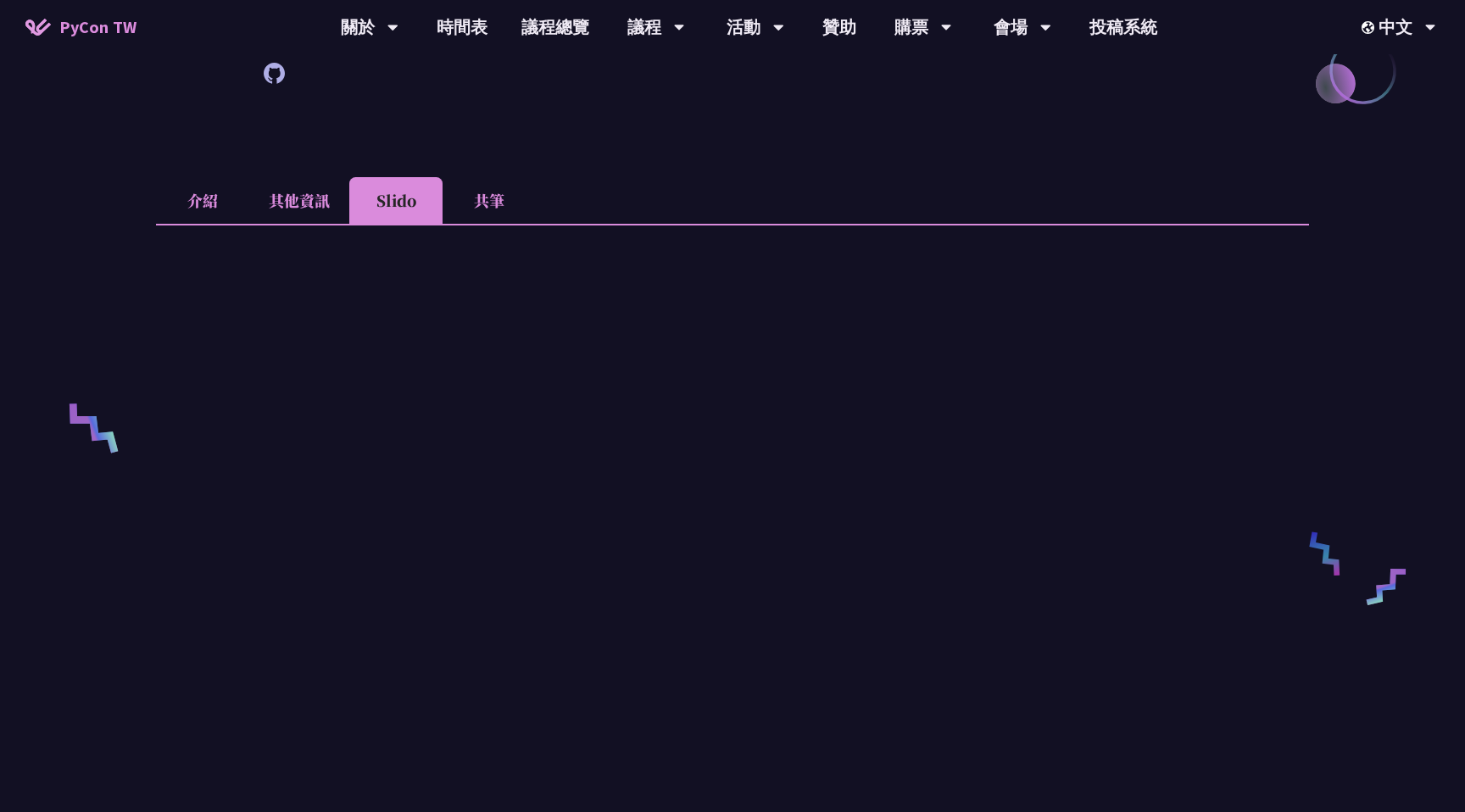
click at [479, 224] on li "共筆" at bounding box center [488, 200] width 93 height 47
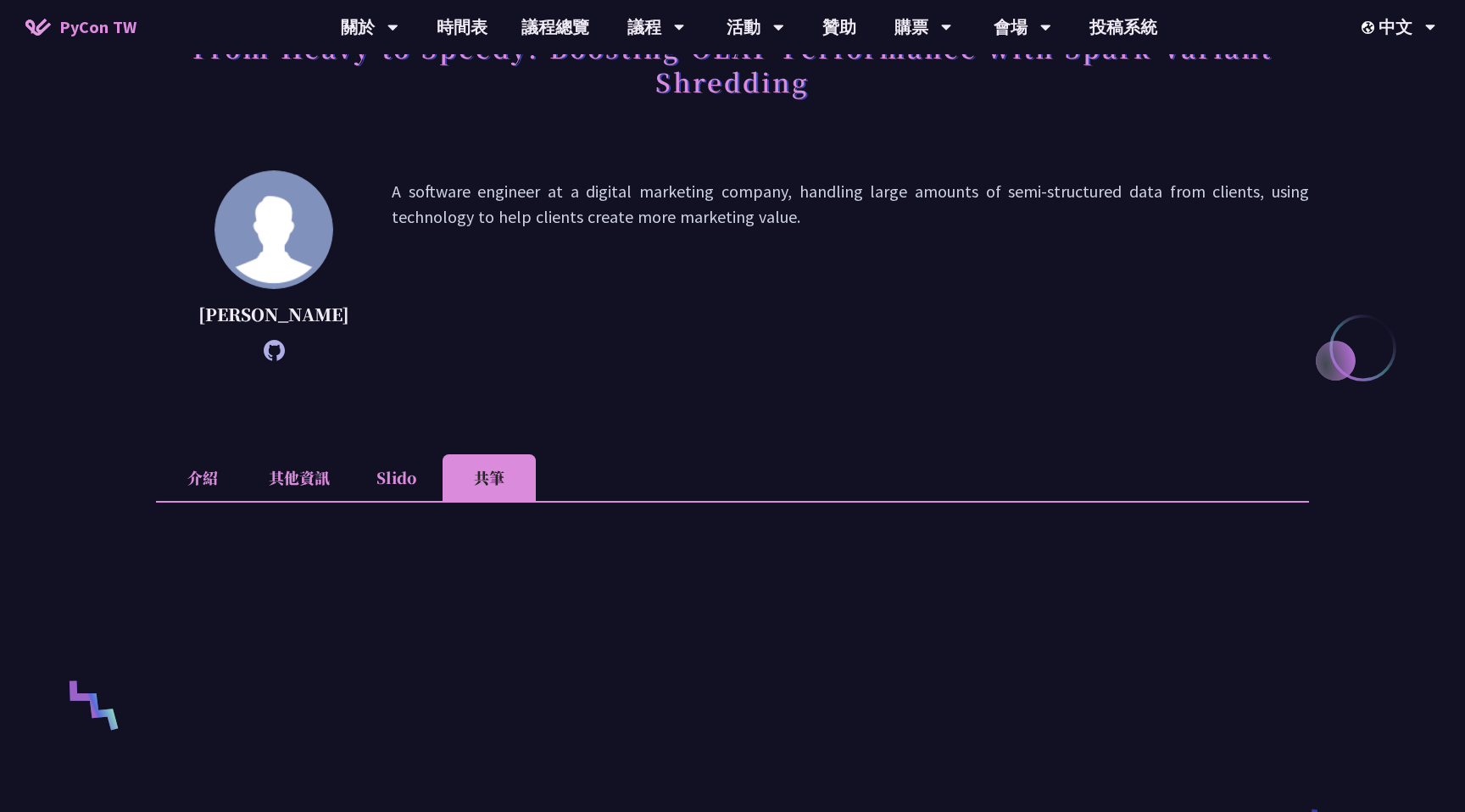
scroll to position [0, 0]
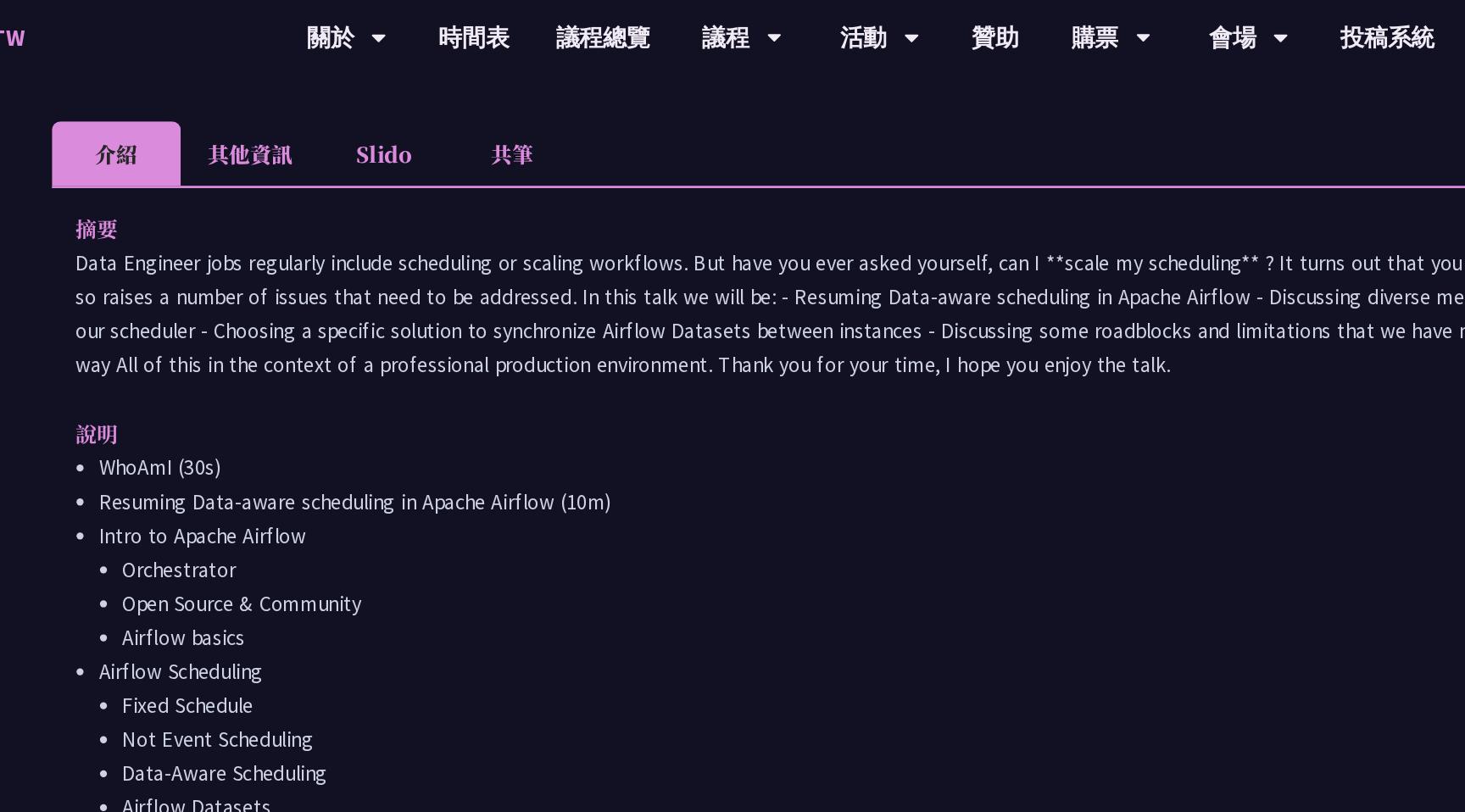
scroll to position [338, 0]
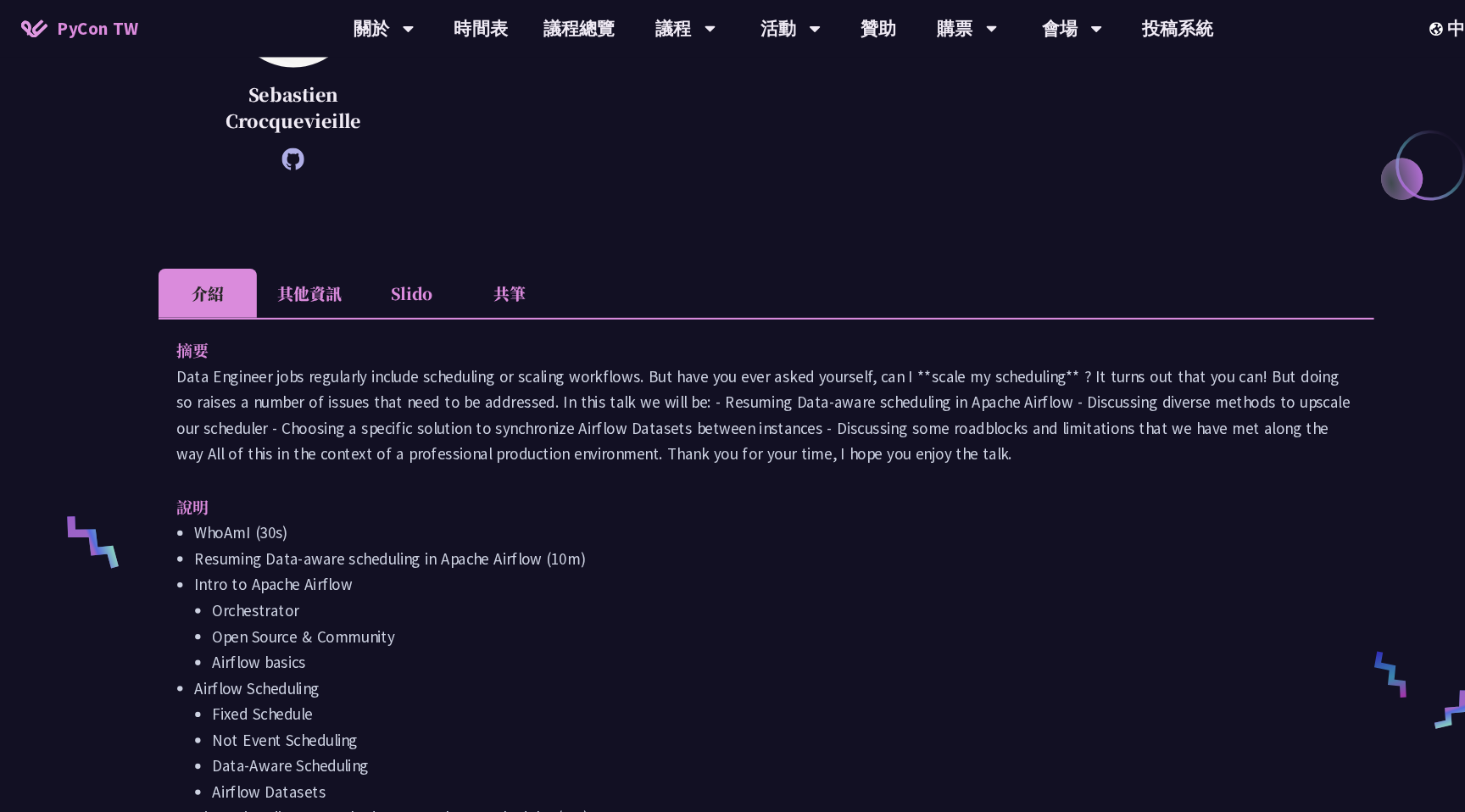
click at [410, 297] on li "Slido" at bounding box center [395, 279] width 93 height 47
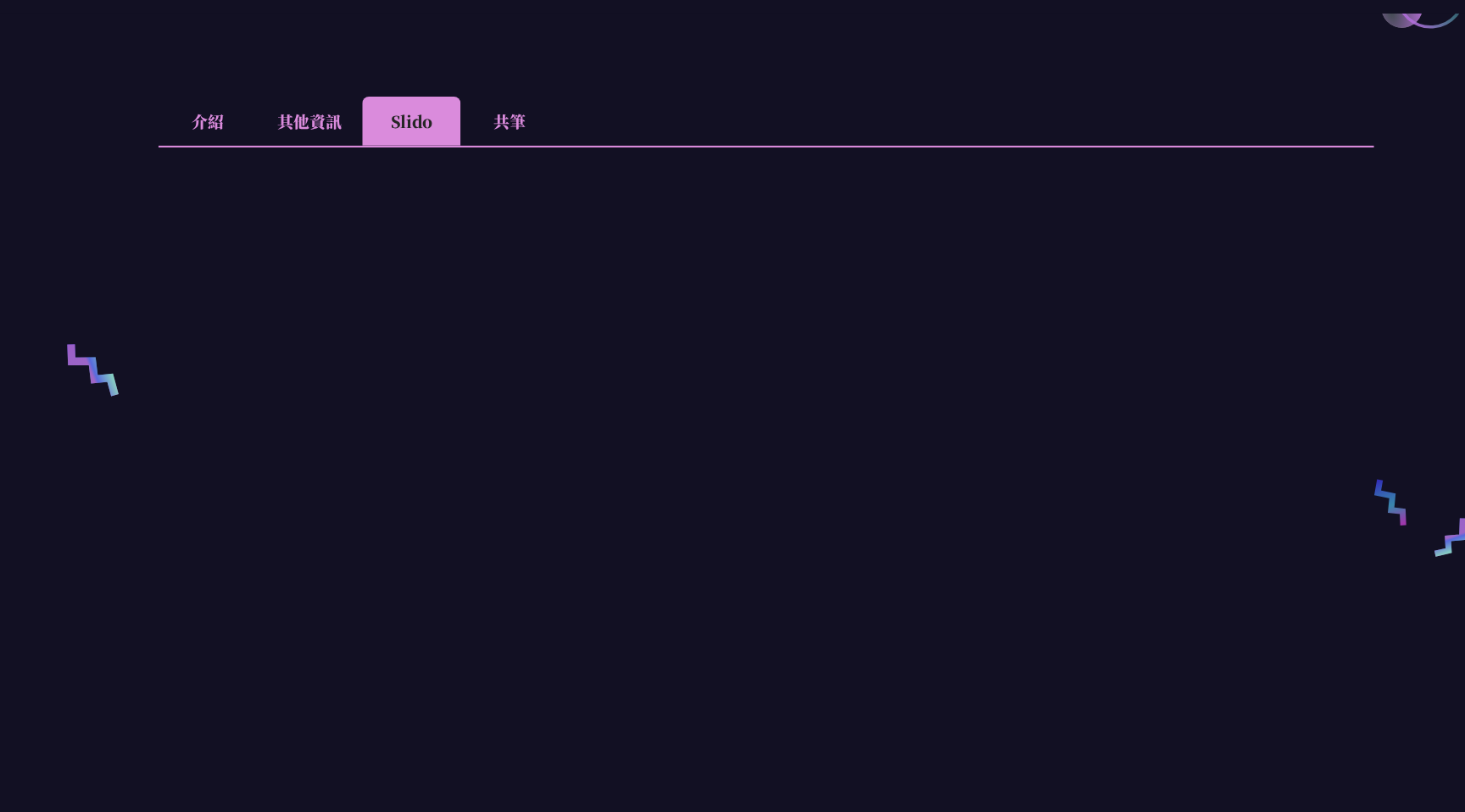
scroll to position [548, 0]
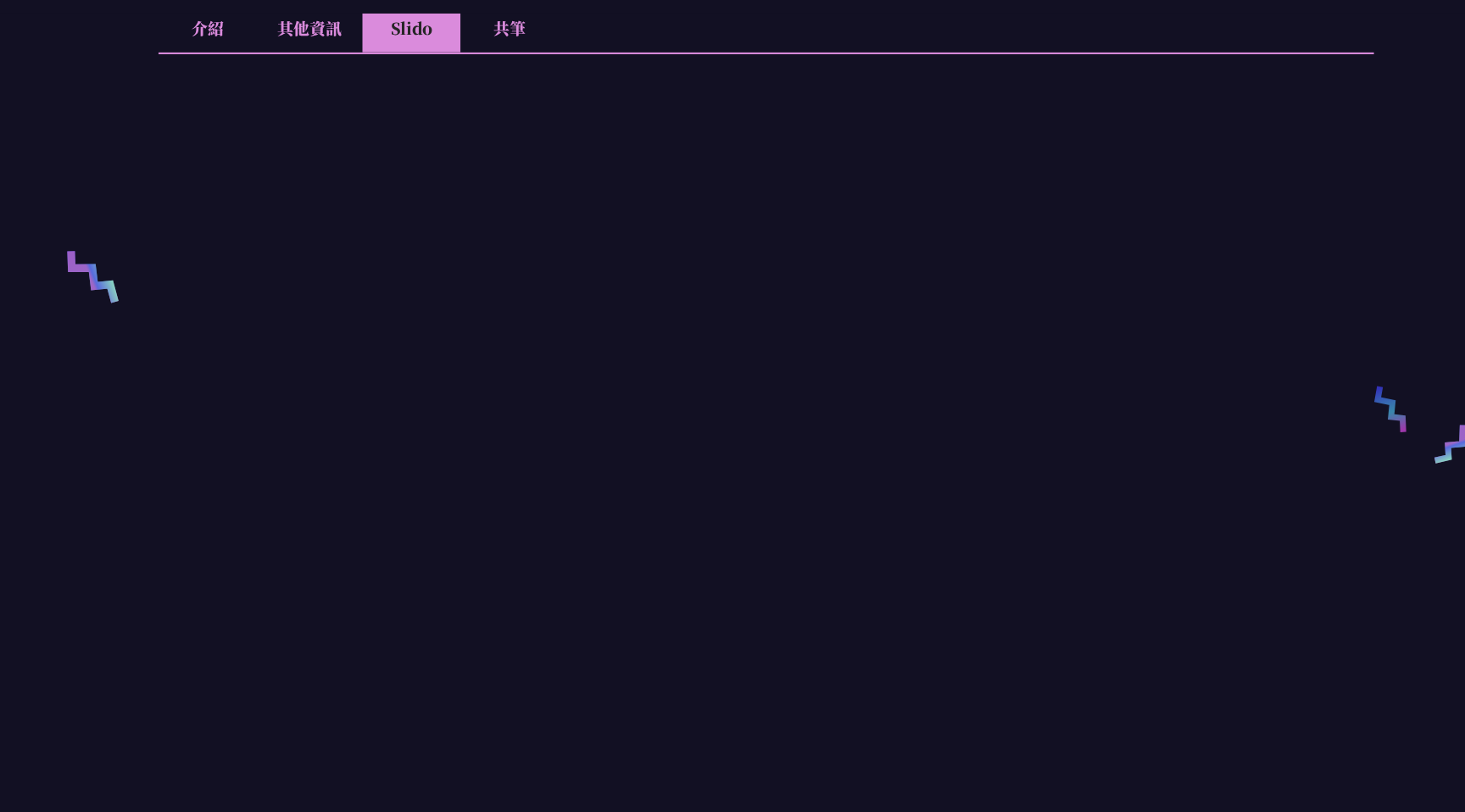
click at [482, 76] on li "共筆" at bounding box center [488, 68] width 93 height 47
